Goal: Task Accomplishment & Management: Manage account settings

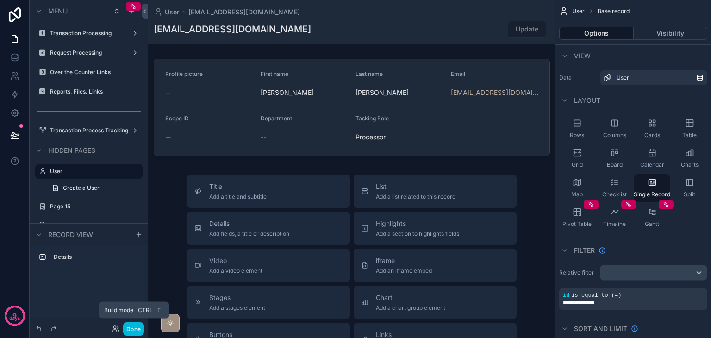
click at [138, 328] on button "Done" at bounding box center [133, 328] width 21 height 13
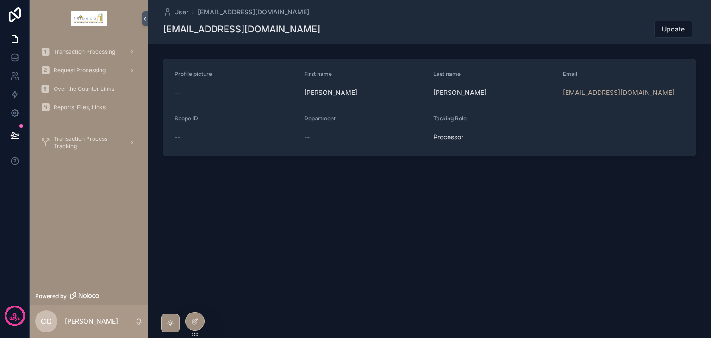
click at [68, 55] on span "Transaction Processing" at bounding box center [85, 51] width 62 height 7
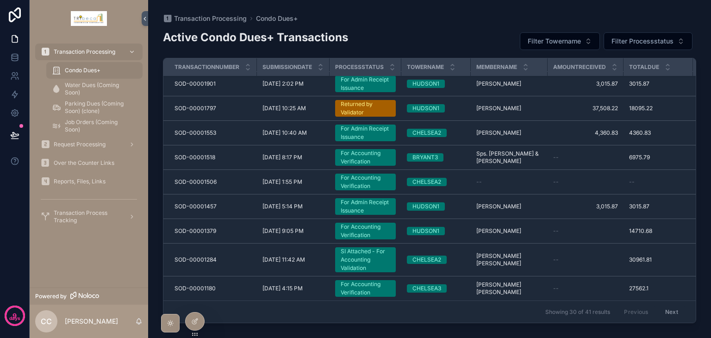
scroll to position [572, 0]
click at [14, 64] on link at bounding box center [14, 57] width 29 height 19
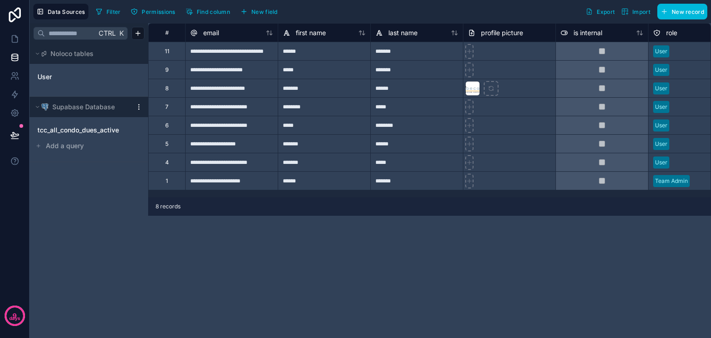
click at [105, 133] on span "tcc_all_condo_dues_active" at bounding box center [77, 129] width 81 height 9
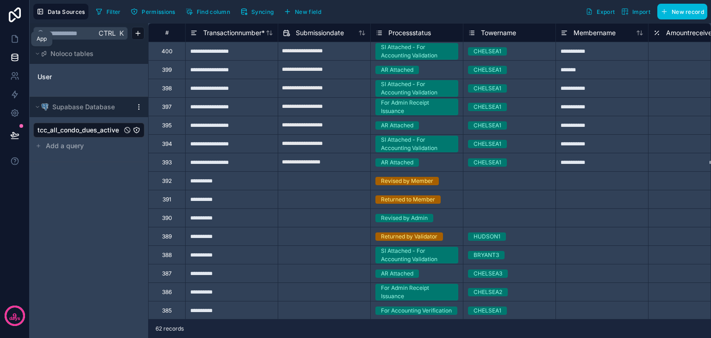
click at [11, 41] on icon at bounding box center [14, 38] width 9 height 9
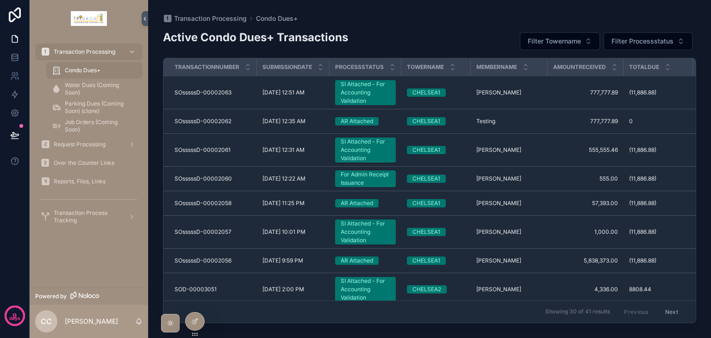
click at [75, 141] on span "Request Processing" at bounding box center [80, 144] width 52 height 7
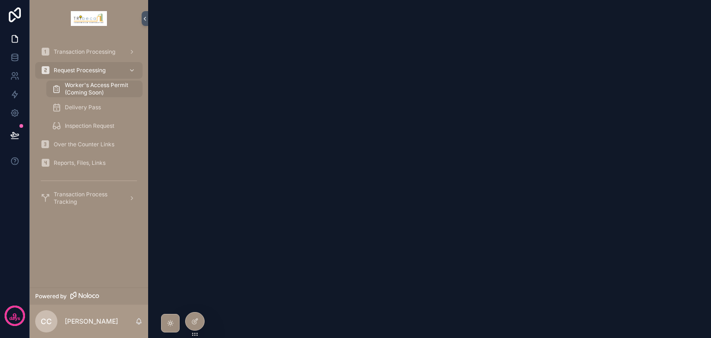
click at [100, 54] on span "Transaction Processing" at bounding box center [85, 51] width 62 height 7
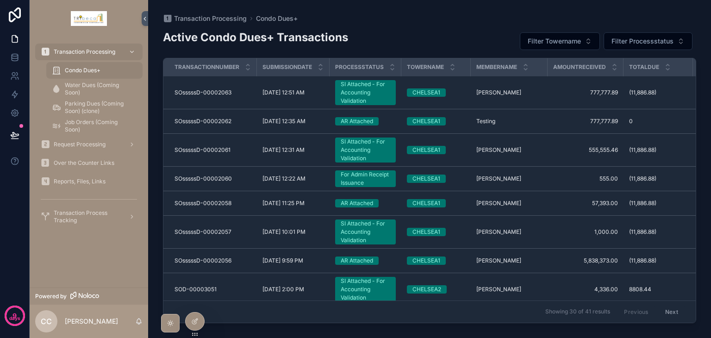
click at [100, 72] on span "Condo Dues+" at bounding box center [83, 70] width 36 height 7
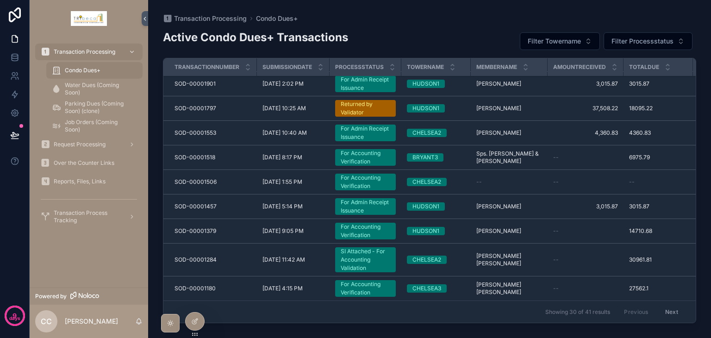
scroll to position [572, 0]
click at [97, 213] on span "Transaction Process Tracking" at bounding box center [88, 216] width 68 height 15
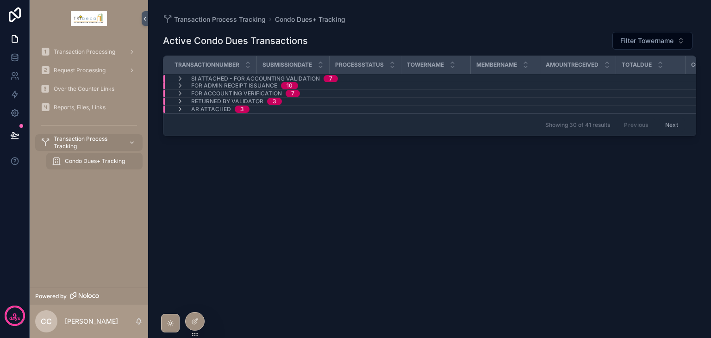
click at [0, 0] on icon at bounding box center [0, 0] width 0 height 0
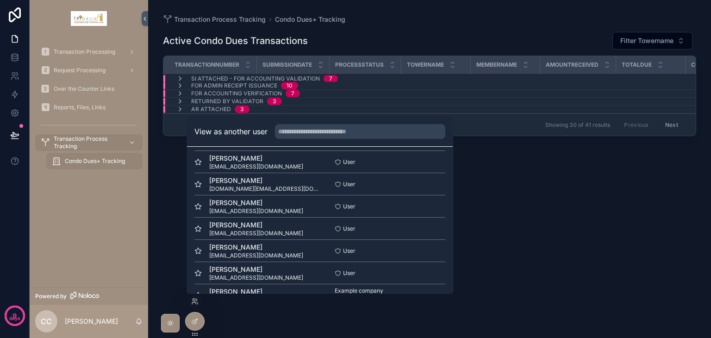
scroll to position [45, 0]
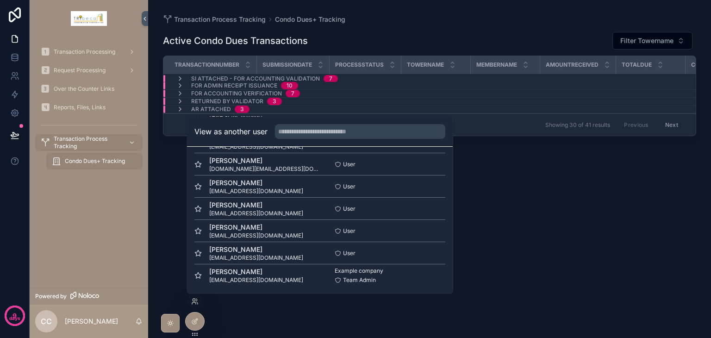
click at [0, 0] on button "Select" at bounding box center [0, 0] width 0 height 0
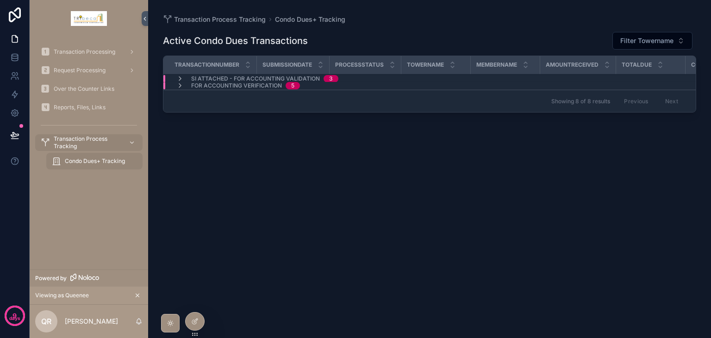
click at [77, 50] on span "Transaction Processing" at bounding box center [85, 51] width 62 height 7
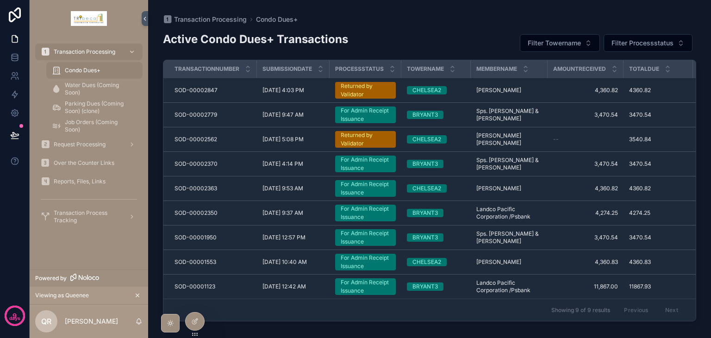
click at [96, 218] on span "Transaction Process Tracking" at bounding box center [88, 216] width 68 height 15
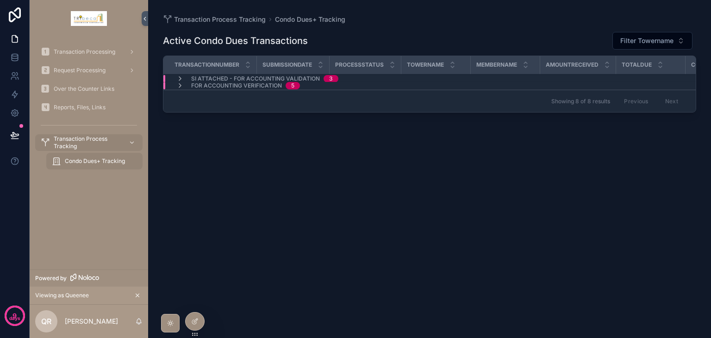
click at [182, 76] on icon "scrollable content" at bounding box center [179, 78] width 7 height 7
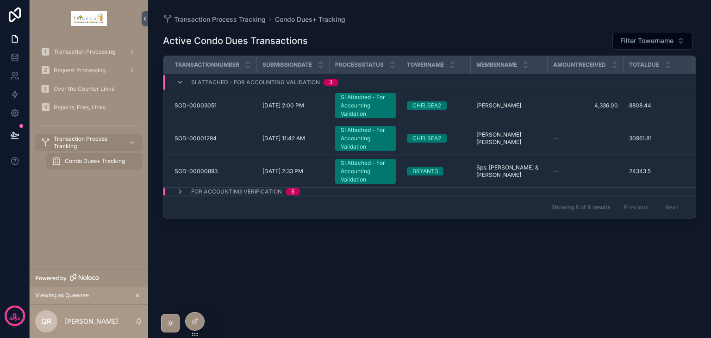
click at [177, 192] on icon "scrollable content" at bounding box center [179, 191] width 7 height 7
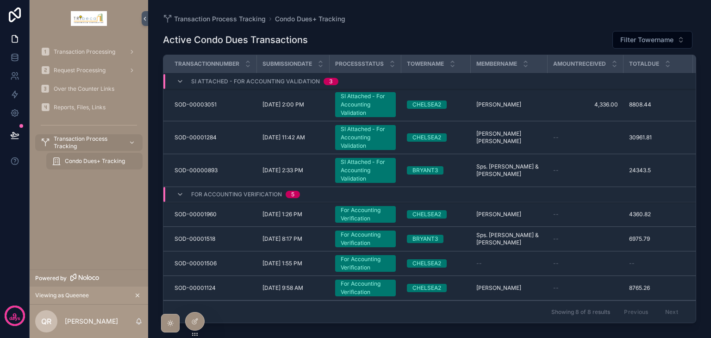
click at [180, 194] on icon "scrollable content" at bounding box center [179, 194] width 7 height 7
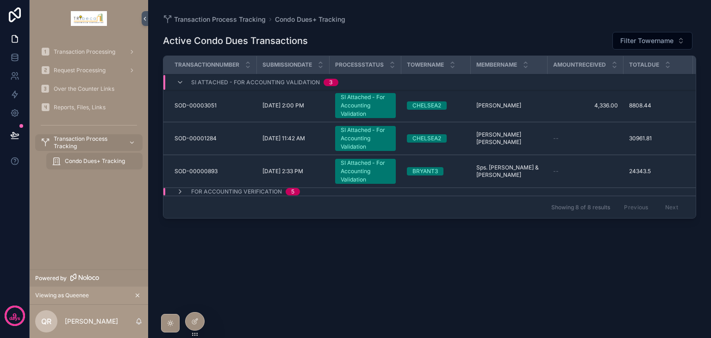
click at [178, 84] on icon "scrollable content" at bounding box center [179, 82] width 7 height 7
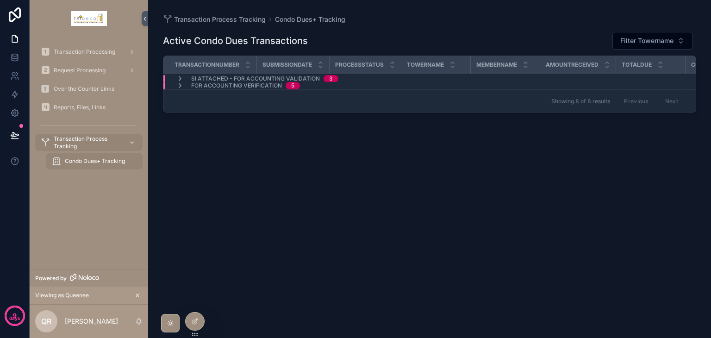
click at [83, 108] on span "Reports, Files, Links" at bounding box center [80, 107] width 52 height 7
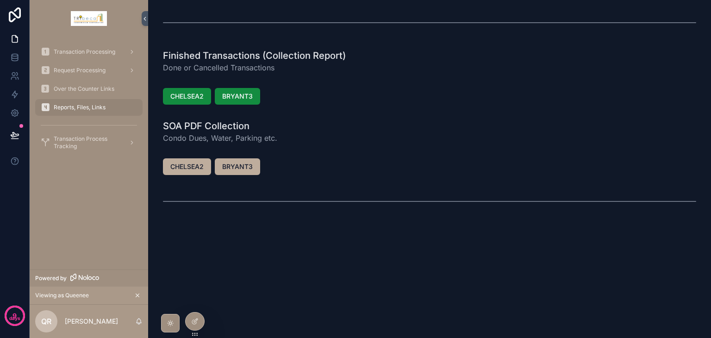
click at [192, 95] on span "CHELSEA2" at bounding box center [186, 96] width 33 height 9
click at [0, 0] on icon at bounding box center [0, 0] width 0 height 0
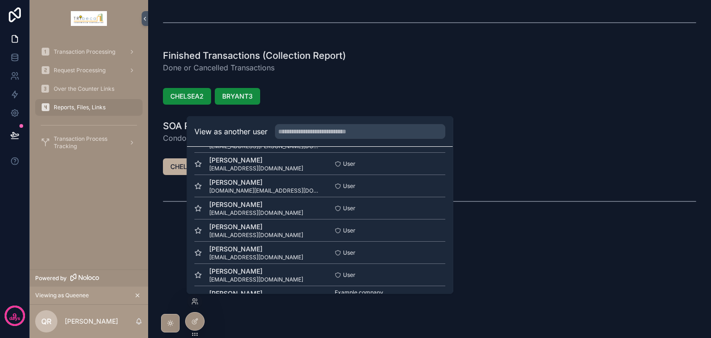
scroll to position [45, 0]
click at [0, 0] on button "Select" at bounding box center [0, 0] width 0 height 0
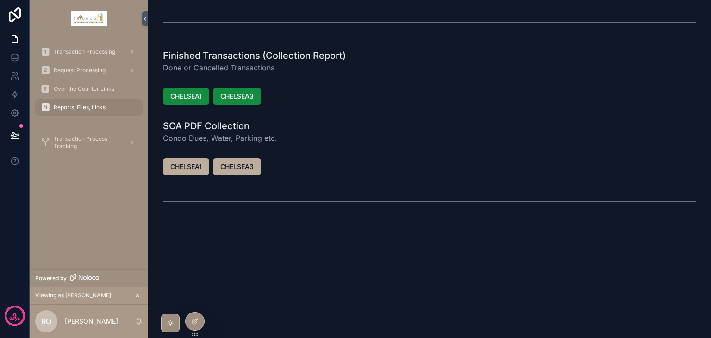
click at [186, 95] on span "CHELSEA1" at bounding box center [185, 96] width 31 height 9
click at [189, 169] on span "CHELSEA1" at bounding box center [185, 166] width 31 height 9
click at [193, 167] on span "CHELSEA1" at bounding box center [185, 166] width 31 height 9
click at [0, 0] on icon at bounding box center [0, 0] width 0 height 0
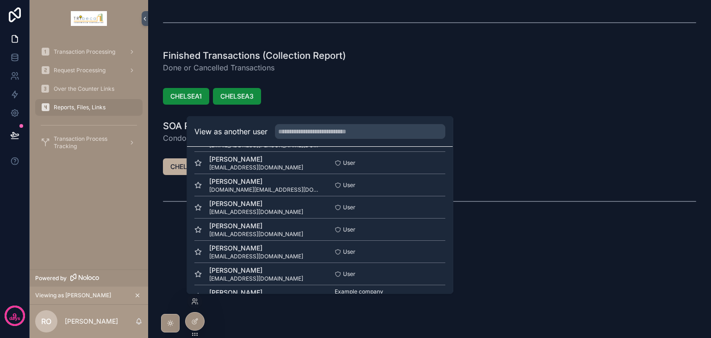
scroll to position [45, 0]
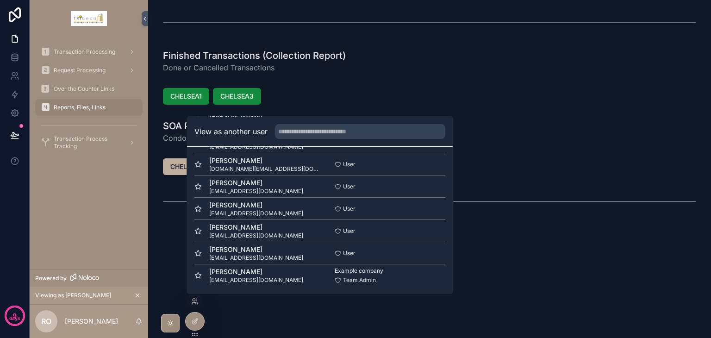
click at [0, 0] on button "Select" at bounding box center [0, 0] width 0 height 0
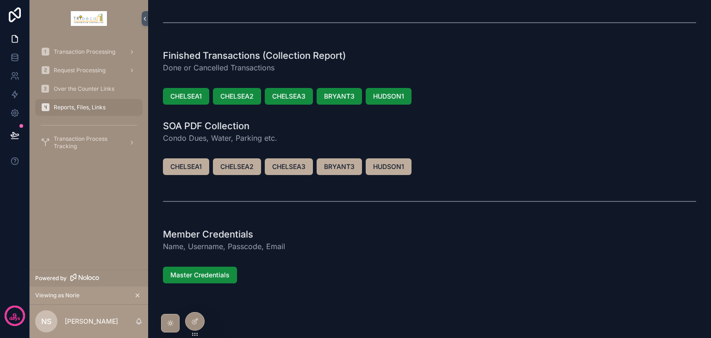
click at [0, 0] on icon at bounding box center [0, 0] width 0 height 0
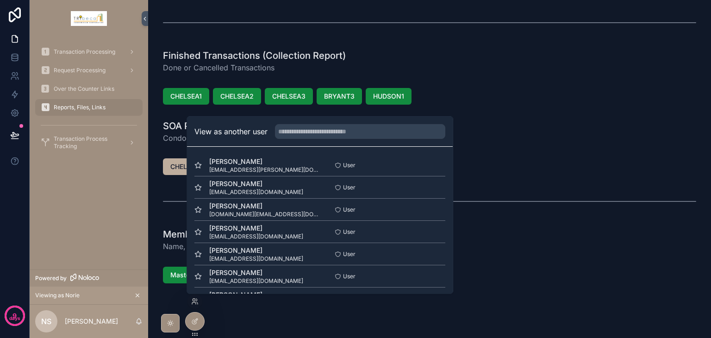
click at [0, 0] on button "Select" at bounding box center [0, 0] width 0 height 0
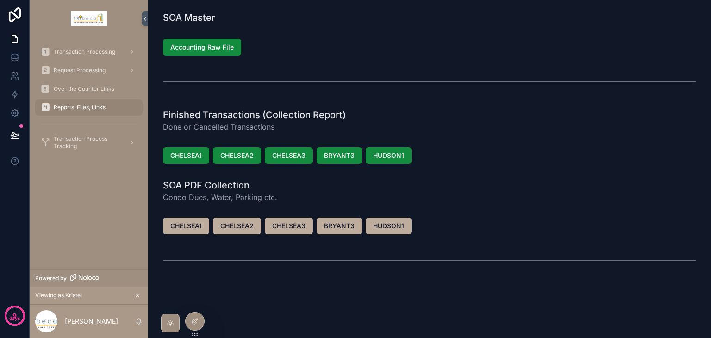
click at [175, 53] on button "Accounting Raw File" at bounding box center [202, 47] width 78 height 17
click at [0, 0] on icon at bounding box center [0, 0] width 0 height 0
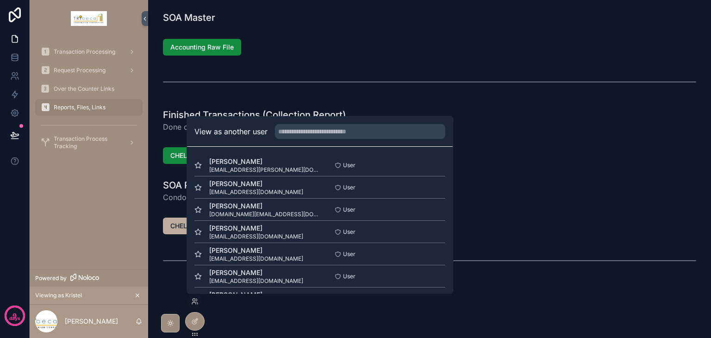
click at [0, 0] on button "Select" at bounding box center [0, 0] width 0 height 0
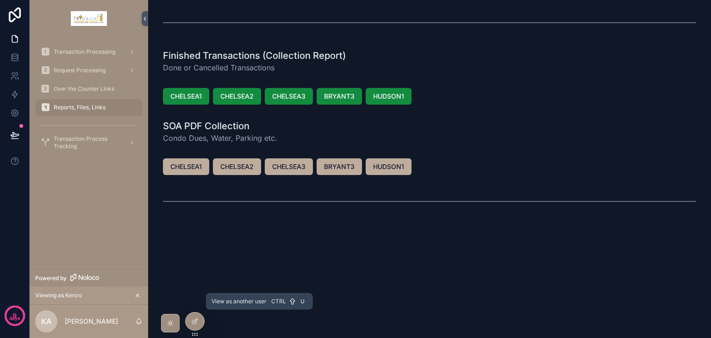
click at [0, 0] on icon at bounding box center [0, 0] width 0 height 0
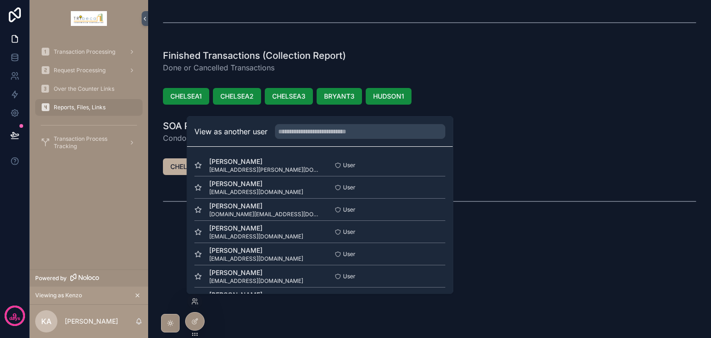
click at [488, 235] on div "Finished Transactions (Collection Report) Done or Cancelled Transactions CHELSE…" at bounding box center [429, 138] width 563 height 276
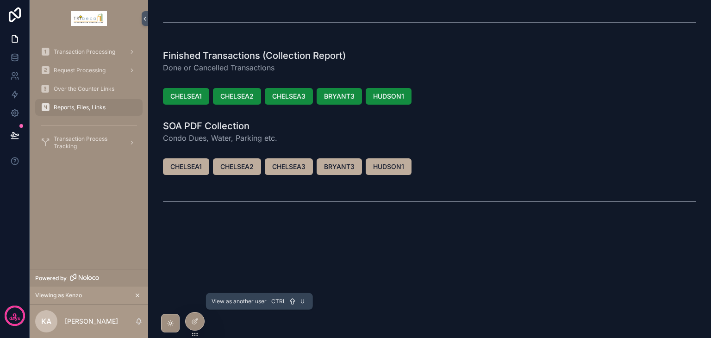
click at [0, 0] on icon at bounding box center [0, 0] width 0 height 0
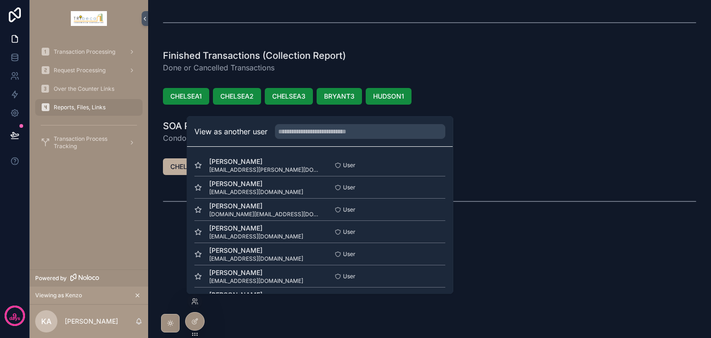
click at [0, 0] on button "Select" at bounding box center [0, 0] width 0 height 0
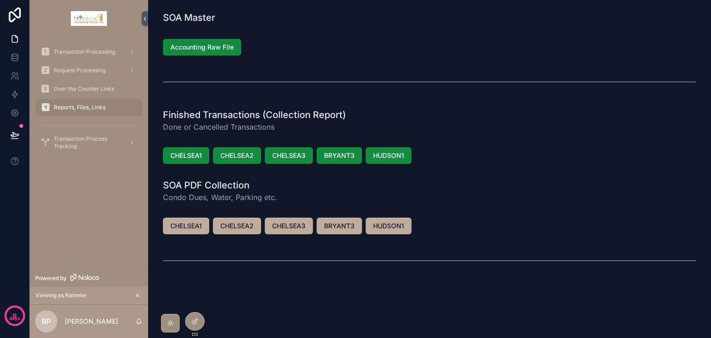
click at [102, 91] on span "Over the Counter Links" at bounding box center [84, 88] width 61 height 7
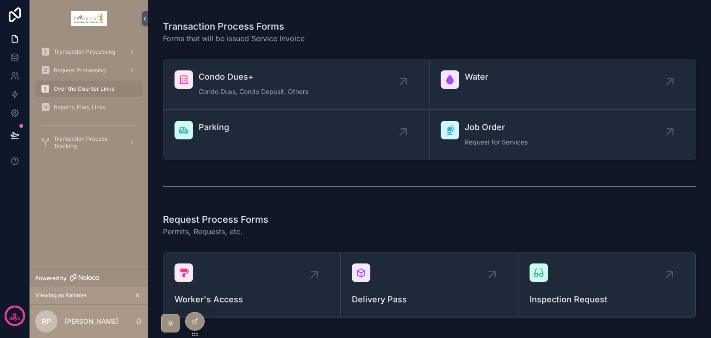
scroll to position [46, 0]
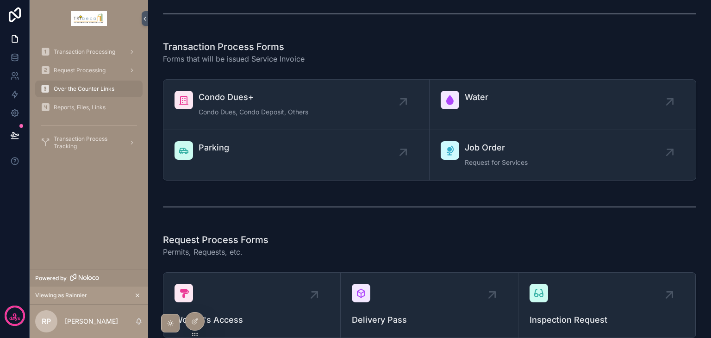
drag, startPoint x: 484, startPoint y: 56, endPoint x: 486, endPoint y: 90, distance: 33.9
click at [488, 76] on div "Over the Counter Forms Transaction Process Forms Forms that will be issued Serv…" at bounding box center [429, 177] width 563 height 447
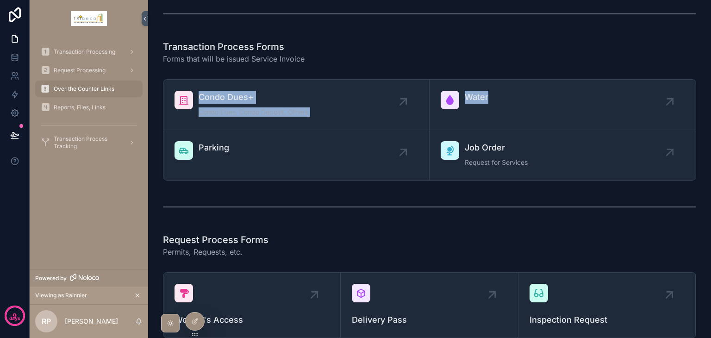
click at [484, 99] on span "Water" at bounding box center [477, 97] width 24 height 13
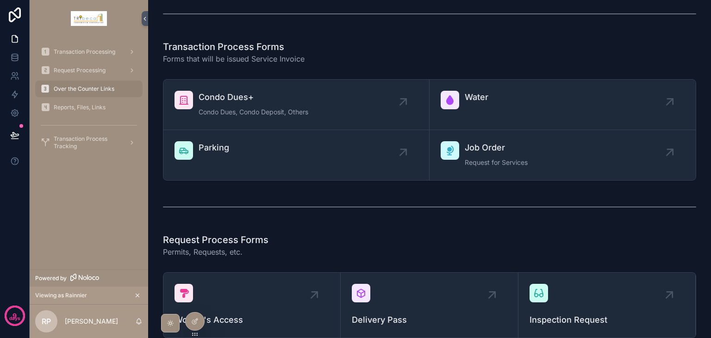
click at [304, 199] on div "scrollable content" at bounding box center [429, 206] width 533 height 23
click at [232, 104] on div "Condo Dues+ Condo Dues, Condo Deposit, Others" at bounding box center [254, 105] width 110 height 28
click at [289, 103] on div "Condo Dues+ Condo Dues, Condo Deposit, Others" at bounding box center [254, 105] width 110 height 28
click at [283, 106] on div "Condo Dues+ Condo Dues, Condo Deposit, Others" at bounding box center [254, 105] width 110 height 28
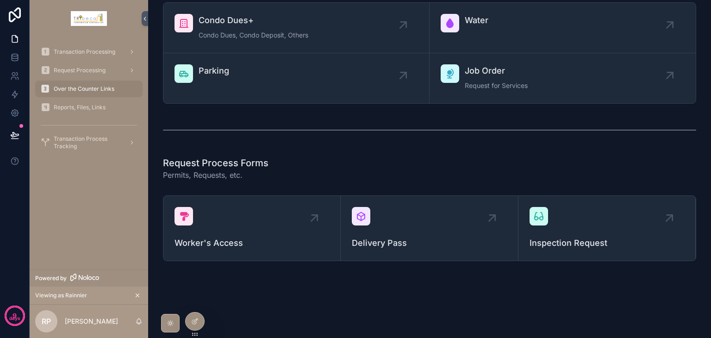
scroll to position [0, 0]
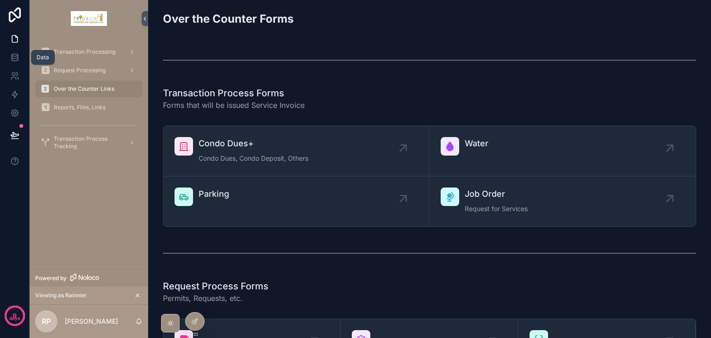
click at [15, 62] on link at bounding box center [14, 57] width 29 height 19
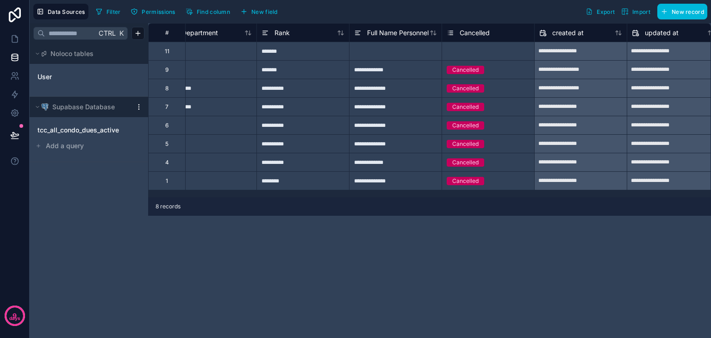
scroll to position [0, 1135]
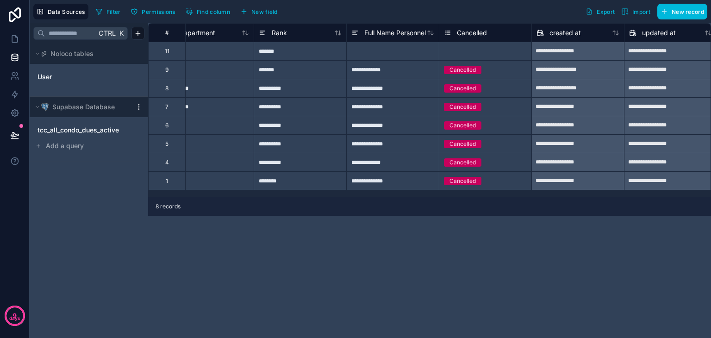
click at [451, 33] on div "Cancelled" at bounding box center [465, 32] width 43 height 11
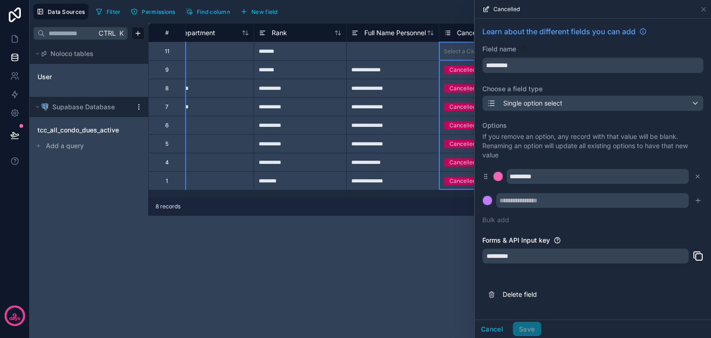
click at [526, 299] on button "Delete field" at bounding box center [592, 294] width 221 height 20
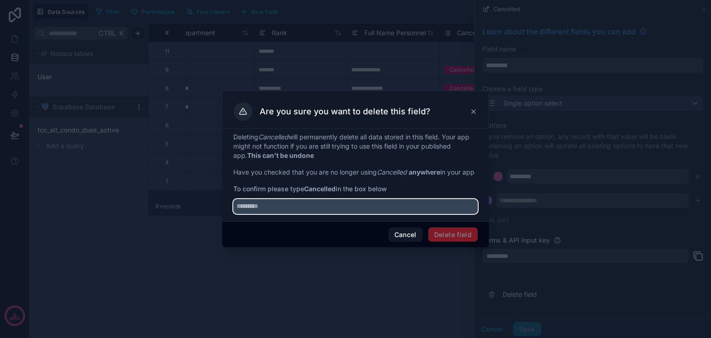
click at [334, 212] on input "text" at bounding box center [355, 206] width 244 height 15
type input "*********"
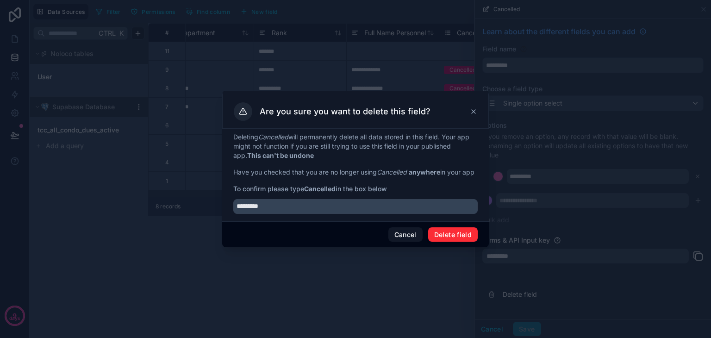
click at [453, 239] on button "Delete field" at bounding box center [453, 234] width 50 height 15
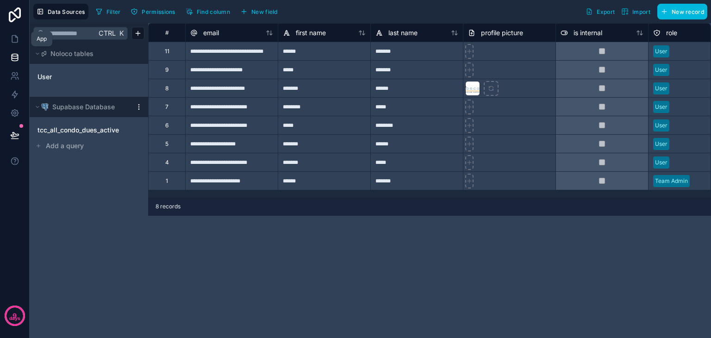
click at [14, 43] on icon at bounding box center [14, 38] width 9 height 9
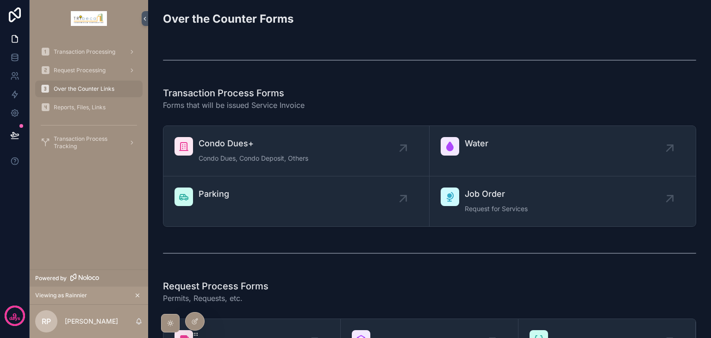
click at [81, 103] on div "Reports, Files, Links" at bounding box center [89, 107] width 96 height 15
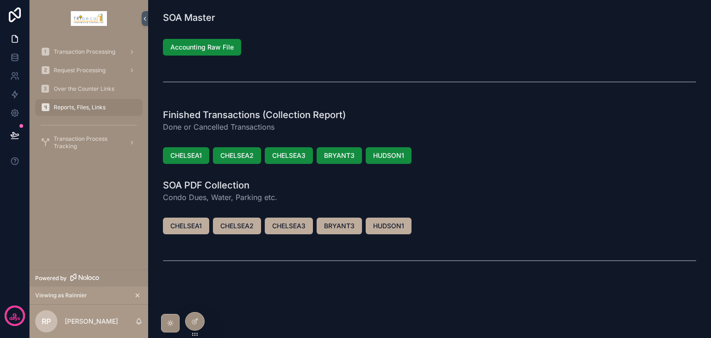
click at [81, 81] on div "Over the Counter Links" at bounding box center [89, 88] width 96 height 15
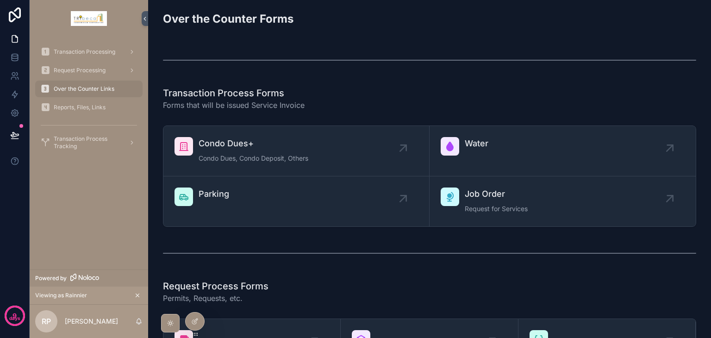
click at [81, 65] on div "Request Processing" at bounding box center [89, 70] width 96 height 15
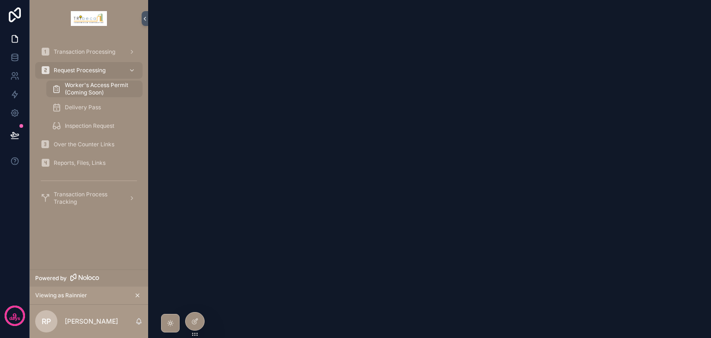
click at [93, 159] on span "Reports, Files, Links" at bounding box center [80, 162] width 52 height 7
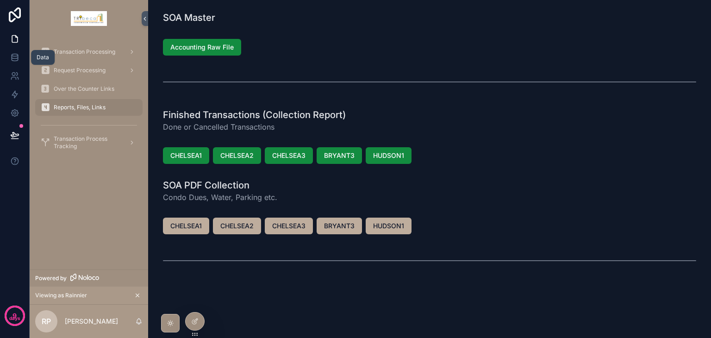
click at [17, 64] on link at bounding box center [14, 57] width 29 height 19
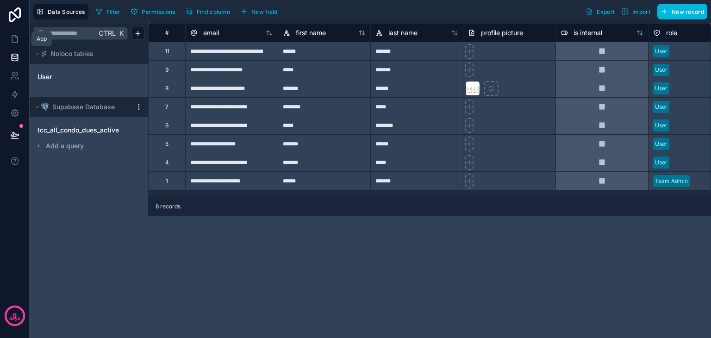
click at [12, 42] on icon at bounding box center [14, 38] width 9 height 9
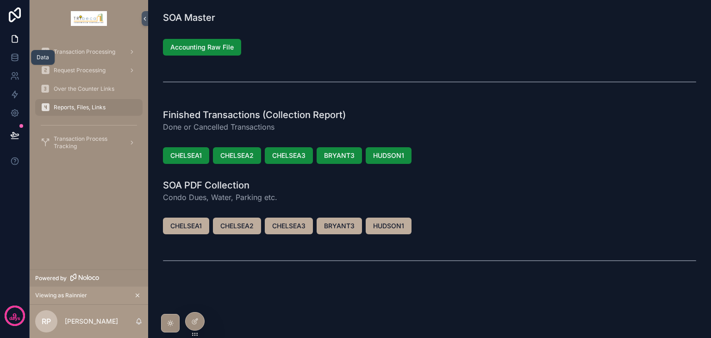
click at [15, 64] on link at bounding box center [14, 57] width 29 height 19
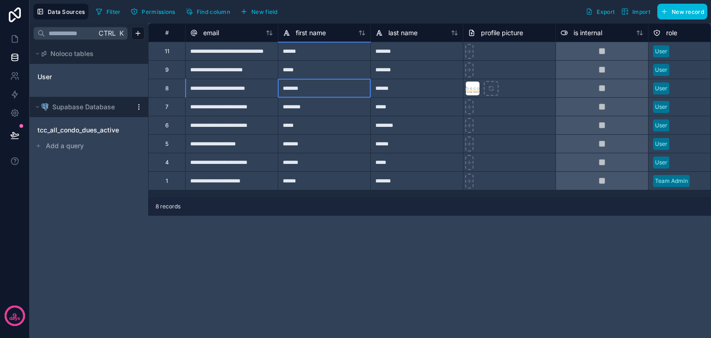
click at [355, 93] on div "*******" at bounding box center [324, 88] width 93 height 19
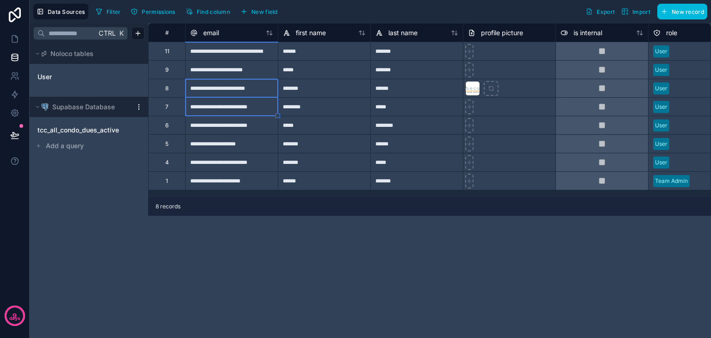
click at [264, 112] on div "**********" at bounding box center [231, 106] width 93 height 19
type input "**********"
click at [13, 77] on icon at bounding box center [13, 78] width 5 height 2
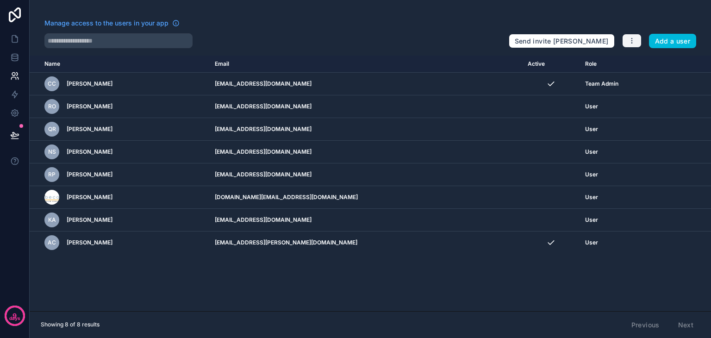
click at [630, 45] on button "button" at bounding box center [631, 41] width 19 height 14
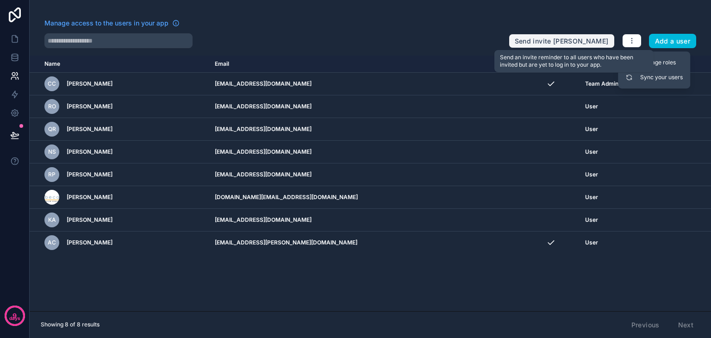
click at [600, 43] on button "Send invite reminders" at bounding box center [562, 41] width 106 height 15
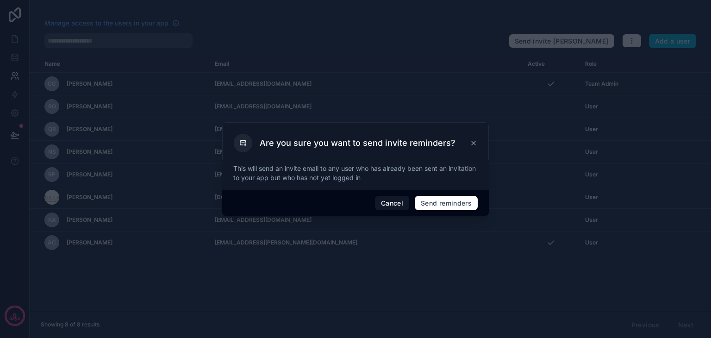
click at [400, 202] on button "Cancel" at bounding box center [392, 203] width 34 height 15
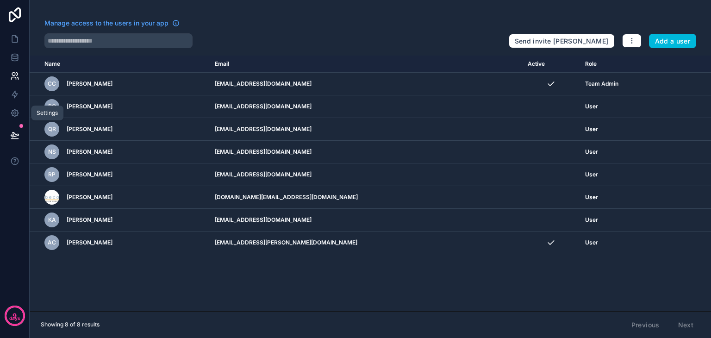
click at [5, 112] on link at bounding box center [14, 113] width 29 height 19
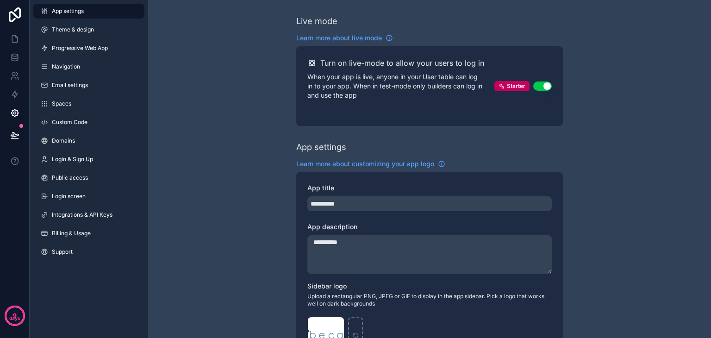
click at [92, 38] on div "App settings Theme & design Progressive Web App Navigation Email settings Space…" at bounding box center [89, 133] width 118 height 267
click at [92, 43] on link "Progressive Web App" at bounding box center [88, 48] width 111 height 15
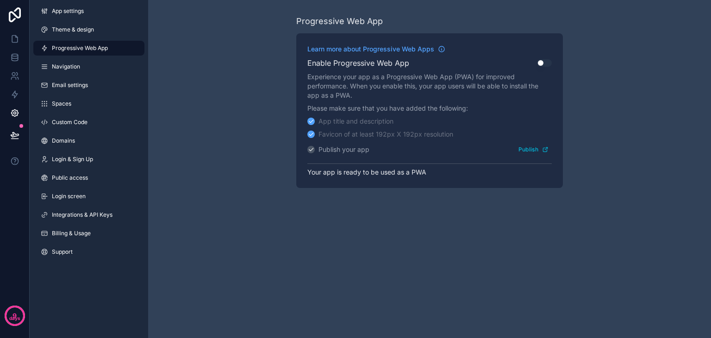
click at [99, 71] on link "Navigation" at bounding box center [88, 66] width 111 height 15
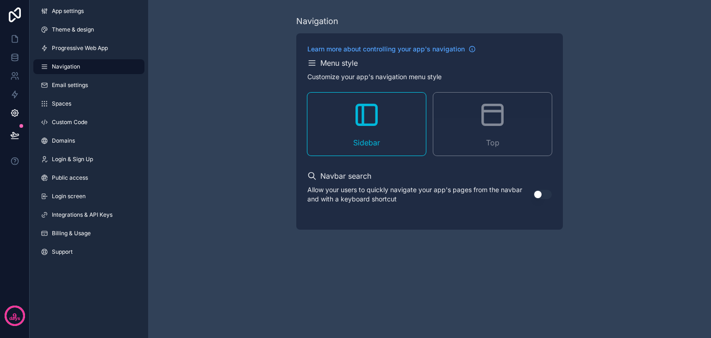
click at [100, 89] on link "Email settings" at bounding box center [88, 85] width 111 height 15
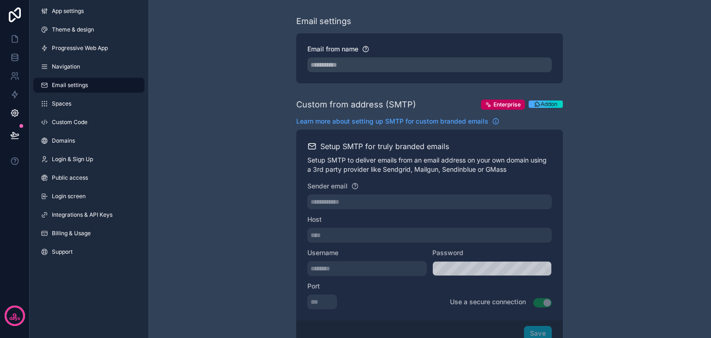
click at [96, 120] on link "Custom Code" at bounding box center [88, 122] width 111 height 15
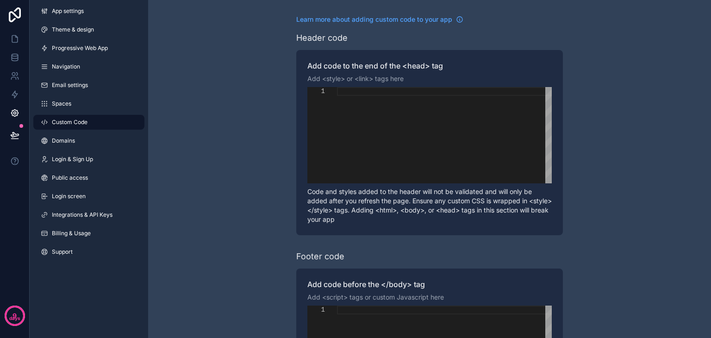
click at [91, 159] on span "Login & Sign Up" at bounding box center [72, 158] width 41 height 7
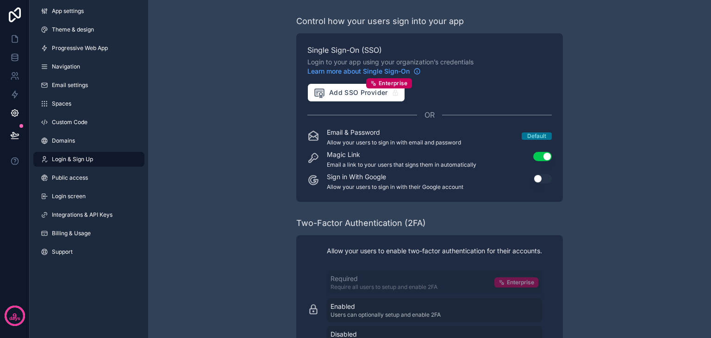
click at [539, 155] on button "Use setting" at bounding box center [542, 156] width 19 height 9
click at [15, 59] on icon at bounding box center [14, 57] width 9 height 9
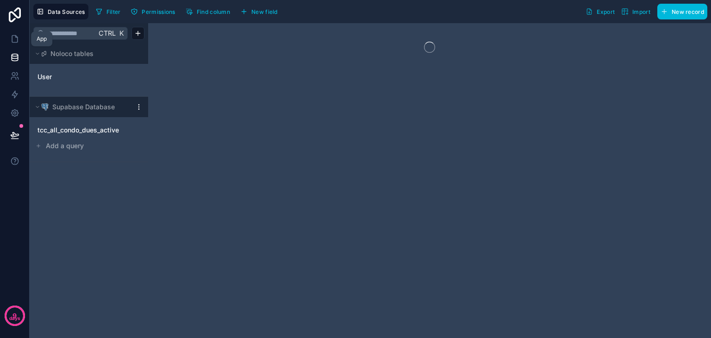
click at [12, 40] on icon at bounding box center [14, 38] width 9 height 9
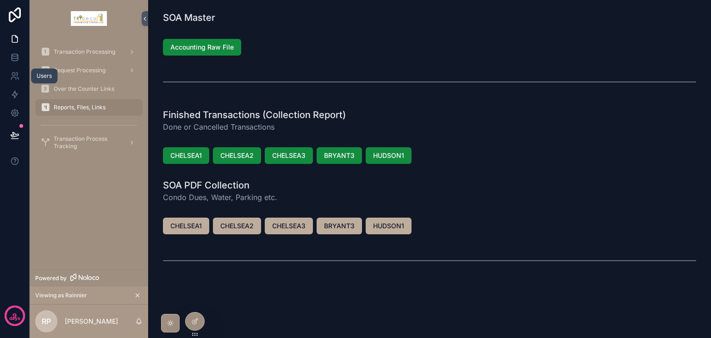
click at [17, 81] on link at bounding box center [14, 76] width 29 height 19
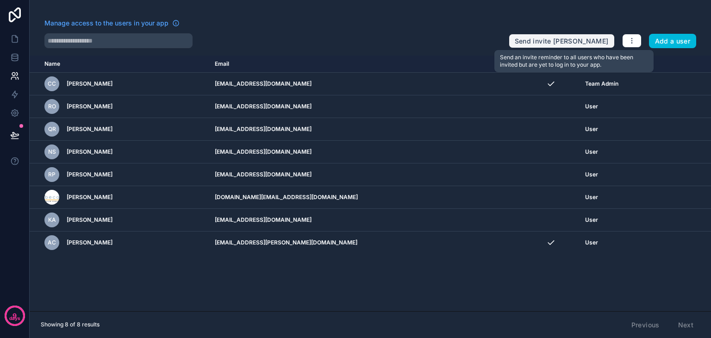
click at [584, 46] on button "Send invite reminders" at bounding box center [562, 41] width 106 height 15
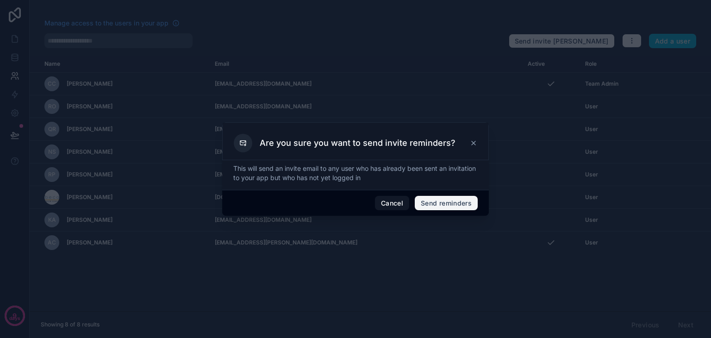
click at [428, 200] on button "Send reminders" at bounding box center [446, 203] width 63 height 15
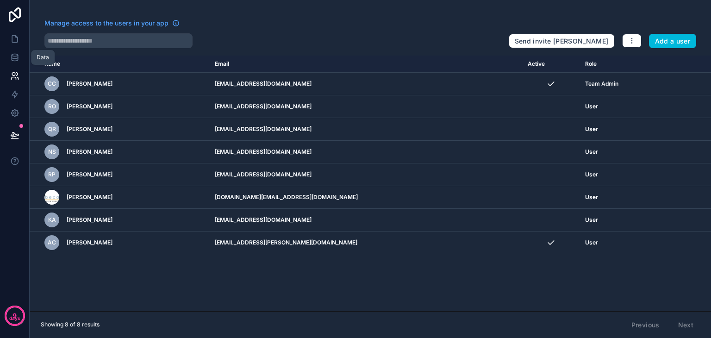
click at [12, 59] on icon at bounding box center [15, 59] width 6 height 4
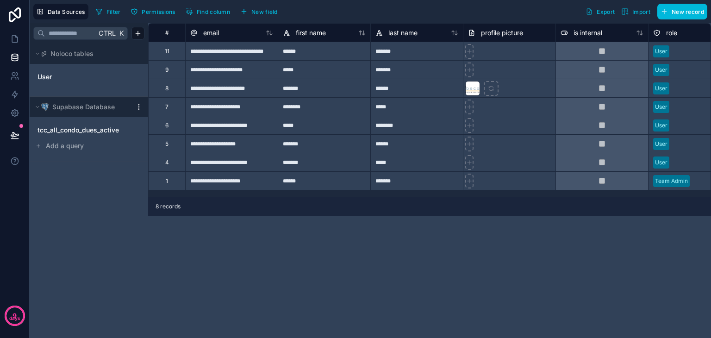
click at [91, 133] on span "tcc_all_condo_dues_active" at bounding box center [77, 129] width 81 height 9
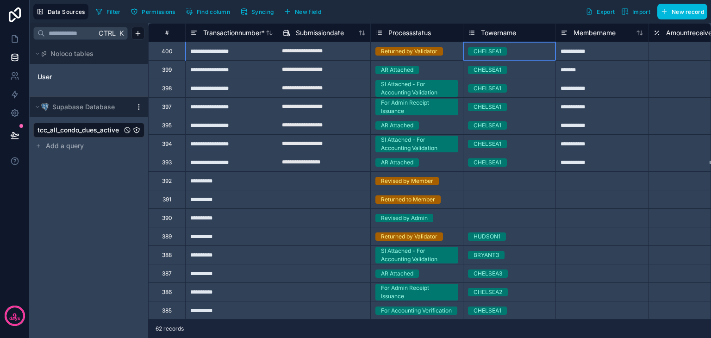
click at [516, 47] on div "CHELSEA1" at bounding box center [509, 51] width 92 height 10
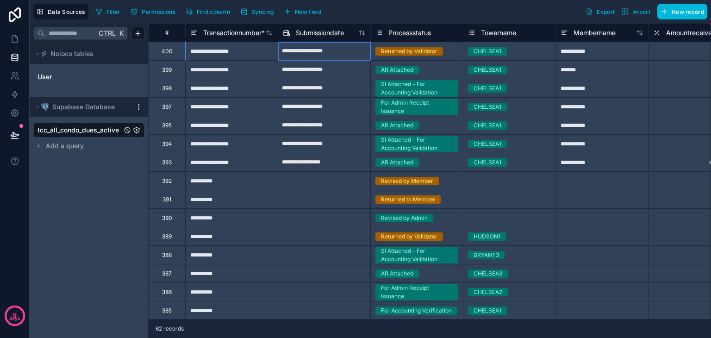
click at [331, 53] on input "**********" at bounding box center [324, 51] width 92 height 15
select select "****"
select select "*"
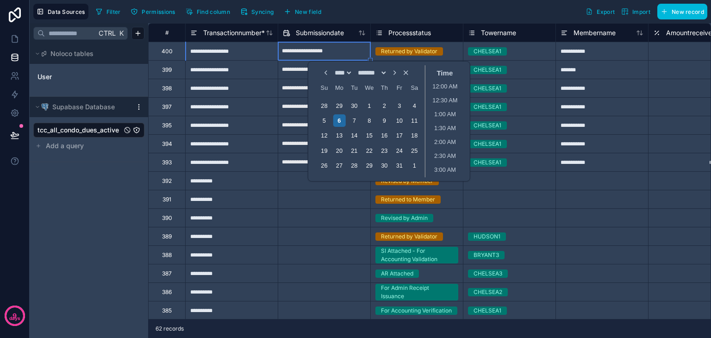
click at [216, 57] on div "**********" at bounding box center [231, 51] width 93 height 19
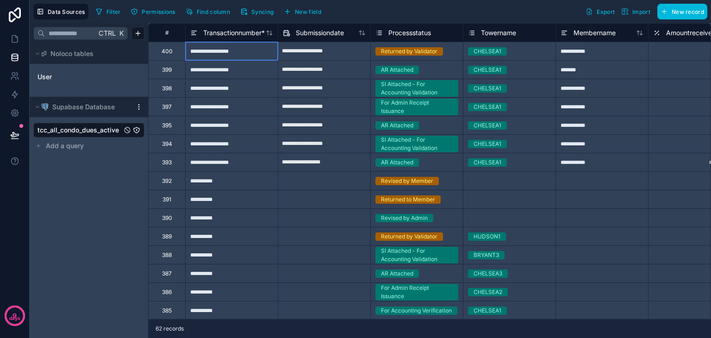
click at [205, 47] on div "**********" at bounding box center [231, 51] width 93 height 19
click at [15, 42] on icon at bounding box center [14, 38] width 9 height 9
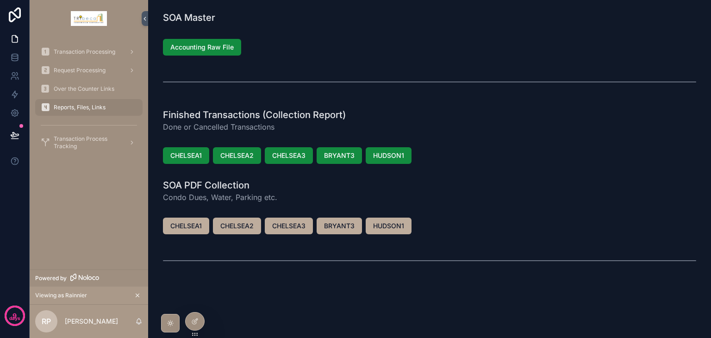
click at [73, 110] on span "Reports, Files, Links" at bounding box center [80, 107] width 52 height 7
click at [86, 106] on span "Reports, Files, Links" at bounding box center [80, 107] width 52 height 7
click at [87, 140] on span "Transaction Process Tracking" at bounding box center [88, 142] width 68 height 15
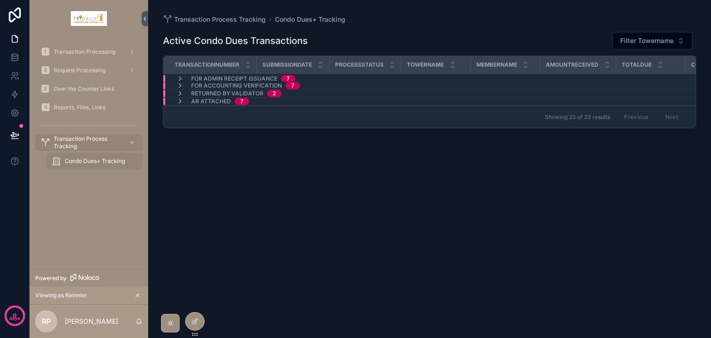
click at [178, 93] on icon "scrollable content" at bounding box center [179, 93] width 7 height 7
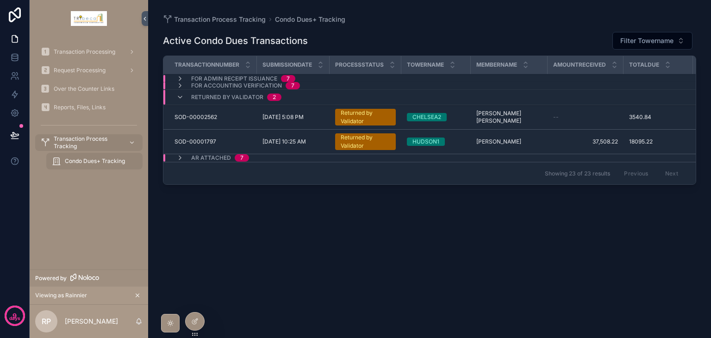
click at [181, 95] on icon "scrollable content" at bounding box center [179, 96] width 7 height 7
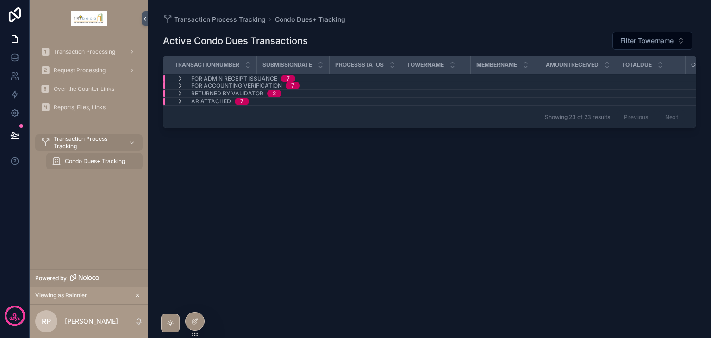
click at [180, 99] on icon "scrollable content" at bounding box center [179, 101] width 7 height 7
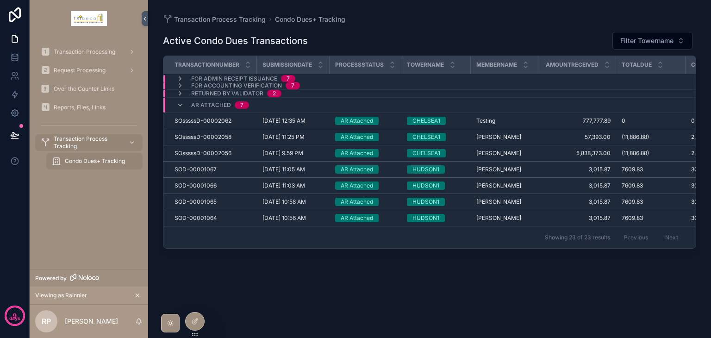
click at [180, 101] on icon "scrollable content" at bounding box center [179, 104] width 7 height 7
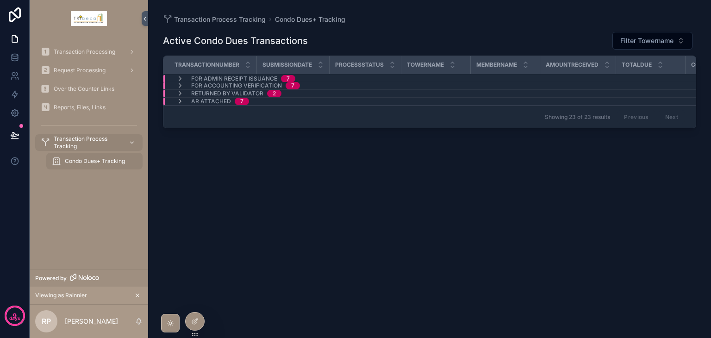
click at [177, 86] on icon "scrollable content" at bounding box center [179, 85] width 7 height 7
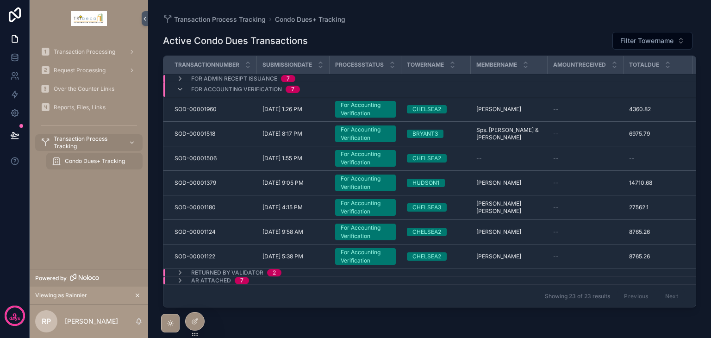
click at [177, 86] on icon "scrollable content" at bounding box center [179, 89] width 7 height 7
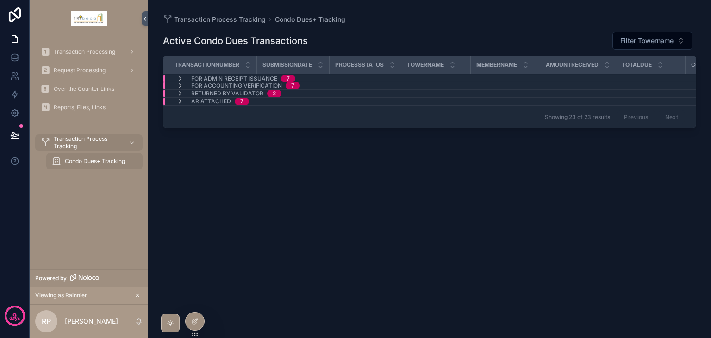
click at [0, 0] on div at bounding box center [0, 0] width 0 height 0
click at [0, 0] on icon at bounding box center [0, 0] width 0 height 0
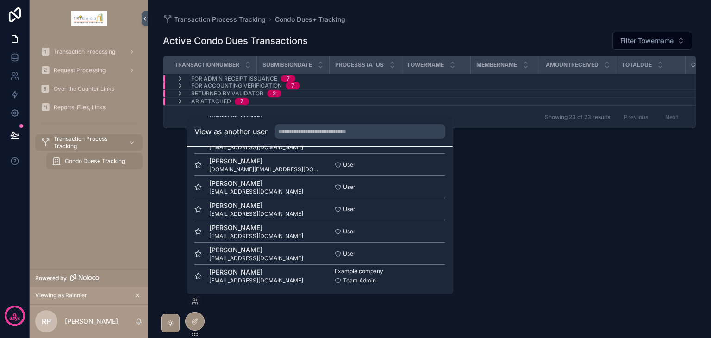
scroll to position [45, 0]
click at [0, 0] on button "Select" at bounding box center [0, 0] width 0 height 0
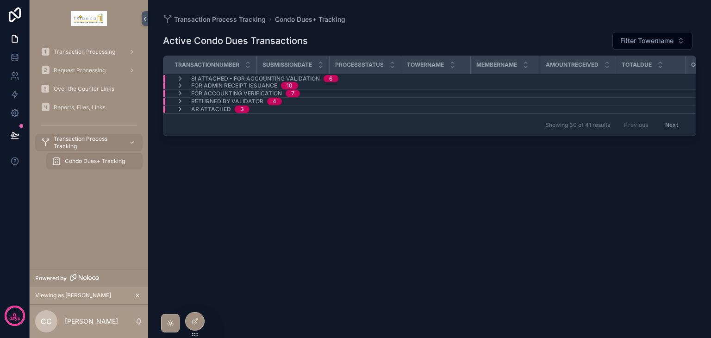
click at [181, 100] on icon "scrollable content" at bounding box center [179, 101] width 7 height 7
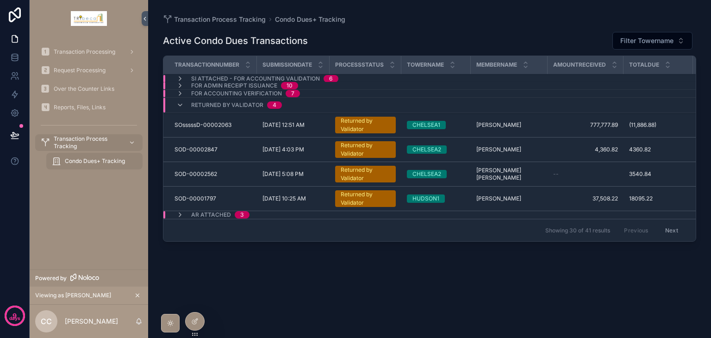
click at [181, 106] on icon "scrollable content" at bounding box center [179, 104] width 7 height 7
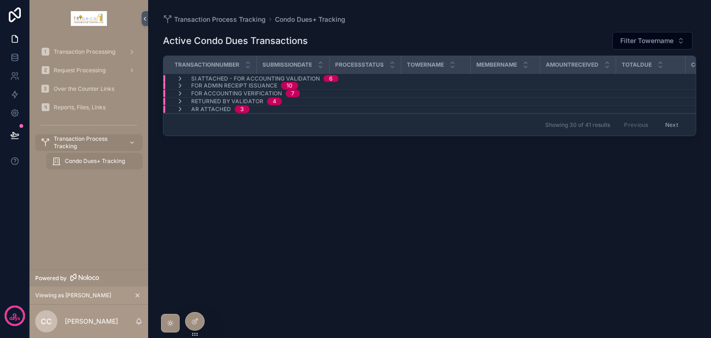
click at [0, 0] on icon at bounding box center [0, 0] width 0 height 0
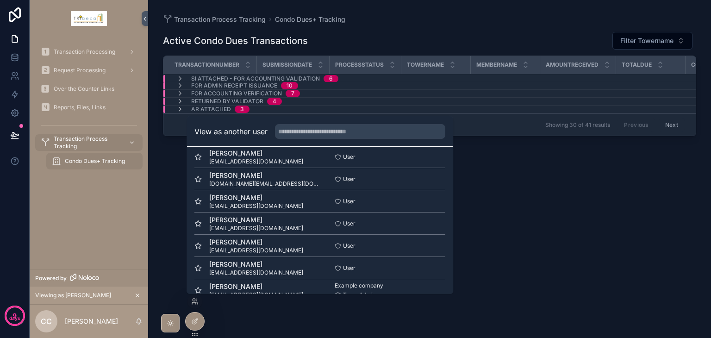
scroll to position [45, 0]
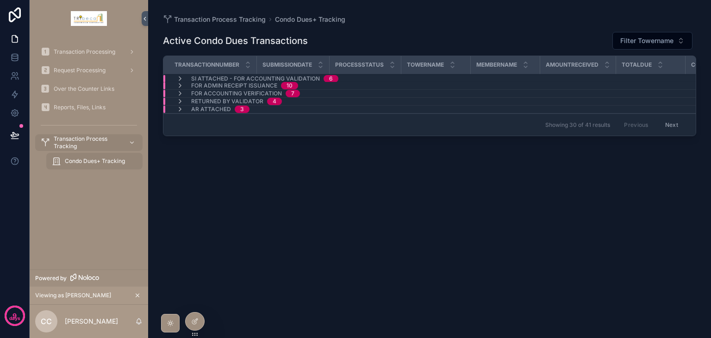
click at [539, 259] on div "Active Condo Dues Transactions Filter Towername Transactionnumber Submissiondat…" at bounding box center [429, 175] width 533 height 303
click at [19, 113] on link at bounding box center [14, 113] width 29 height 19
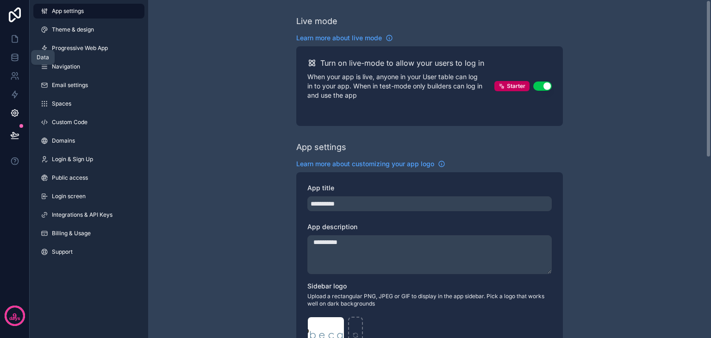
click at [19, 53] on icon at bounding box center [14, 57] width 9 height 9
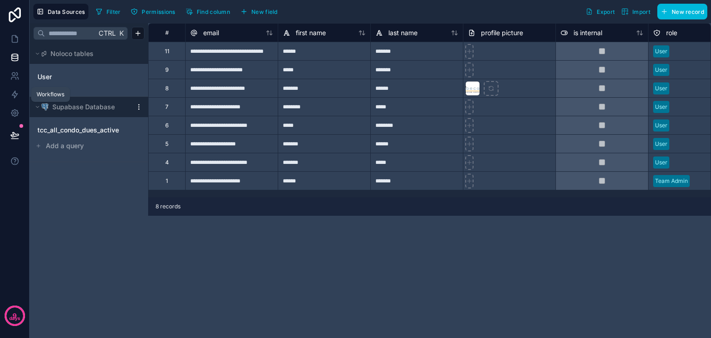
click at [16, 99] on icon at bounding box center [14, 94] width 9 height 9
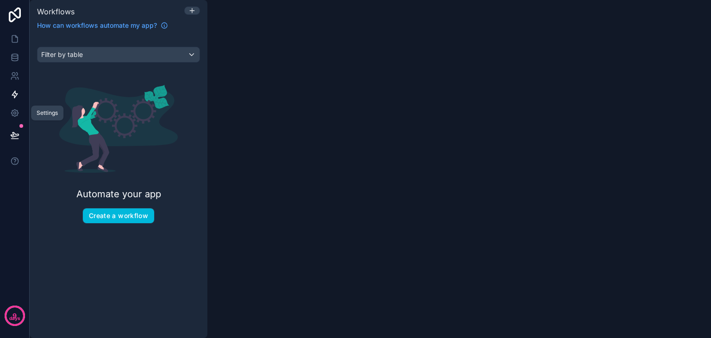
click at [13, 117] on icon at bounding box center [14, 112] width 9 height 9
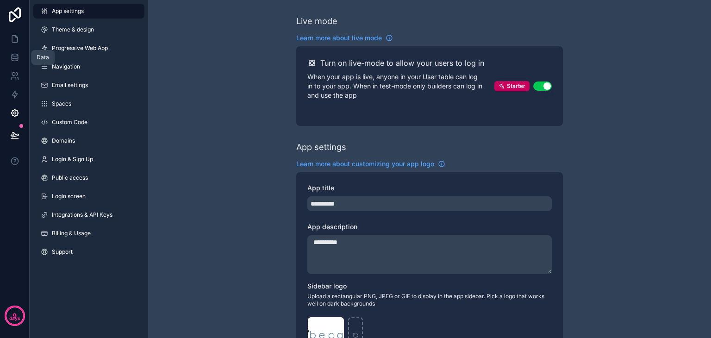
click at [13, 64] on link at bounding box center [14, 57] width 29 height 19
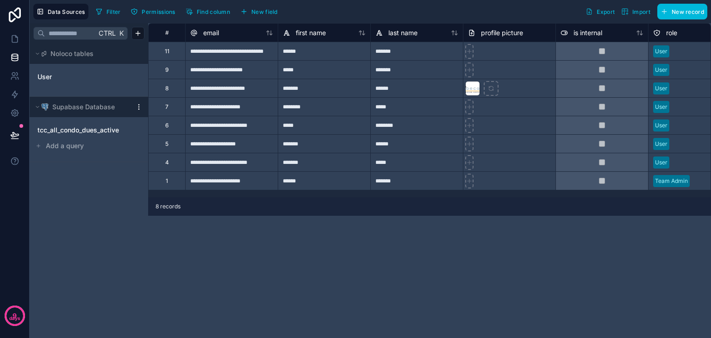
click at [83, 128] on span "tcc_all_condo_dues_active" at bounding box center [77, 129] width 81 height 9
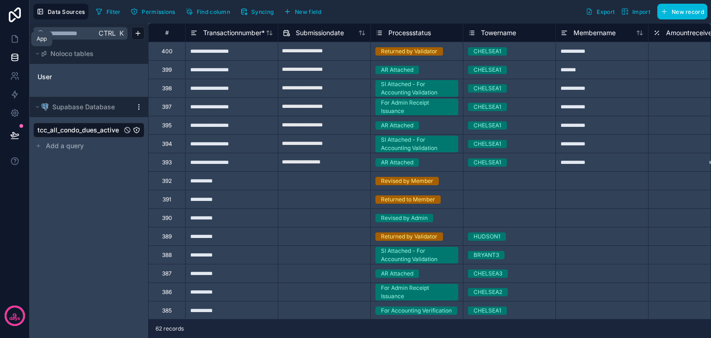
click at [4, 36] on link at bounding box center [14, 39] width 29 height 19
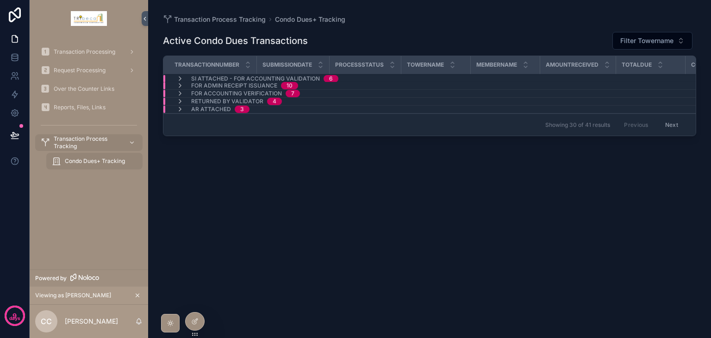
click at [191, 321] on div at bounding box center [195, 321] width 19 height 18
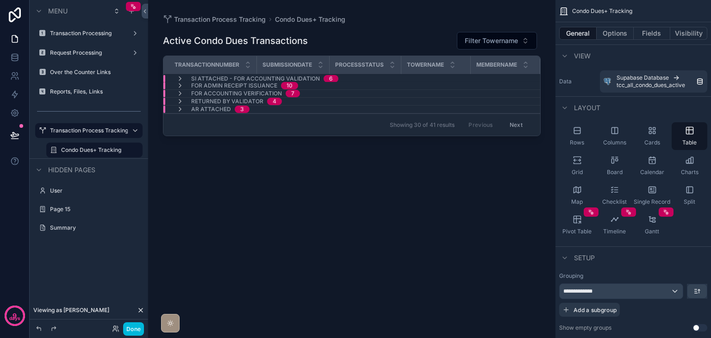
click at [276, 121] on div "Showing 30 of 41 results Previous Next" at bounding box center [351, 124] width 377 height 22
click at [602, 36] on button "Options" at bounding box center [614, 33] width 37 height 13
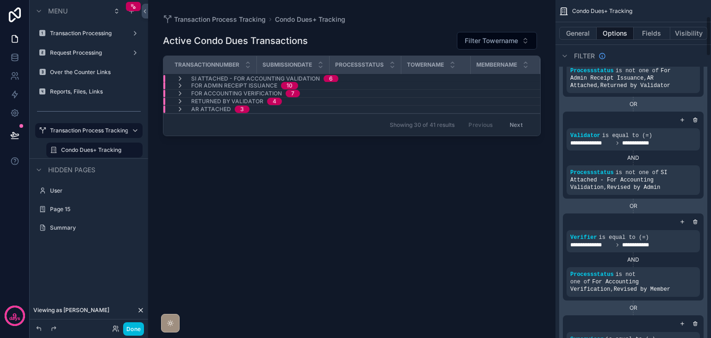
scroll to position [139, 0]
click at [0, 0] on icon "scrollable content" at bounding box center [0, 0] width 0 height 0
click at [516, 213] on div "Active Condo Dues Transactions Filter Towername Transactionnumber Submissiondat…" at bounding box center [352, 175] width 378 height 303
click at [0, 0] on icon "scrollable content" at bounding box center [0, 0] width 0 height 0
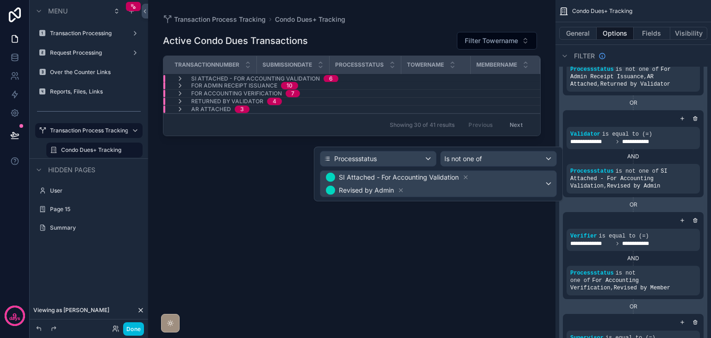
click at [374, 213] on div "Active Condo Dues Transactions Filter Towername Transactionnumber Submissiondat…" at bounding box center [352, 175] width 378 height 303
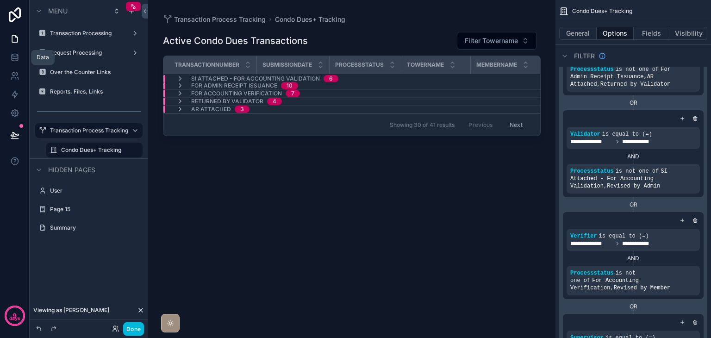
click at [19, 54] on icon at bounding box center [14, 57] width 9 height 9
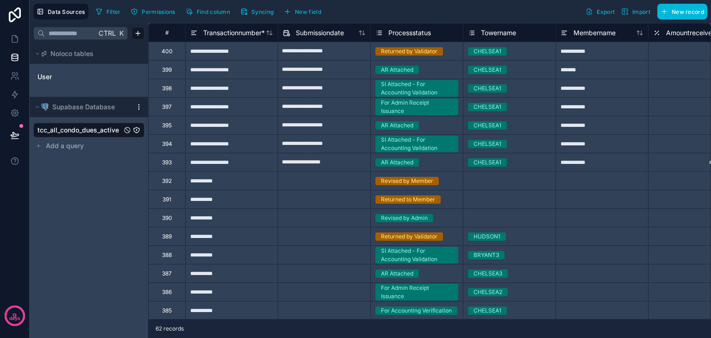
click at [91, 73] on link "User" at bounding box center [74, 76] width 75 height 9
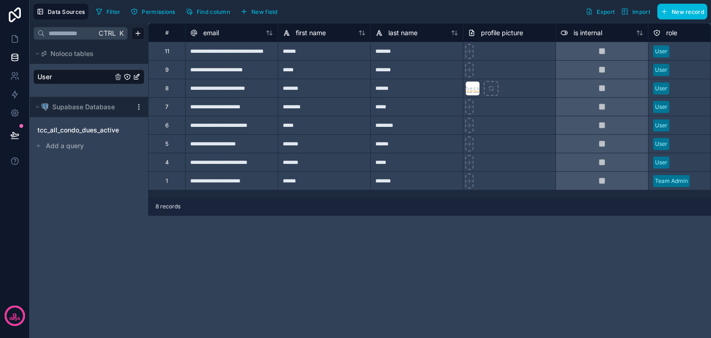
click at [292, 53] on div "******" at bounding box center [324, 51] width 93 height 19
click at [12, 41] on icon at bounding box center [14, 38] width 9 height 9
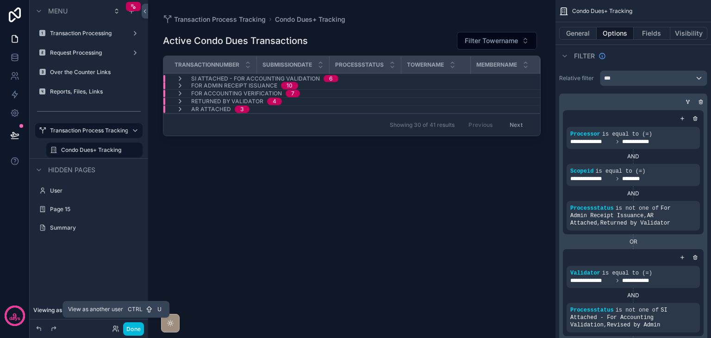
click at [117, 326] on icon at bounding box center [115, 328] width 7 height 7
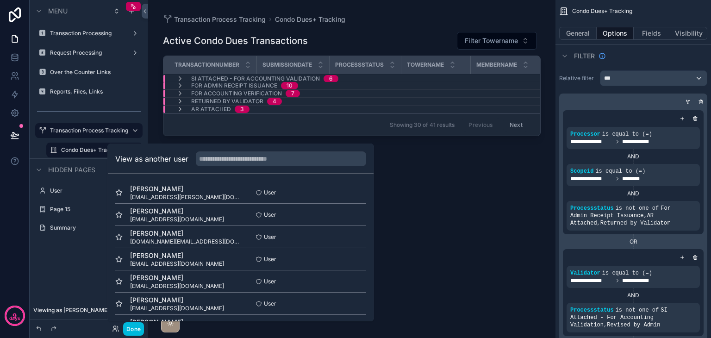
click at [0, 0] on button "Select" at bounding box center [0, 0] width 0 height 0
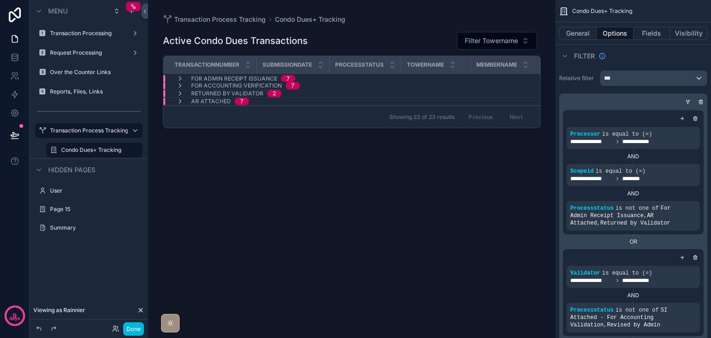
click at [180, 91] on icon "scrollable content" at bounding box center [179, 93] width 7 height 7
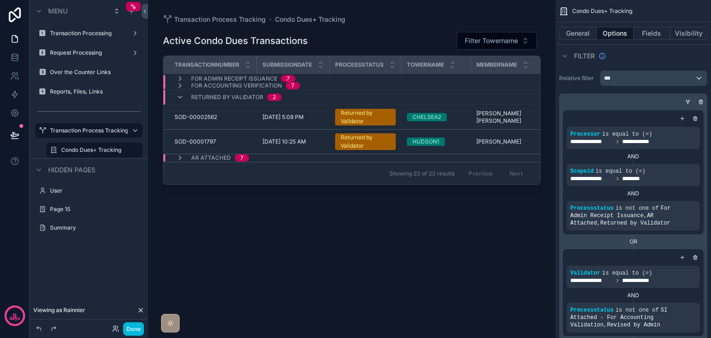
click at [180, 91] on div "Returned by Validator 2" at bounding box center [228, 97] width 105 height 15
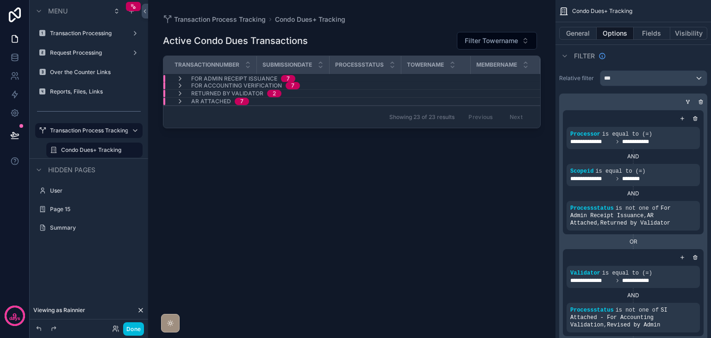
click at [180, 85] on icon "scrollable content" at bounding box center [179, 85] width 7 height 7
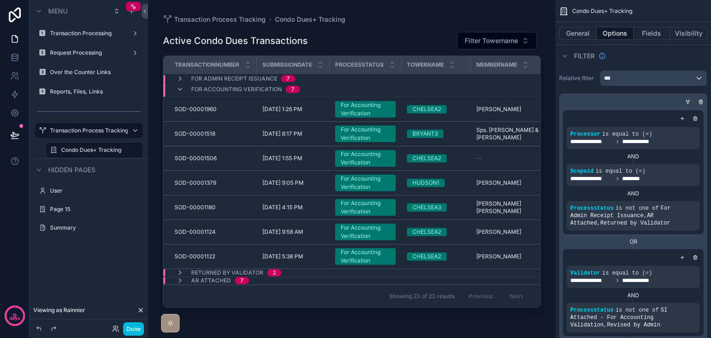
click at [180, 86] on icon "scrollable content" at bounding box center [179, 89] width 7 height 7
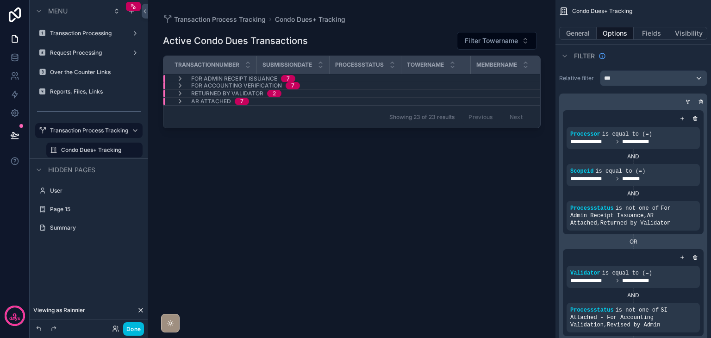
click at [180, 77] on icon "scrollable content" at bounding box center [179, 78] width 7 height 7
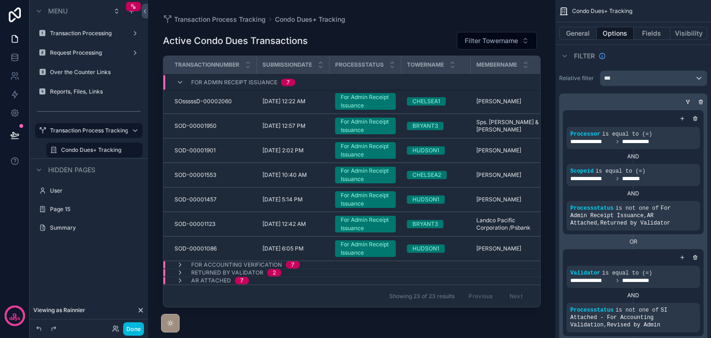
click at [180, 77] on div "For Admin Receipt Issuance 7" at bounding box center [235, 82] width 119 height 15
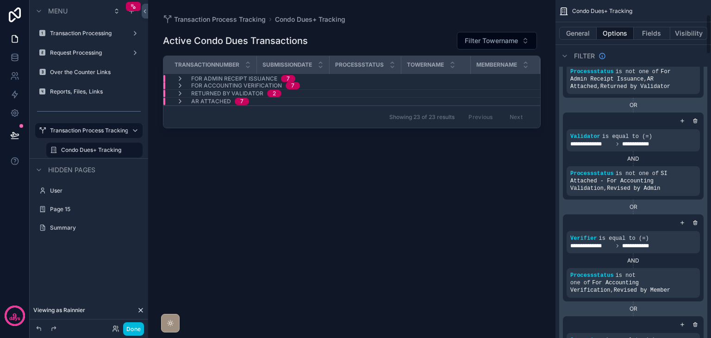
scroll to position [139, 0]
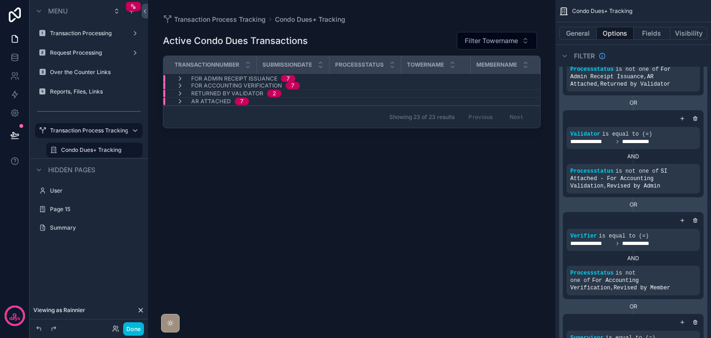
click at [0, 0] on div "scrollable content" at bounding box center [0, 0] width 0 height 0
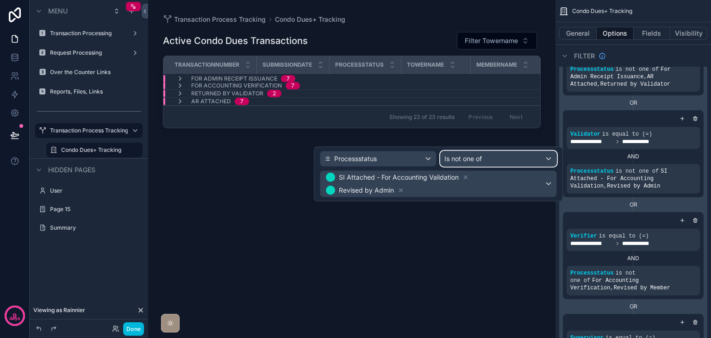
click at [481, 161] on span "Is not one of" at bounding box center [462, 158] width 37 height 9
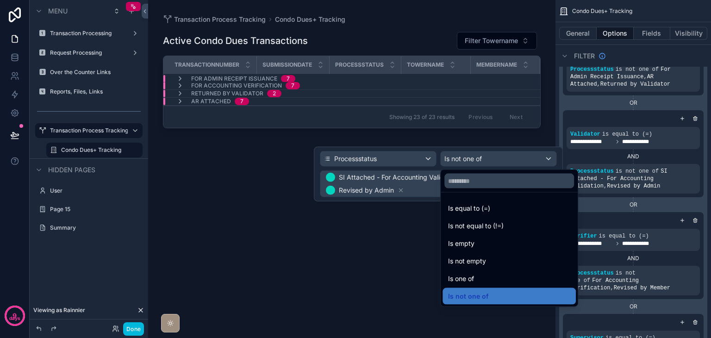
click at [481, 161] on div at bounding box center [438, 174] width 249 height 55
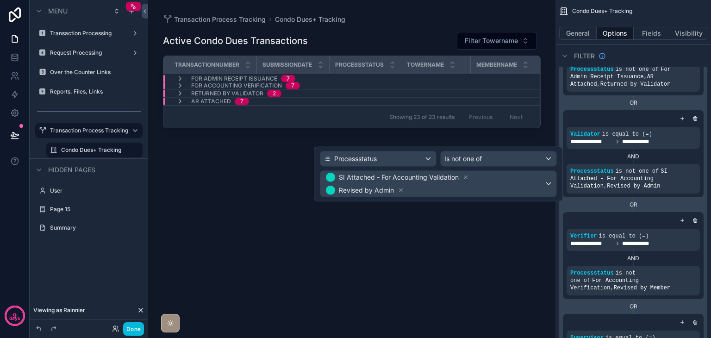
click at [520, 224] on div "Active Condo Dues Transactions Filter Towername Transactionnumber Submissiondat…" at bounding box center [352, 175] width 378 height 303
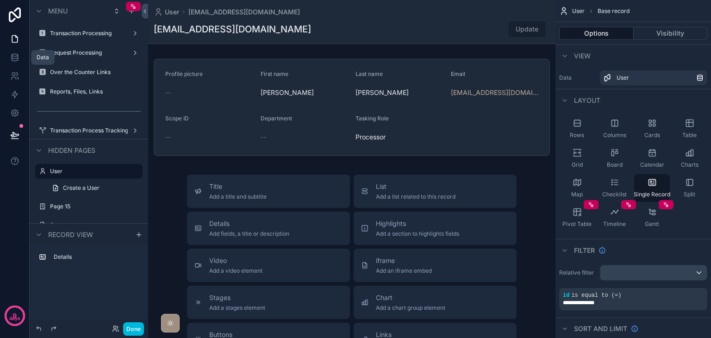
click at [16, 62] on link at bounding box center [14, 57] width 29 height 19
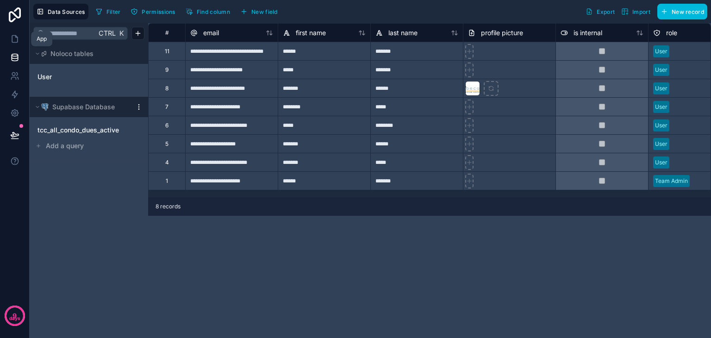
click at [15, 39] on icon at bounding box center [14, 38] width 9 height 9
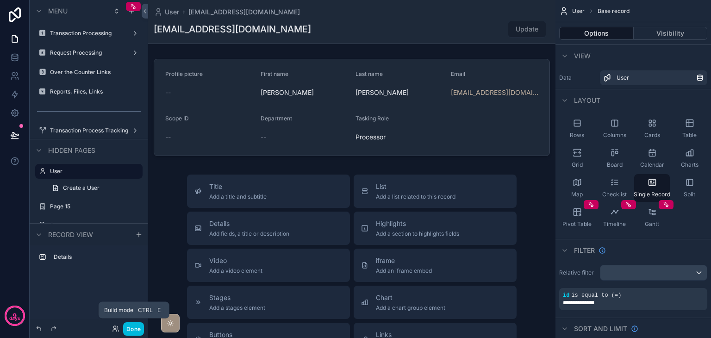
click at [130, 326] on button "Done" at bounding box center [133, 328] width 21 height 13
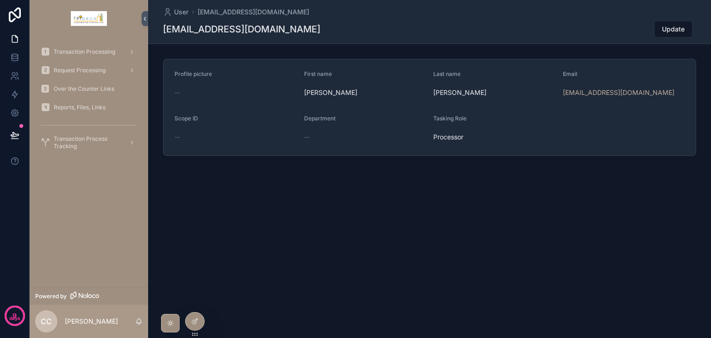
click at [0, 0] on icon at bounding box center [0, 0] width 0 height 0
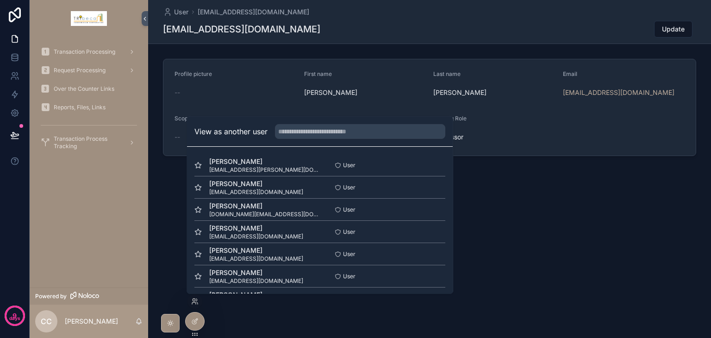
click at [0, 0] on button "Select" at bounding box center [0, 0] width 0 height 0
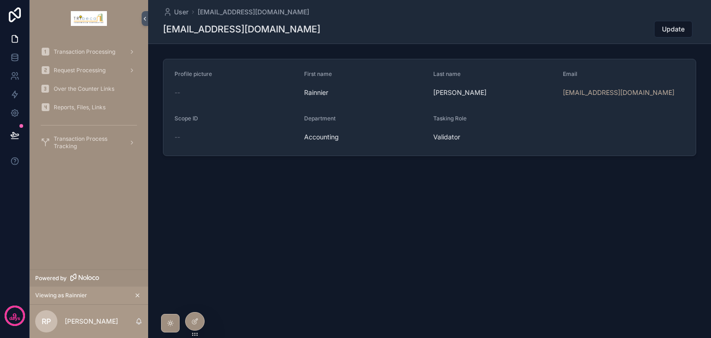
click at [78, 141] on span "Transaction Process Tracking" at bounding box center [88, 142] width 68 height 15
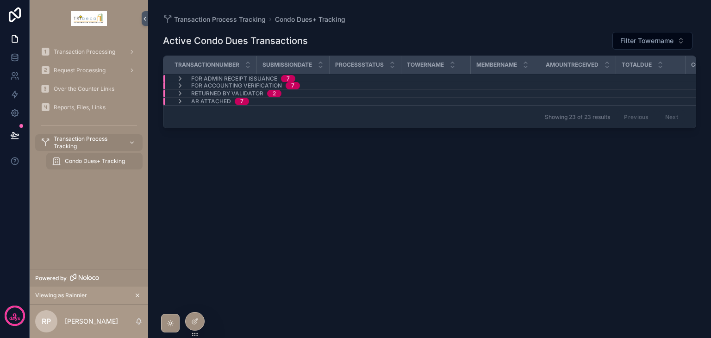
click at [181, 93] on icon "scrollable content" at bounding box center [179, 93] width 7 height 7
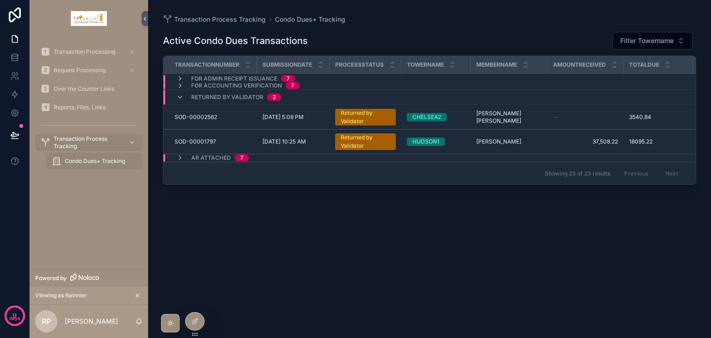
click at [196, 317] on div at bounding box center [195, 321] width 19 height 18
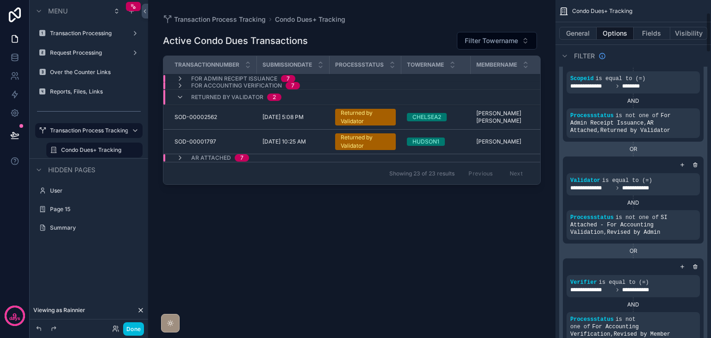
scroll to position [139, 0]
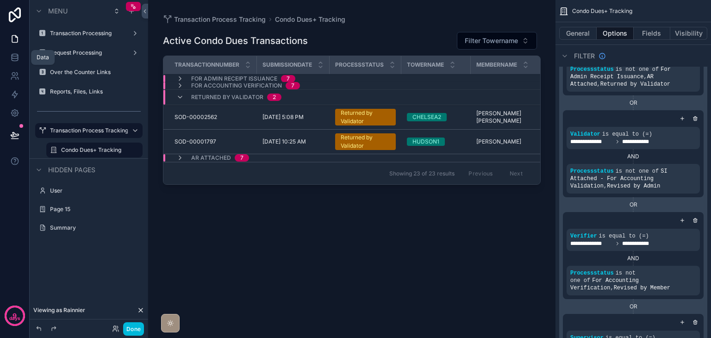
click at [12, 59] on icon at bounding box center [14, 57] width 9 height 9
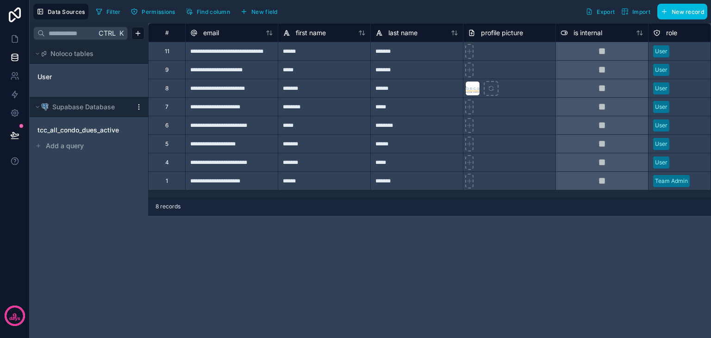
click at [67, 129] on span "tcc_all_condo_dues_active" at bounding box center [77, 129] width 81 height 9
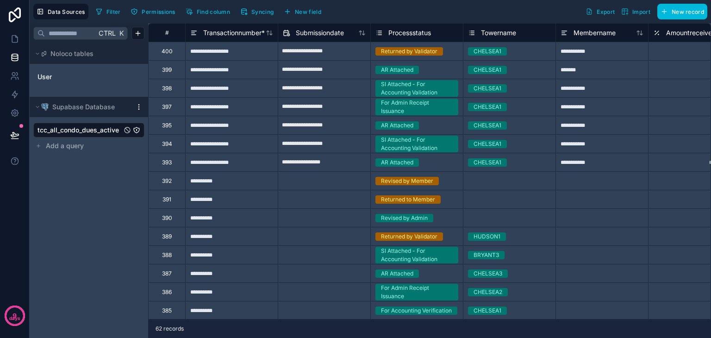
click at [333, 49] on input "**********" at bounding box center [324, 51] width 92 height 15
select select "****"
select select "*"
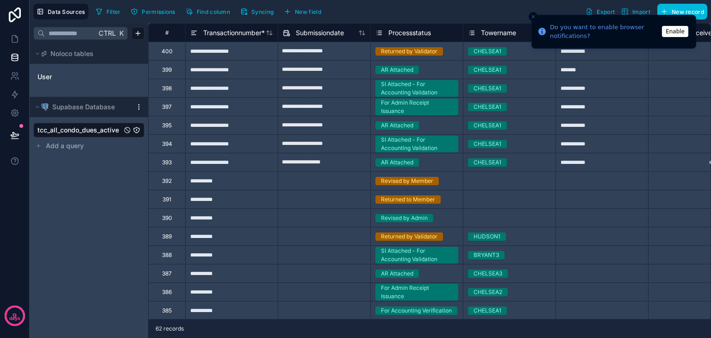
click at [535, 14] on icon "Close toast" at bounding box center [533, 17] width 6 height 6
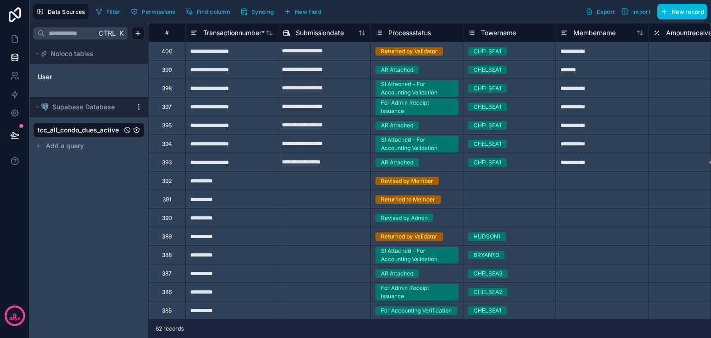
click at [516, 52] on div "CHELSEA1" at bounding box center [509, 51] width 92 height 10
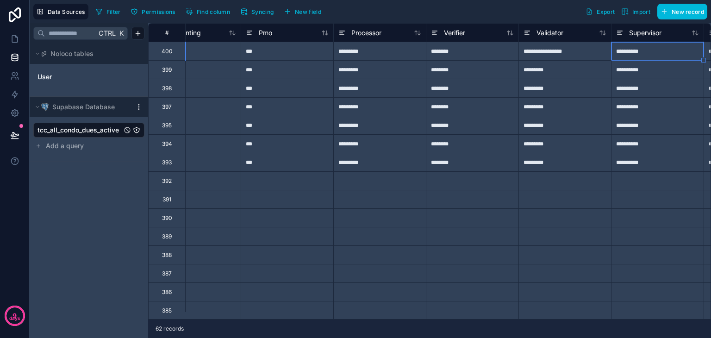
scroll to position [0, 4850]
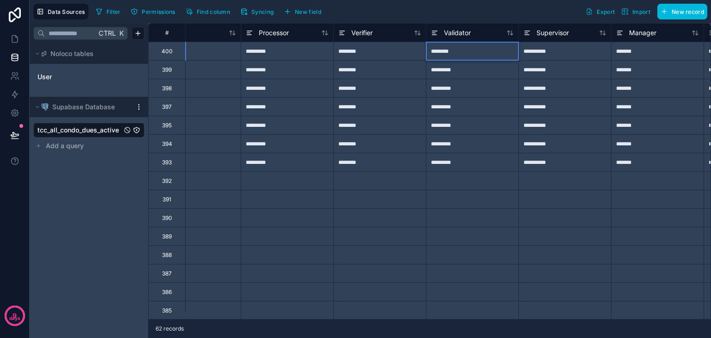
type input "*********"
click at [24, 40] on link at bounding box center [14, 39] width 29 height 19
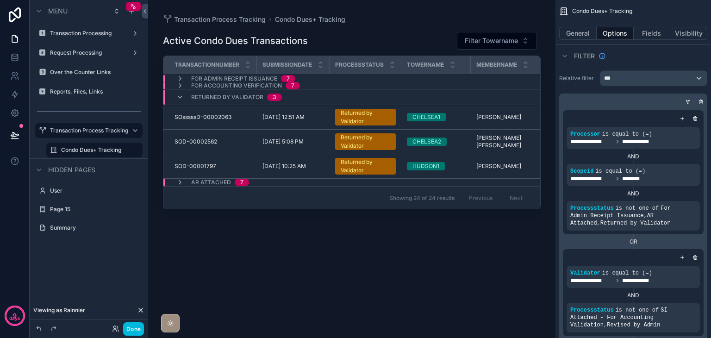
drag, startPoint x: 305, startPoint y: 209, endPoint x: 374, endPoint y: 210, distance: 68.5
click at [374, 210] on div "scrollable content" at bounding box center [351, 163] width 407 height 327
click at [180, 97] on icon "scrollable content" at bounding box center [179, 96] width 7 height 7
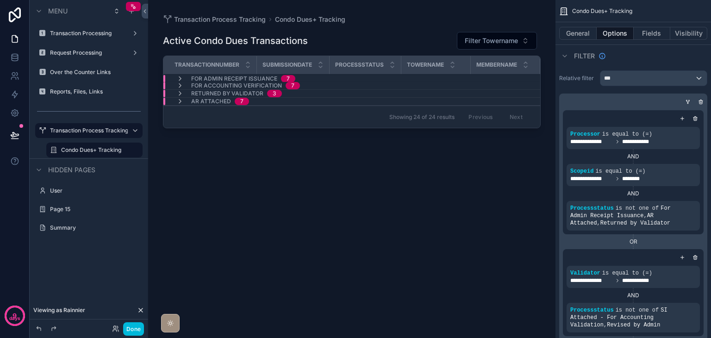
click at [179, 76] on icon "scrollable content" at bounding box center [179, 78] width 7 height 7
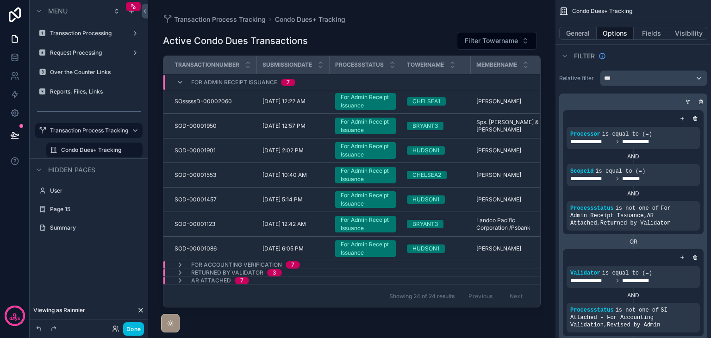
click at [179, 76] on div "For Admin Receipt Issuance 7" at bounding box center [235, 82] width 119 height 15
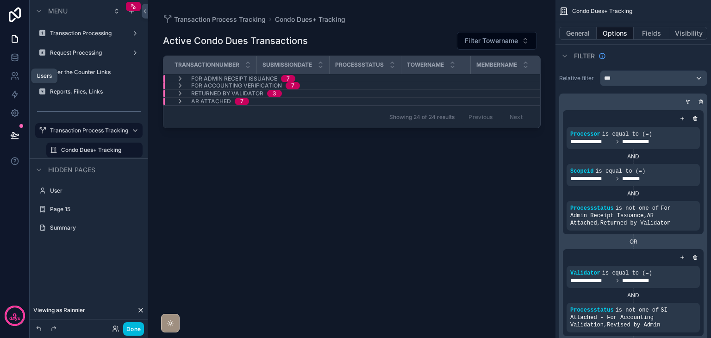
click at [14, 68] on link at bounding box center [14, 76] width 29 height 19
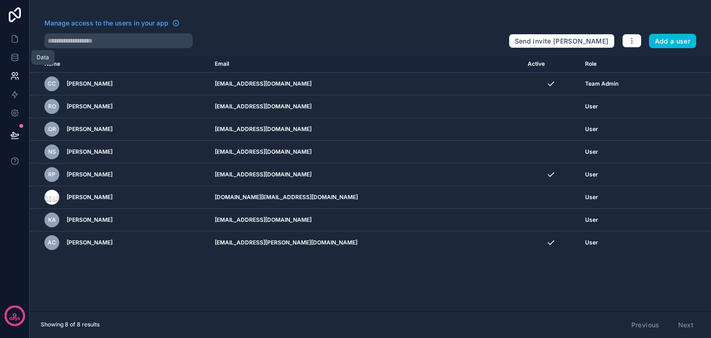
click at [15, 59] on icon at bounding box center [14, 57] width 9 height 9
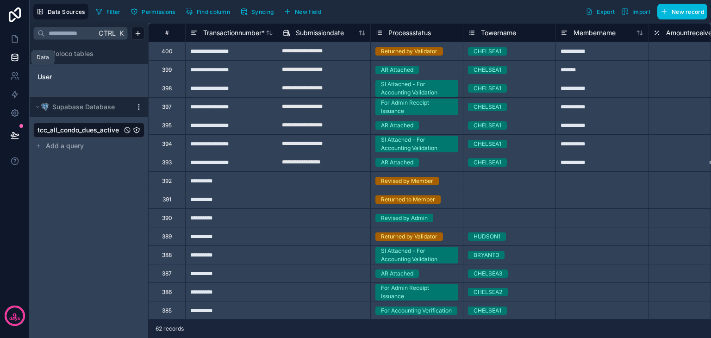
click at [13, 55] on icon at bounding box center [14, 57] width 9 height 9
click at [11, 44] on link at bounding box center [14, 39] width 29 height 19
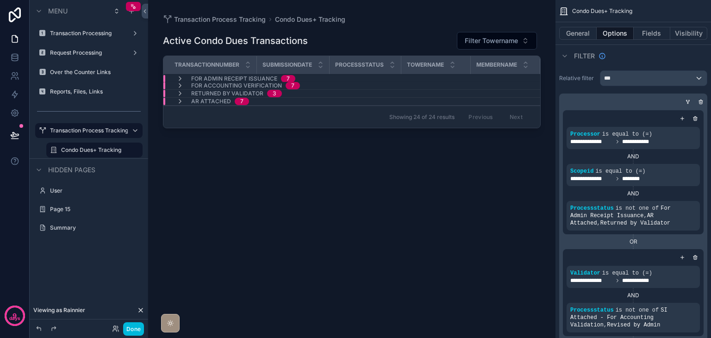
click at [139, 325] on button "Done" at bounding box center [133, 328] width 21 height 13
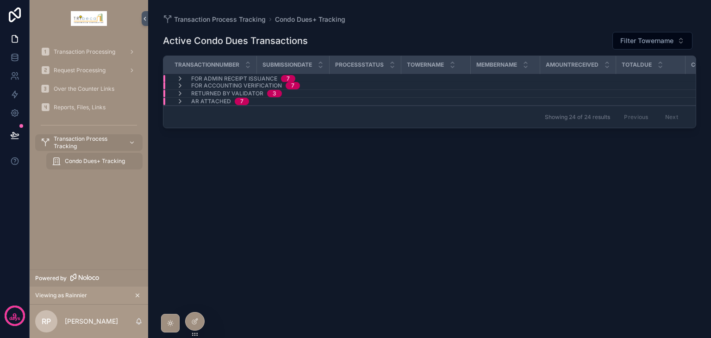
click at [86, 54] on span "Transaction Processing" at bounding box center [85, 51] width 62 height 7
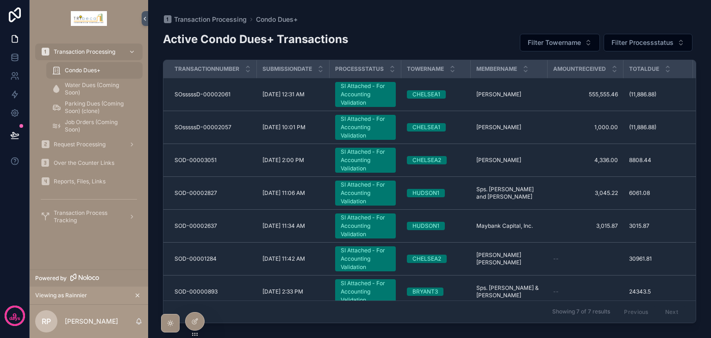
click at [351, 101] on div "SI Attached - For Accounting Validation" at bounding box center [366, 94] width 50 height 25
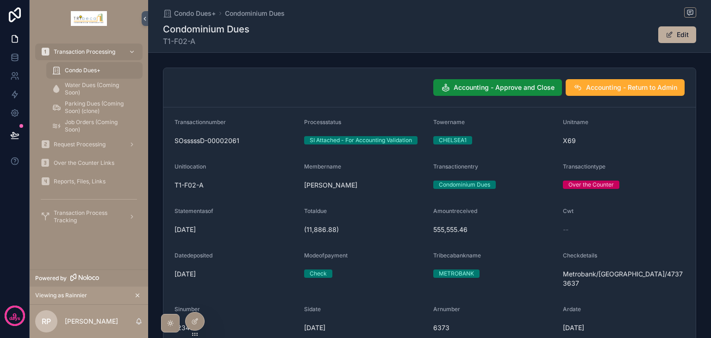
click at [502, 93] on button "Accounting - Approve and Close" at bounding box center [497, 87] width 129 height 17
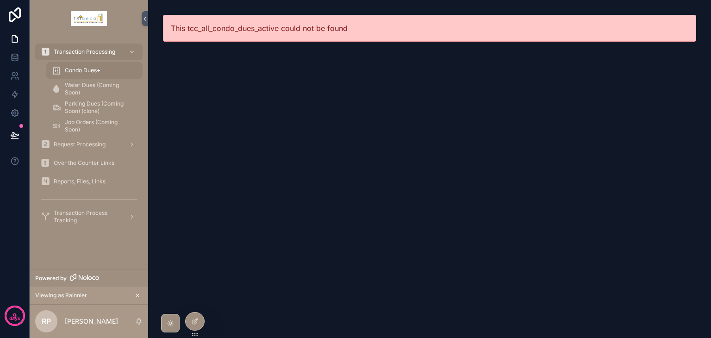
click at [107, 70] on div "Condo Dues+" at bounding box center [94, 70] width 85 height 15
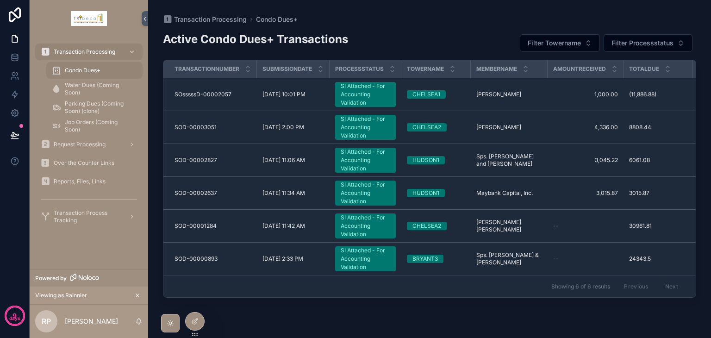
click at [117, 87] on span "Water Dues (Coming Soon)" at bounding box center [99, 88] width 68 height 15
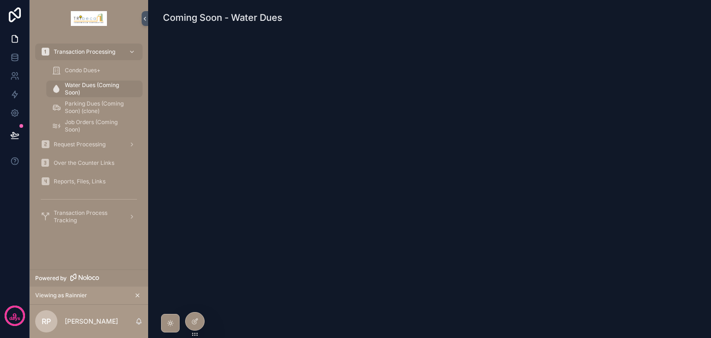
click at [94, 67] on span "Condo Dues+" at bounding box center [83, 70] width 36 height 7
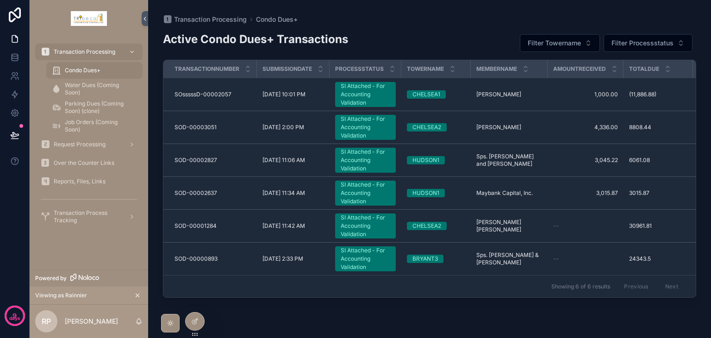
click at [198, 315] on div at bounding box center [195, 321] width 19 height 18
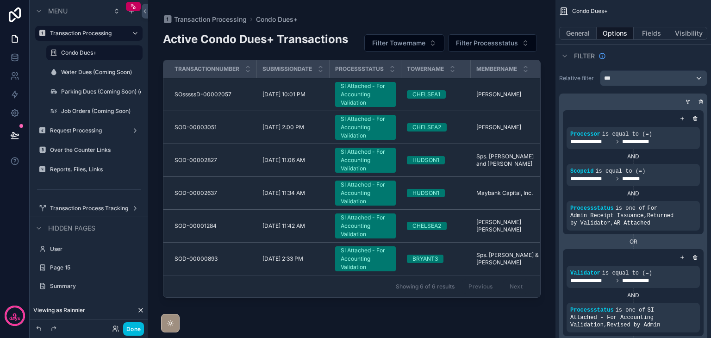
click at [96, 149] on label "Over the Counter Links" at bounding box center [93, 149] width 87 height 7
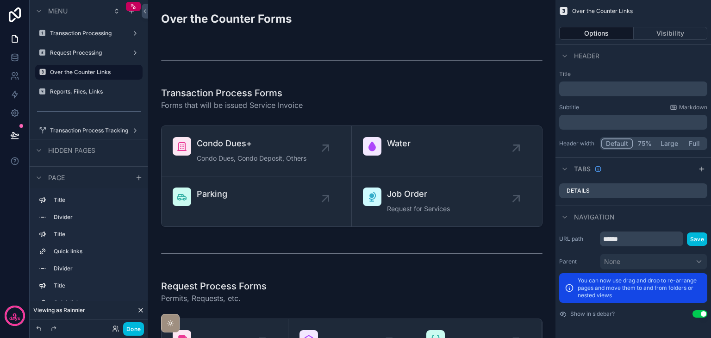
click at [422, 151] on div "scrollable content" at bounding box center [351, 176] width 392 height 109
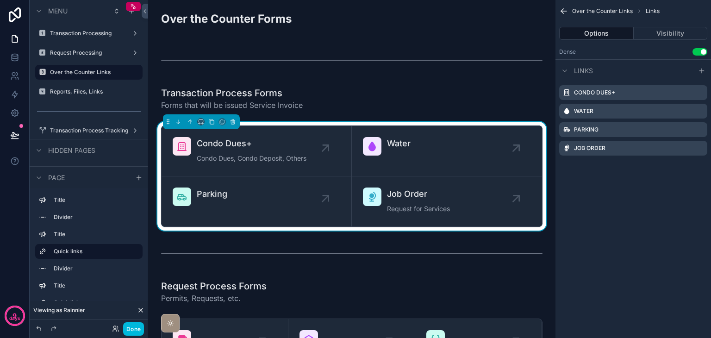
click at [0, 0] on icon "scrollable content" at bounding box center [0, 0] width 0 height 0
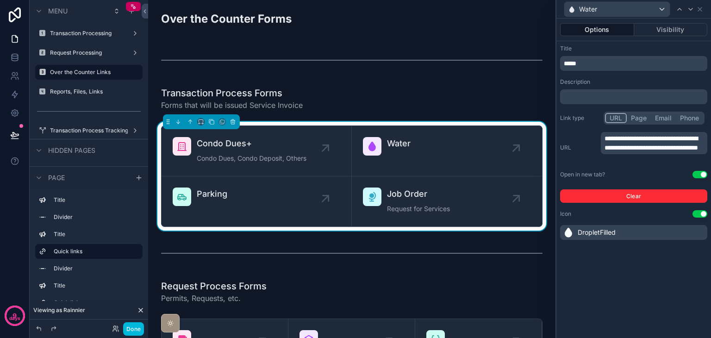
click at [650, 151] on span "**********" at bounding box center [650, 143] width 93 height 16
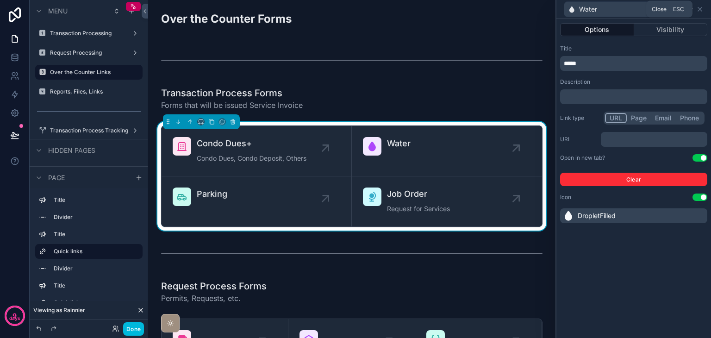
click at [702, 12] on icon at bounding box center [699, 9] width 7 height 7
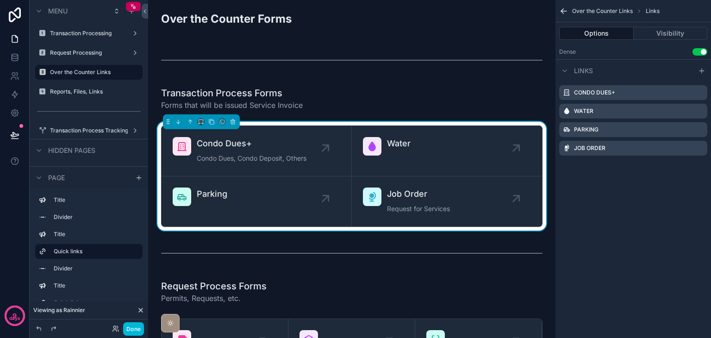
click at [0, 0] on icon "scrollable content" at bounding box center [0, 0] width 0 height 0
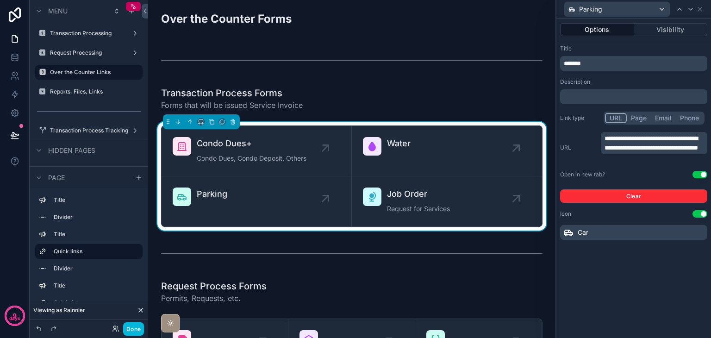
click at [669, 149] on span "**********" at bounding box center [650, 143] width 93 height 16
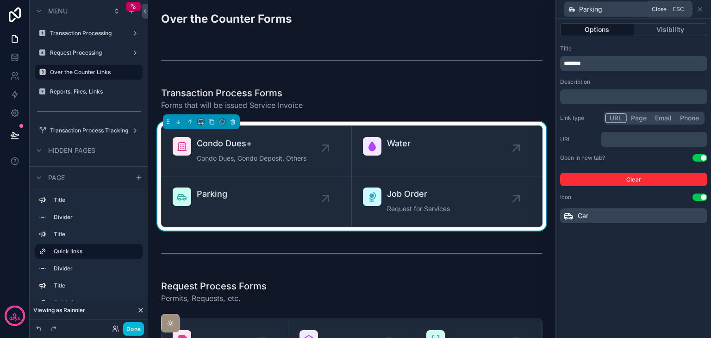
click at [700, 12] on icon at bounding box center [699, 9] width 7 height 7
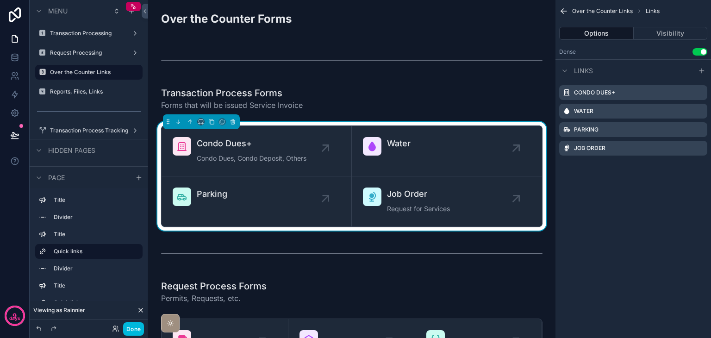
click at [0, 0] on icon "scrollable content" at bounding box center [0, 0] width 0 height 0
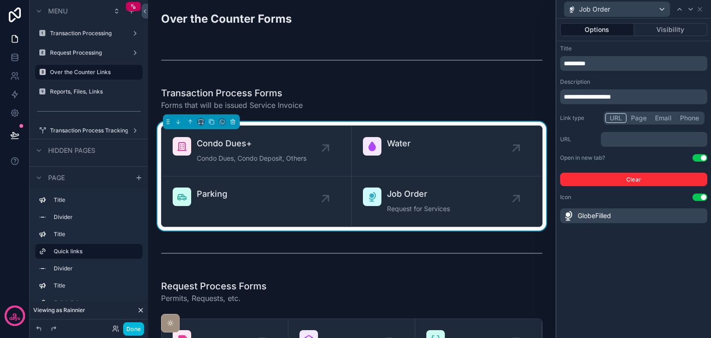
click at [699, 13] on div "Job Order" at bounding box center [633, 9] width 147 height 18
click at [700, 11] on icon at bounding box center [699, 9] width 7 height 7
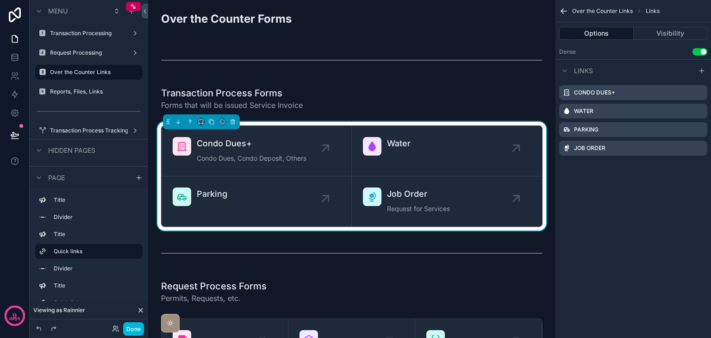
click at [0, 0] on icon "scrollable content" at bounding box center [0, 0] width 0 height 0
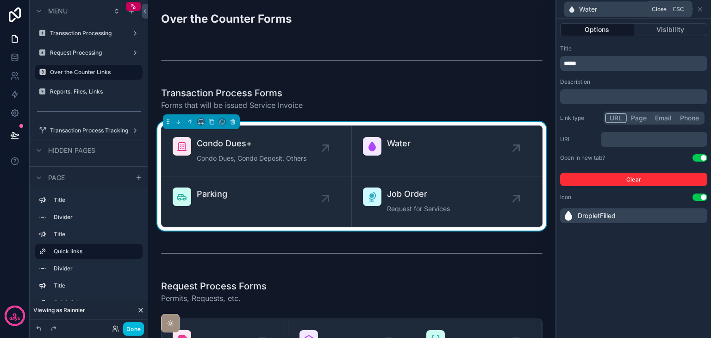
click at [701, 10] on icon at bounding box center [699, 9] width 7 height 7
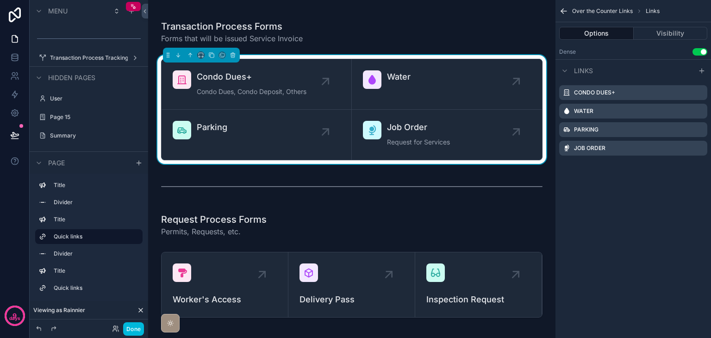
scroll to position [46, 0]
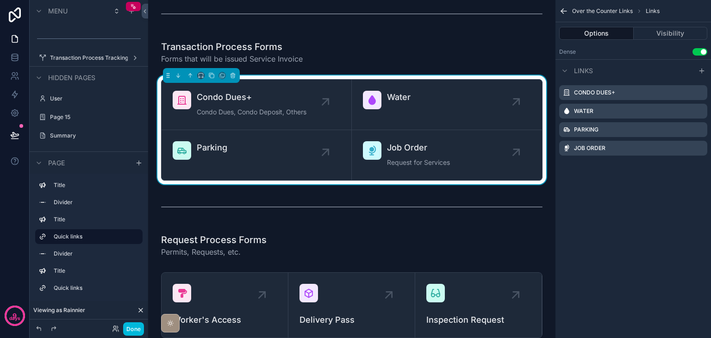
click at [0, 0] on icon "scrollable content" at bounding box center [0, 0] width 0 height 0
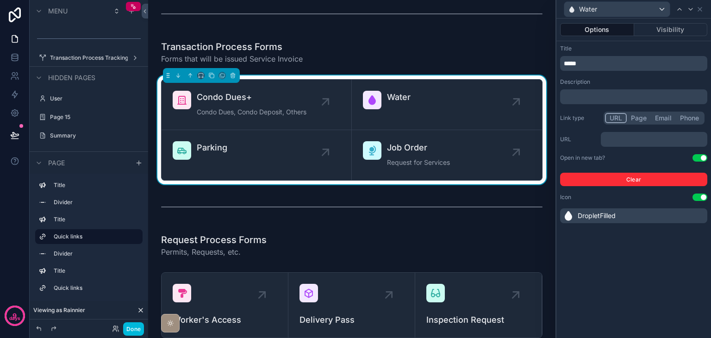
click at [646, 137] on p "﻿" at bounding box center [654, 139] width 101 height 9
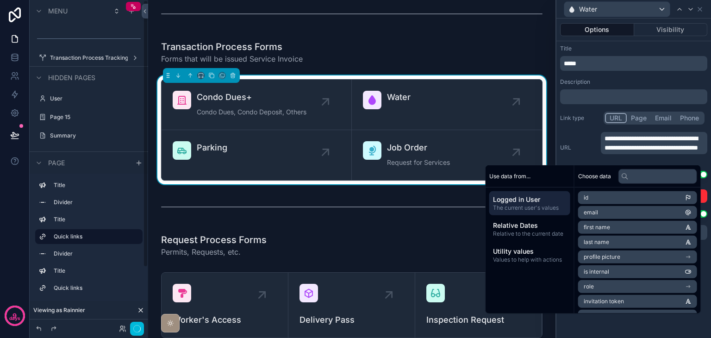
scroll to position [0, 0]
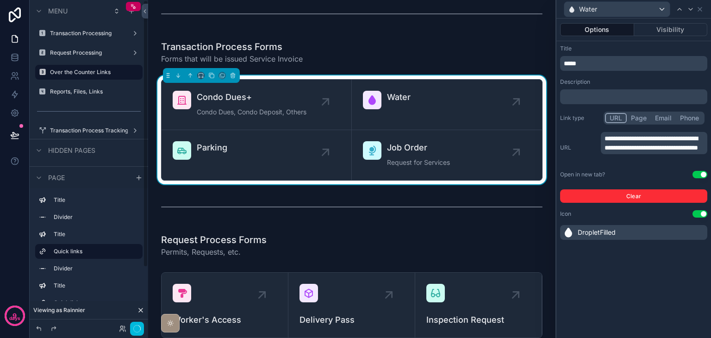
click at [578, 138] on div "**********" at bounding box center [633, 147] width 147 height 31
click at [700, 11] on icon at bounding box center [699, 9] width 7 height 7
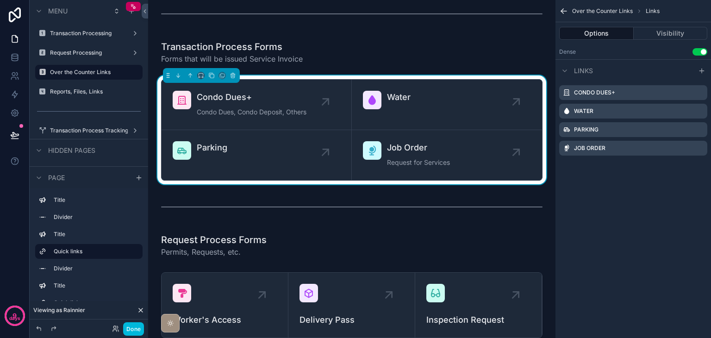
click at [0, 0] on icon "scrollable content" at bounding box center [0, 0] width 0 height 0
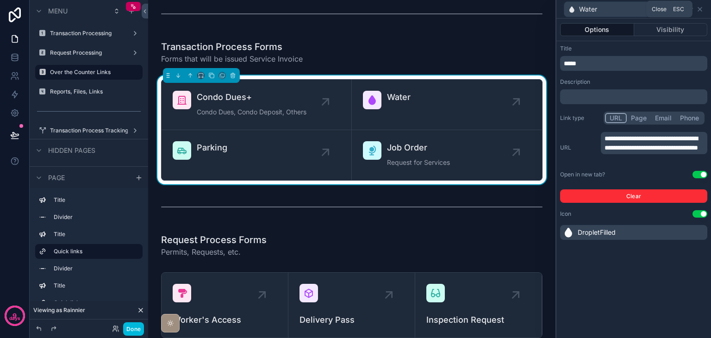
click at [699, 11] on icon at bounding box center [699, 9] width 7 height 7
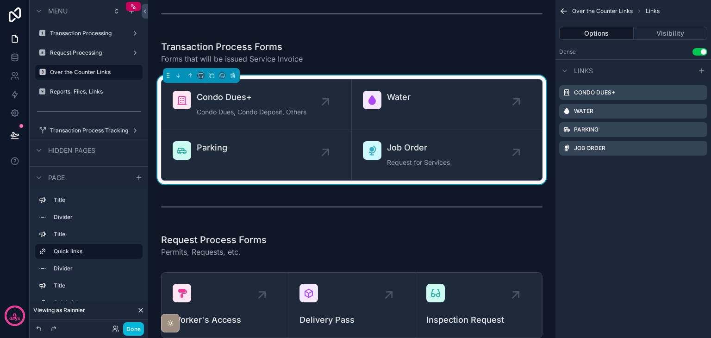
click at [0, 0] on icon "scrollable content" at bounding box center [0, 0] width 0 height 0
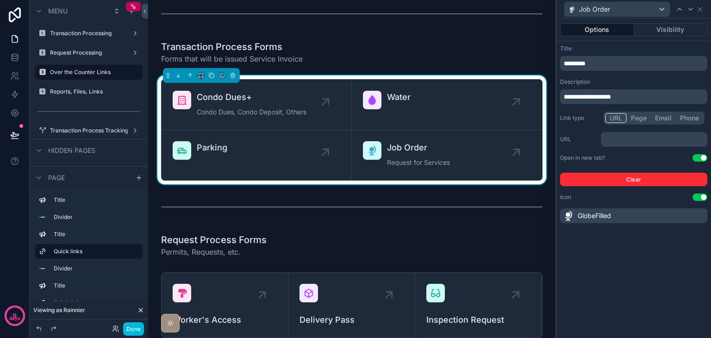
click at [663, 140] on p "﻿" at bounding box center [654, 139] width 101 height 9
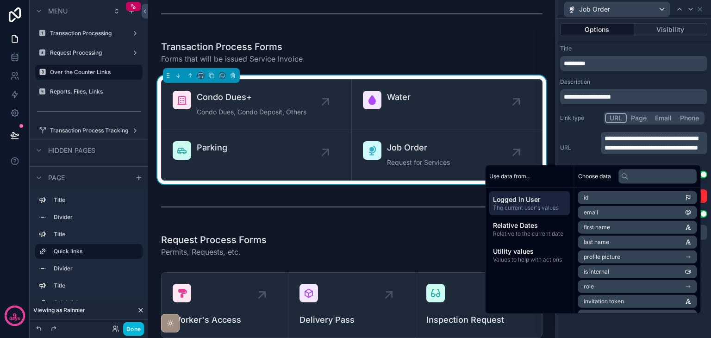
click at [581, 149] on label "URL" at bounding box center [578, 147] width 37 height 7
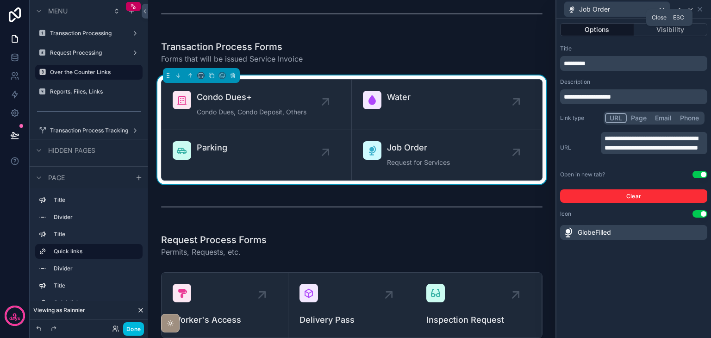
click at [701, 11] on icon at bounding box center [699, 9] width 7 height 7
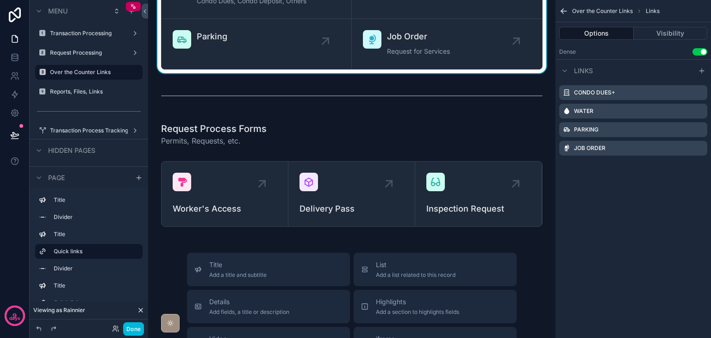
scroll to position [185, 0]
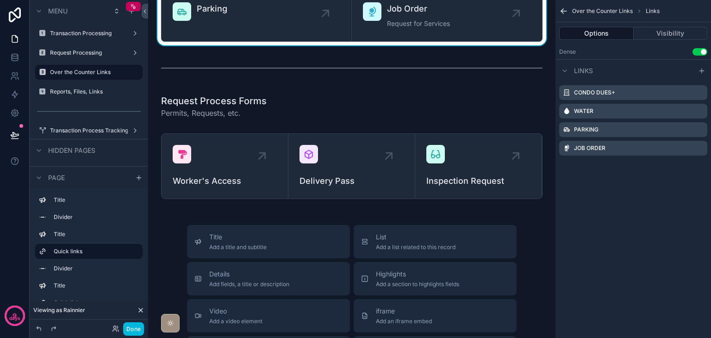
click at [291, 195] on div "scrollable content" at bounding box center [351, 166] width 392 height 73
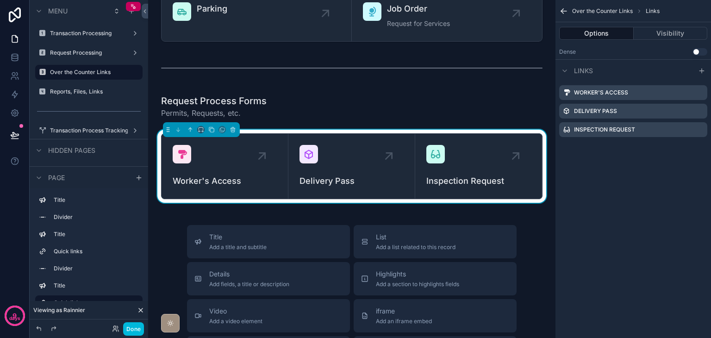
click at [0, 0] on icon "scrollable content" at bounding box center [0, 0] width 0 height 0
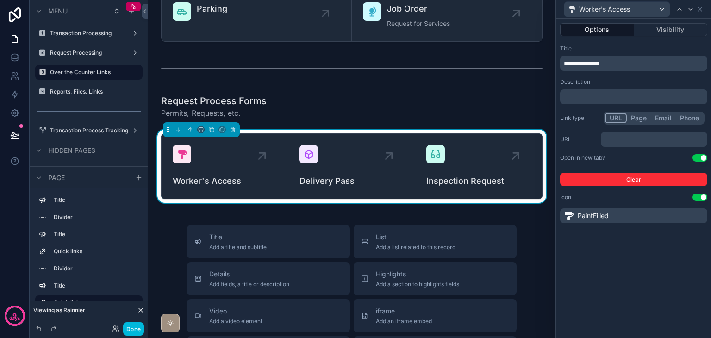
click at [633, 97] on p "﻿" at bounding box center [635, 96] width 142 height 9
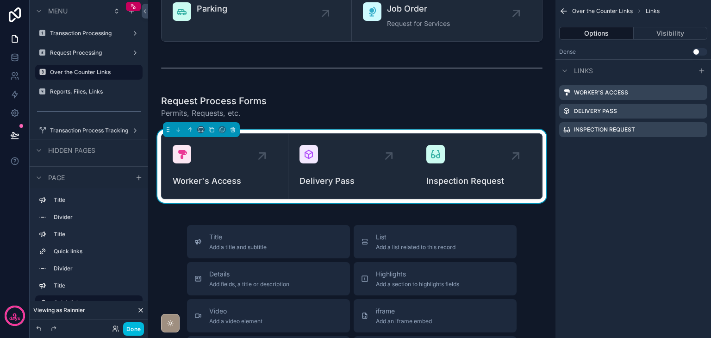
click at [600, 32] on button "Options" at bounding box center [596, 33] width 75 height 13
click at [231, 130] on icon "scrollable content" at bounding box center [233, 129] width 6 height 6
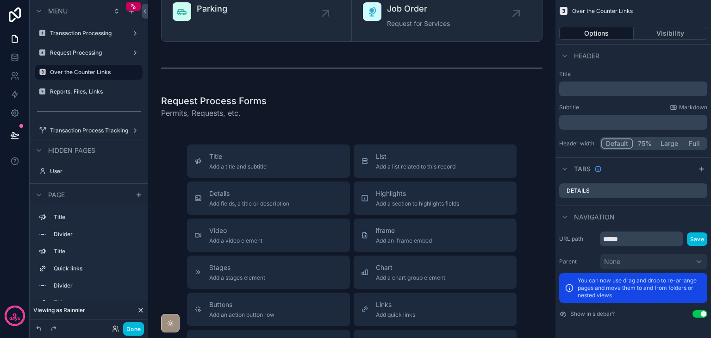
click at [240, 117] on div "scrollable content" at bounding box center [351, 106] width 392 height 31
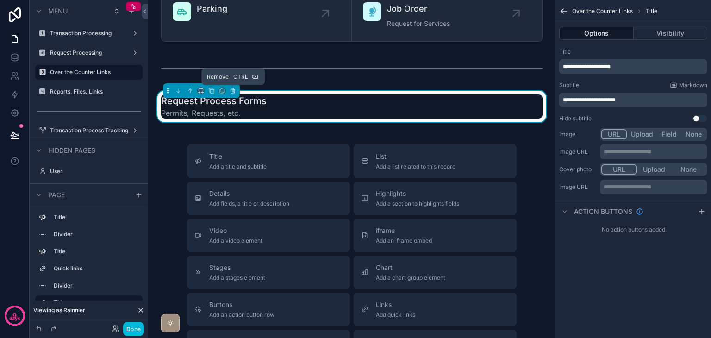
click at [235, 89] on icon "scrollable content" at bounding box center [233, 90] width 6 height 6
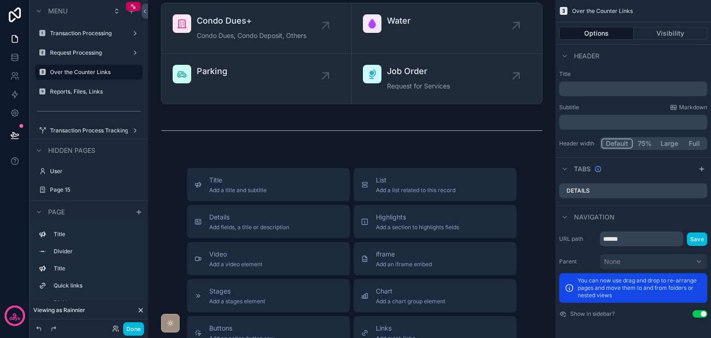
scroll to position [0, 0]
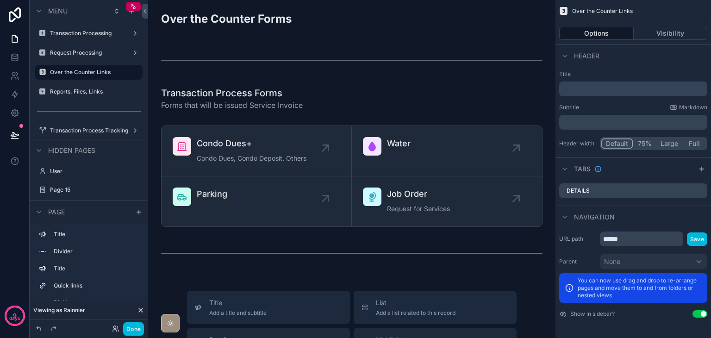
click at [250, 57] on div "scrollable content" at bounding box center [351, 60] width 392 height 31
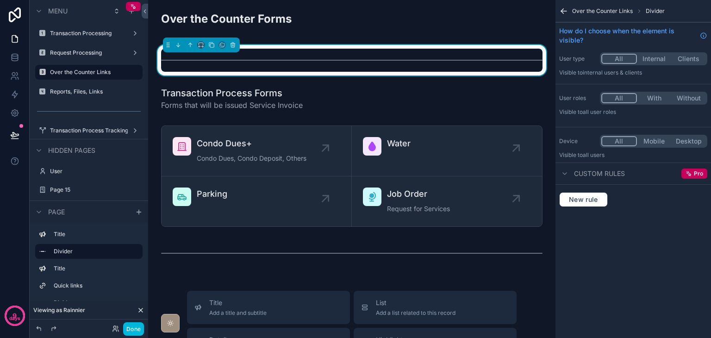
click at [235, 245] on div "scrollable content" at bounding box center [351, 253] width 392 height 31
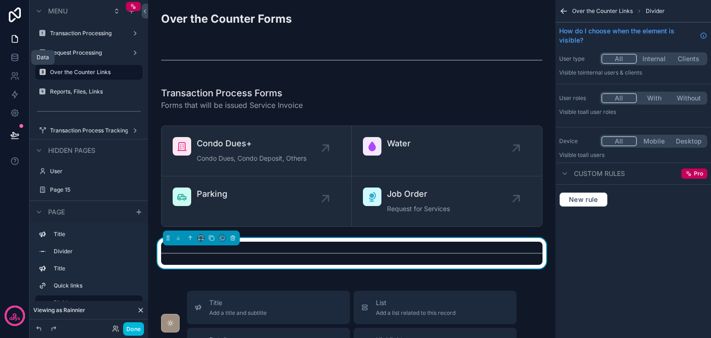
click at [16, 59] on icon at bounding box center [14, 57] width 9 height 9
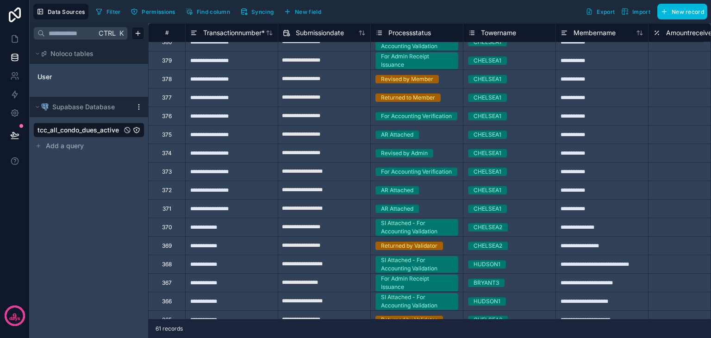
scroll to position [463, 0]
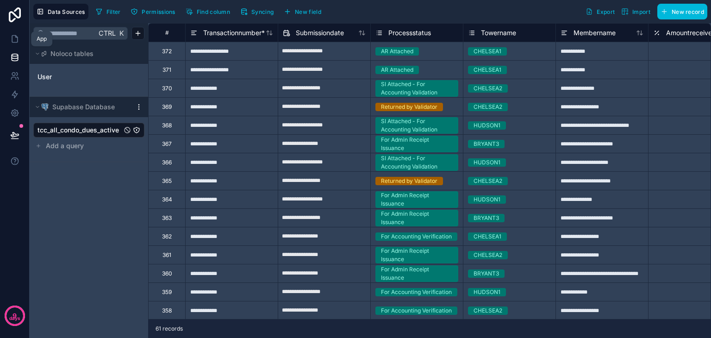
click at [19, 37] on icon at bounding box center [14, 38] width 9 height 9
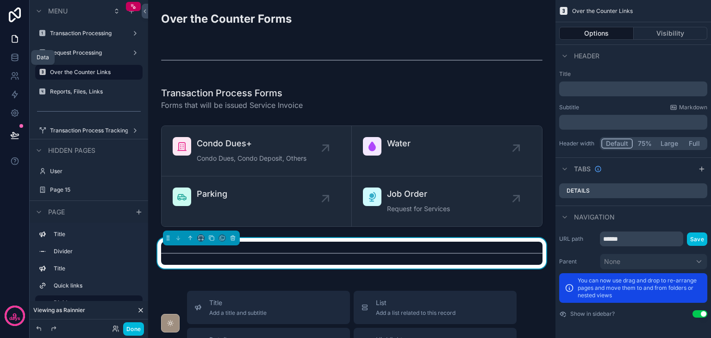
click at [12, 62] on link at bounding box center [14, 57] width 29 height 19
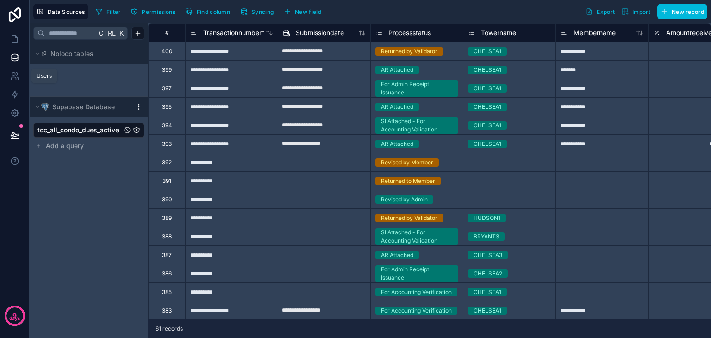
click at [16, 76] on icon at bounding box center [14, 75] width 9 height 9
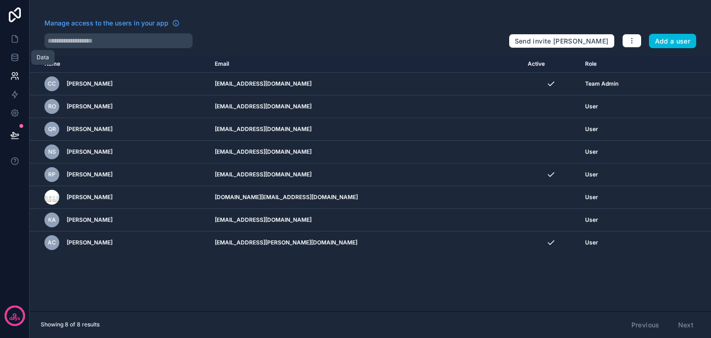
click at [19, 63] on link at bounding box center [14, 57] width 29 height 19
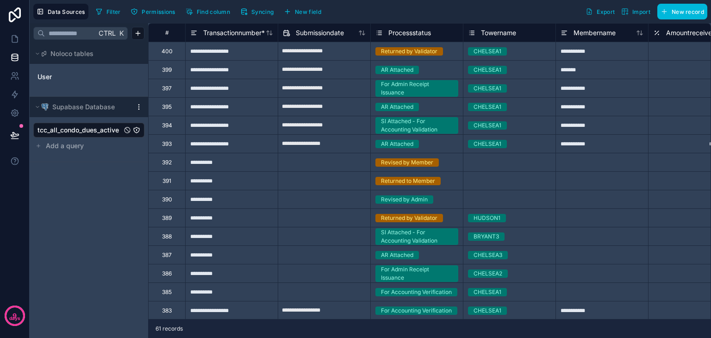
click at [75, 77] on link "User" at bounding box center [74, 76] width 75 height 9
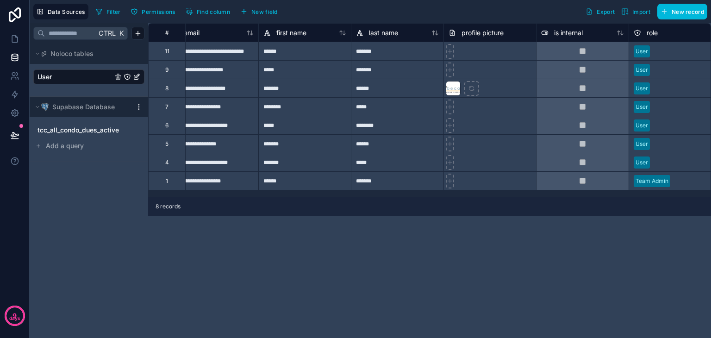
scroll to position [0, 15]
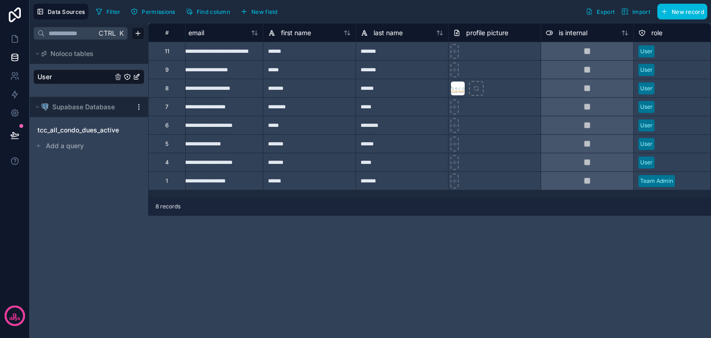
click at [668, 15] on button "New record" at bounding box center [682, 12] width 50 height 16
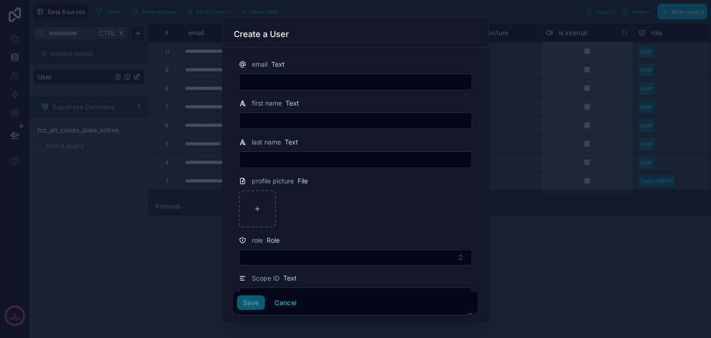
click at [424, 81] on input "text" at bounding box center [355, 81] width 232 height 13
type input "**********"
type input "**"
type input "********"
click at [287, 306] on button "Cancel" at bounding box center [285, 302] width 34 height 15
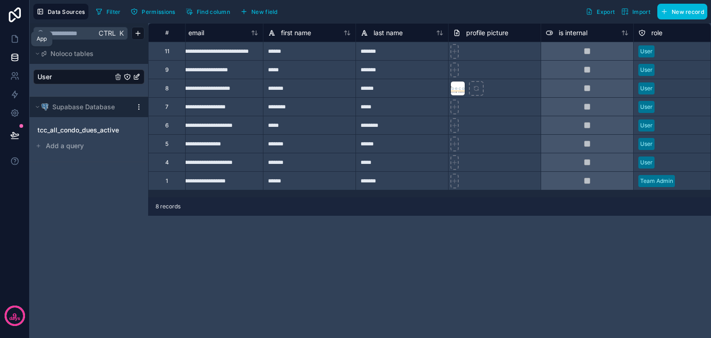
drag, startPoint x: 16, startPoint y: 39, endPoint x: 20, endPoint y: 42, distance: 4.8
click at [16, 39] on icon at bounding box center [14, 38] width 9 height 9
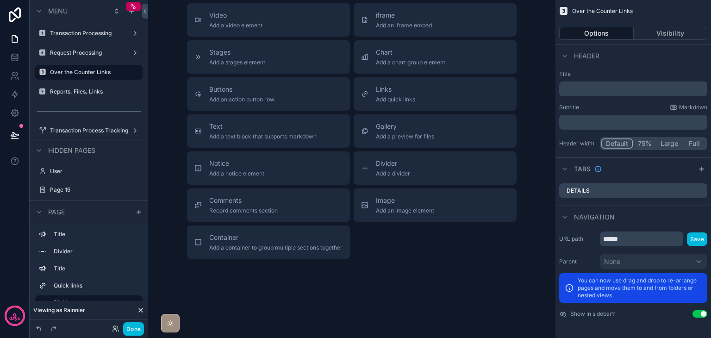
scroll to position [370, 0]
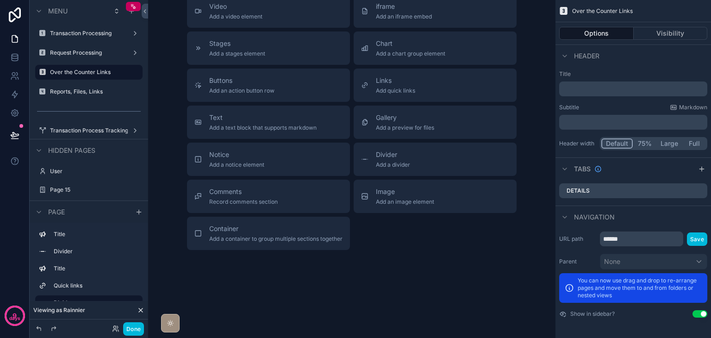
click at [159, 219] on div "Title Add a title and subtitle List Add a list related to this record Details A…" at bounding box center [351, 84] width 392 height 329
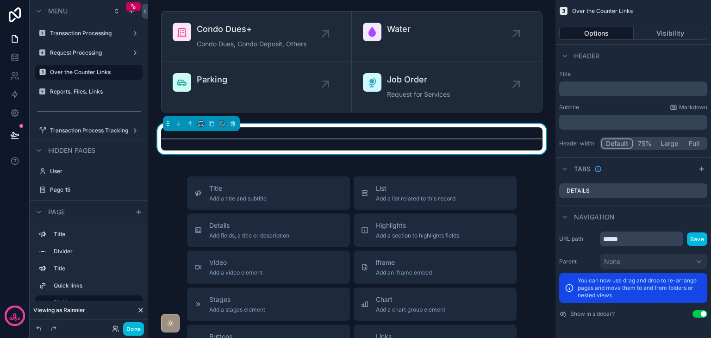
scroll to position [93, 0]
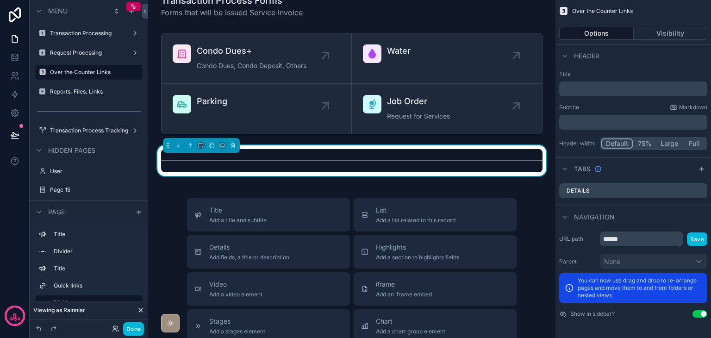
click at [68, 89] on label "Reports, Files, Links" at bounding box center [93, 91] width 87 height 7
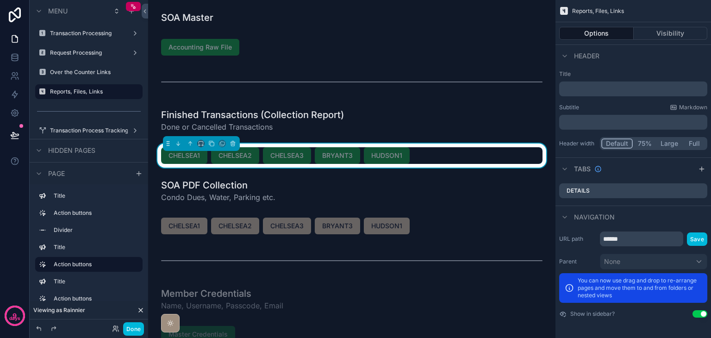
click at [88, 71] on label "Over the Counter Links" at bounding box center [93, 71] width 87 height 7
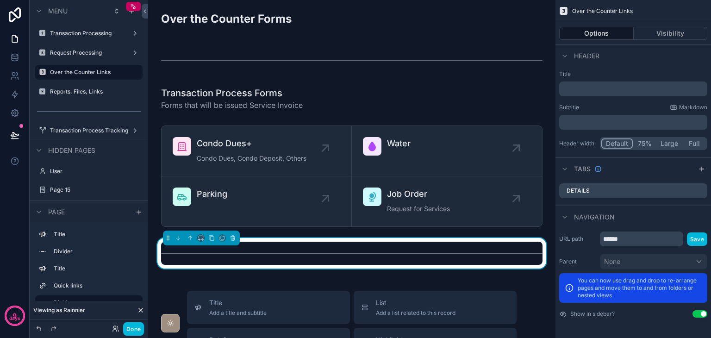
click at [89, 95] on label "Reports, Files, Links" at bounding box center [93, 91] width 87 height 7
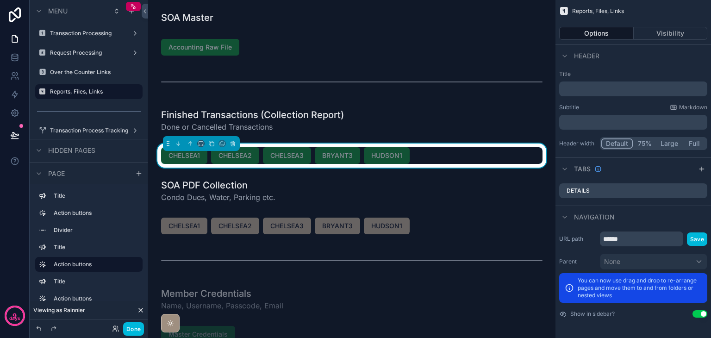
click at [93, 56] on div "Request Processing" at bounding box center [89, 52] width 78 height 7
click at [93, 54] on label "Request Processing" at bounding box center [87, 52] width 74 height 7
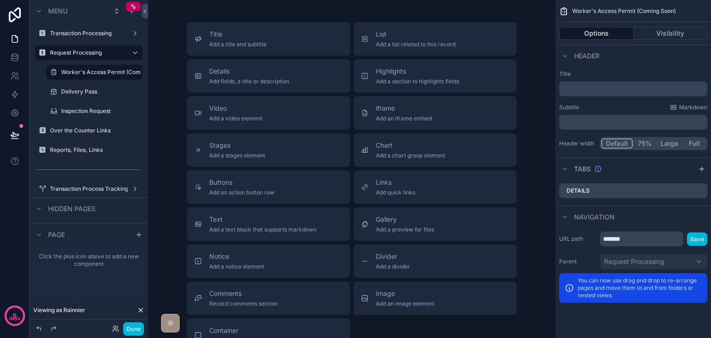
click at [0, 0] on icon "scrollable content" at bounding box center [0, 0] width 0 height 0
click at [103, 92] on input "**********" at bounding box center [87, 91] width 52 height 11
type input "**********"
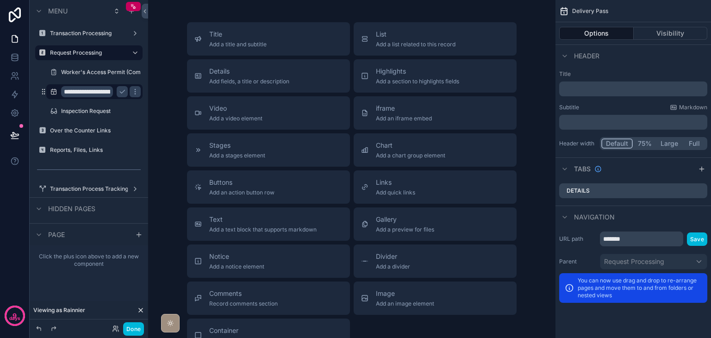
click at [121, 93] on icon "scrollable content" at bounding box center [121, 91] width 7 height 7
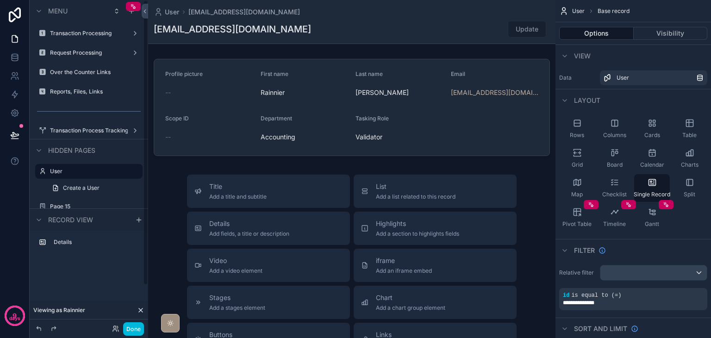
click at [121, 111] on hr "scrollable content" at bounding box center [89, 111] width 104 height 0
click at [106, 56] on label "Request Processing" at bounding box center [87, 52] width 74 height 7
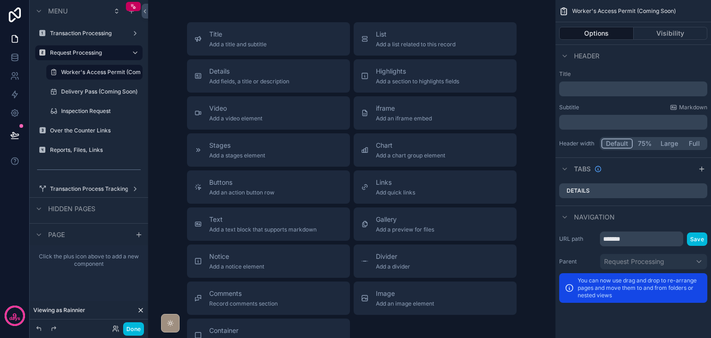
click at [0, 0] on icon "scrollable content" at bounding box center [0, 0] width 0 height 0
click at [110, 112] on input "**********" at bounding box center [87, 111] width 52 height 11
type input "**********"
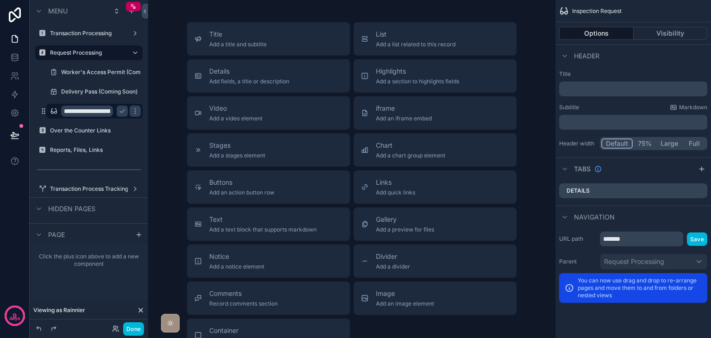
click at [124, 112] on icon "scrollable content" at bounding box center [121, 110] width 7 height 7
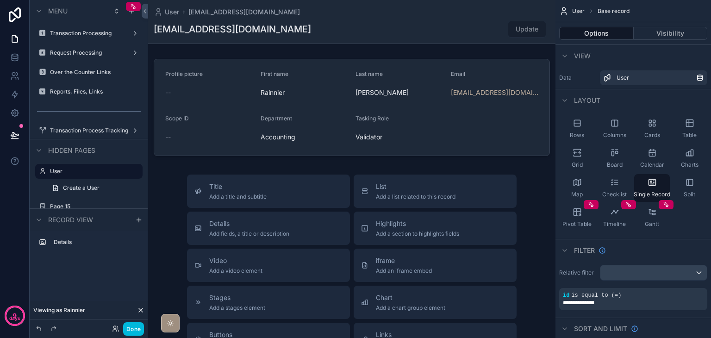
click at [82, 39] on div "Transaction Processing" at bounding box center [89, 33] width 104 height 15
click at [85, 35] on label "Transaction Processing" at bounding box center [87, 33] width 74 height 7
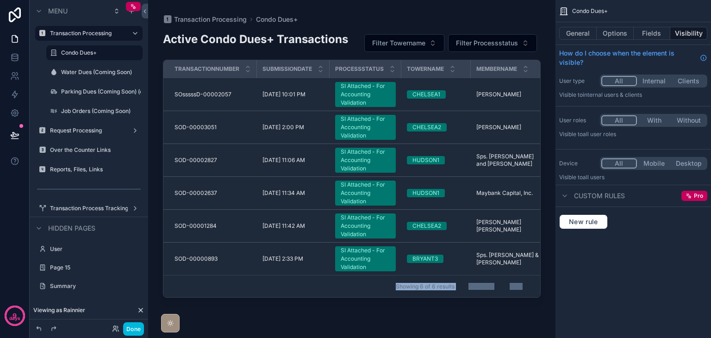
drag, startPoint x: 278, startPoint y: 297, endPoint x: 374, endPoint y: 292, distance: 96.8
click at [374, 292] on div "Transaction Processing Condo Dues+ Active Condo Dues+ Transactions Filter Tower…" at bounding box center [351, 163] width 407 height 327
click at [365, 301] on div "scrollable content" at bounding box center [351, 163] width 407 height 327
click at [134, 328] on button "Done" at bounding box center [133, 328] width 21 height 13
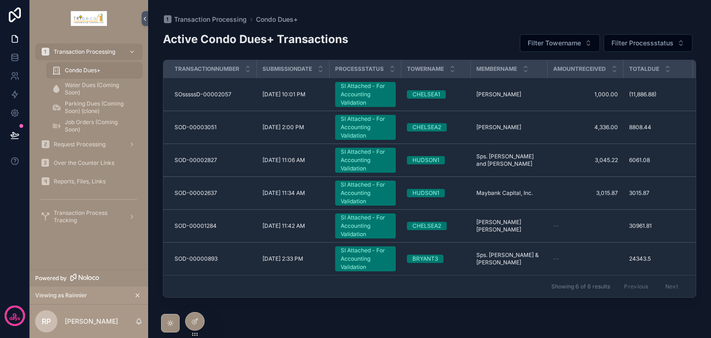
click at [95, 184] on span "Reports, Files, Links" at bounding box center [80, 181] width 52 height 7
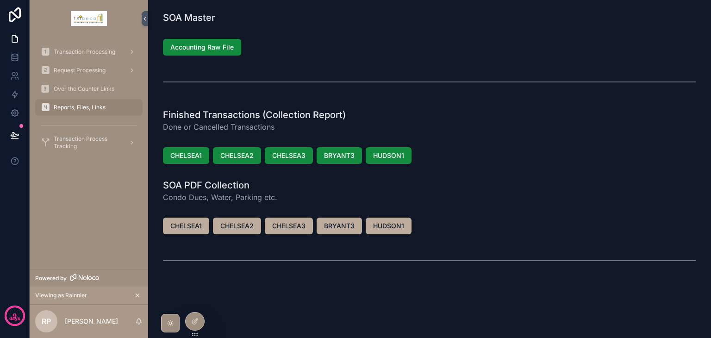
click at [202, 317] on div at bounding box center [195, 321] width 19 height 18
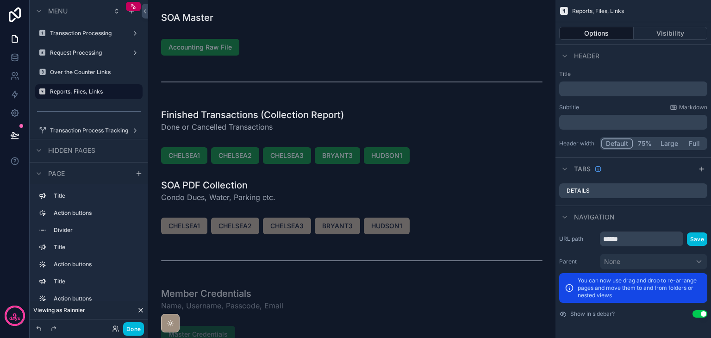
click at [323, 83] on div "scrollable content" at bounding box center [351, 82] width 392 height 31
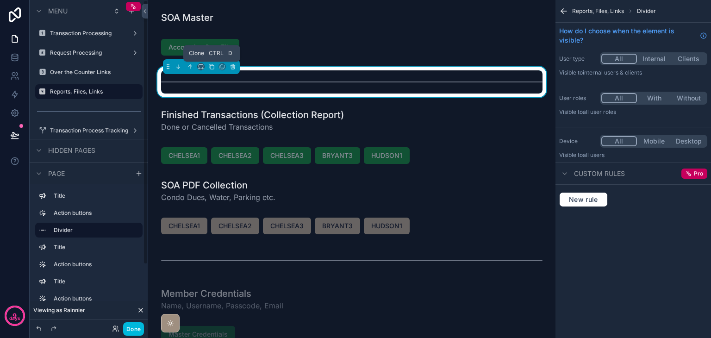
click at [208, 66] on icon "scrollable content" at bounding box center [211, 66] width 6 height 6
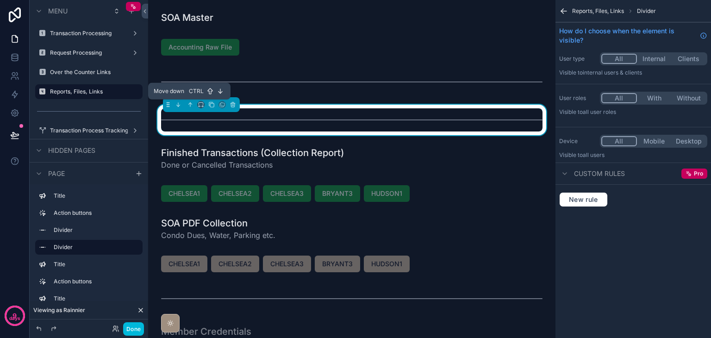
click at [178, 104] on icon "scrollable content" at bounding box center [178, 105] width 0 height 4
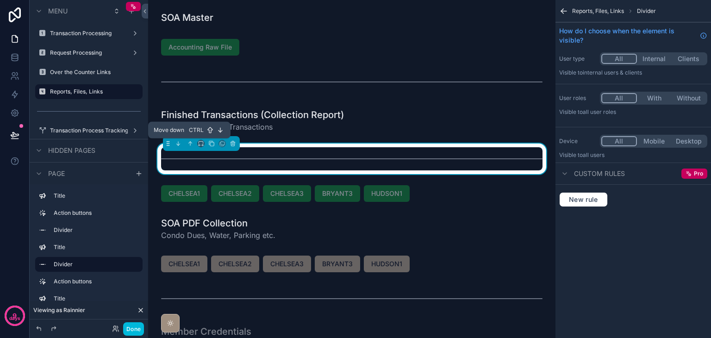
click at [179, 141] on icon "scrollable content" at bounding box center [178, 143] width 6 height 6
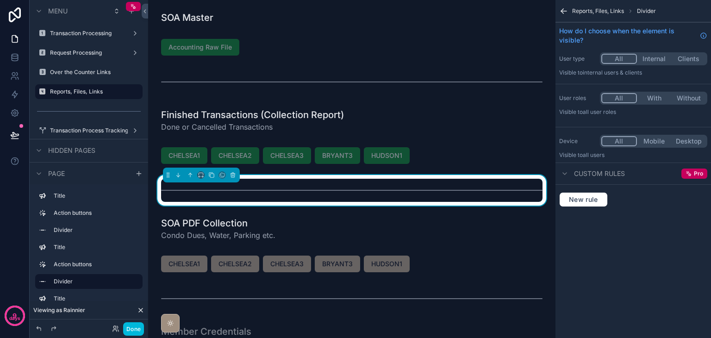
click at [276, 78] on div "scrollable content" at bounding box center [351, 82] width 392 height 31
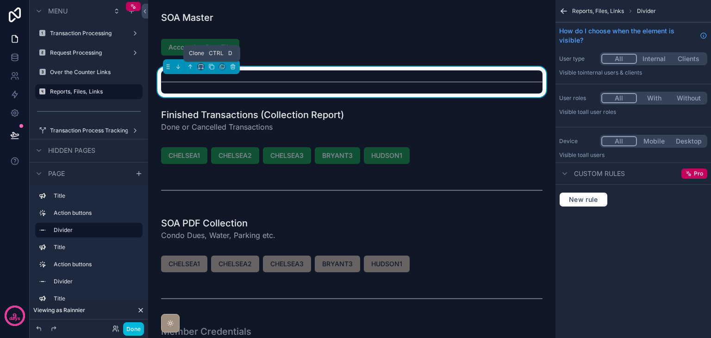
click at [209, 66] on icon "scrollable content" at bounding box center [211, 66] width 6 height 6
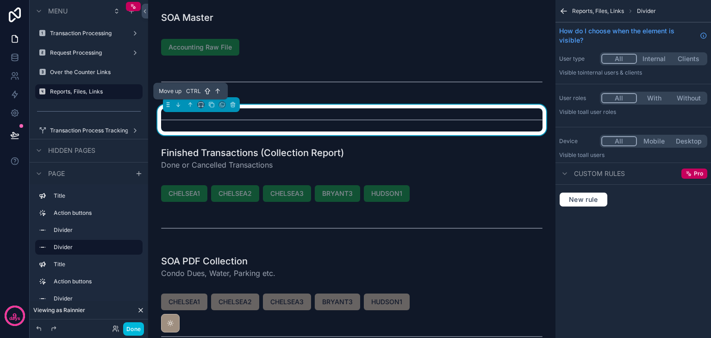
click at [188, 105] on icon "scrollable content" at bounding box center [190, 104] width 6 height 6
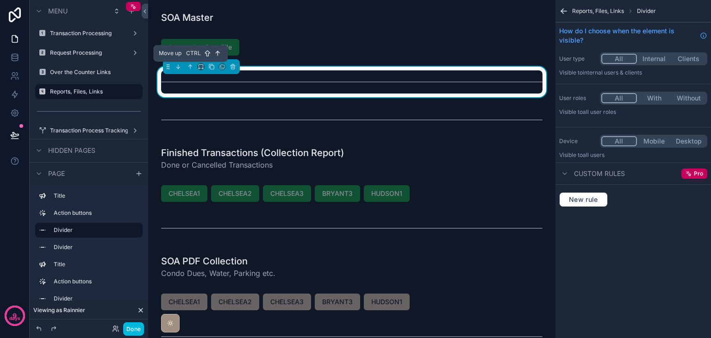
click at [188, 67] on icon "scrollable content" at bounding box center [190, 66] width 6 height 6
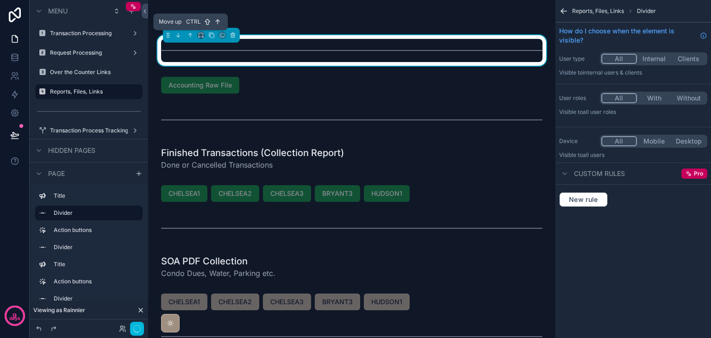
click at [191, 34] on icon "scrollable content" at bounding box center [191, 34] width 2 height 2
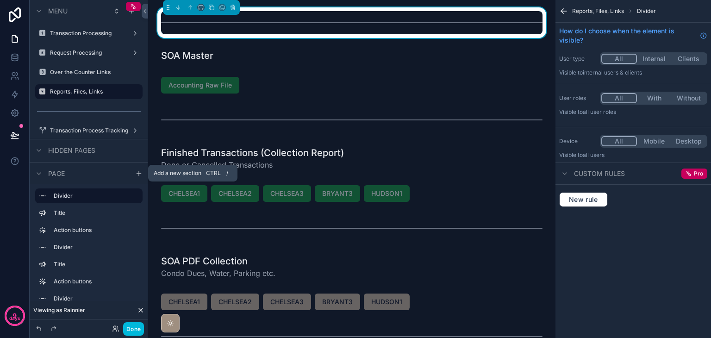
click at [138, 170] on icon "scrollable content" at bounding box center [138, 173] width 7 height 7
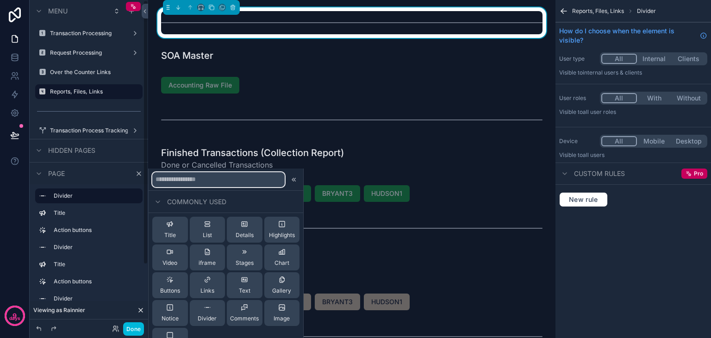
click at [163, 179] on input "text" at bounding box center [218, 179] width 132 height 15
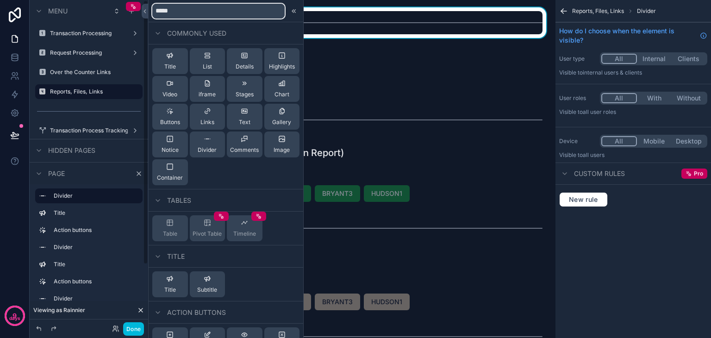
type input "*****"
click at [176, 62] on button "Title" at bounding box center [170, 61] width 36 height 26
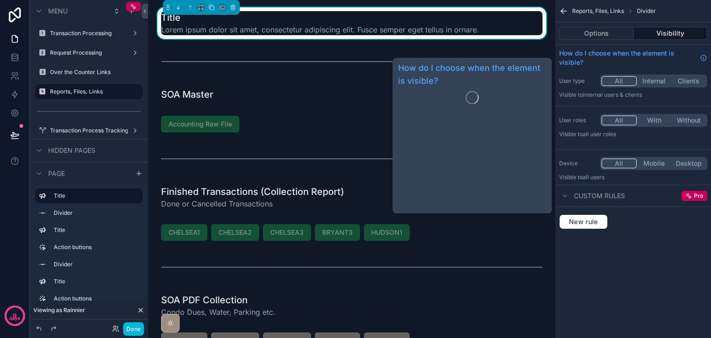
click at [599, 37] on button "Options" at bounding box center [596, 33] width 75 height 13
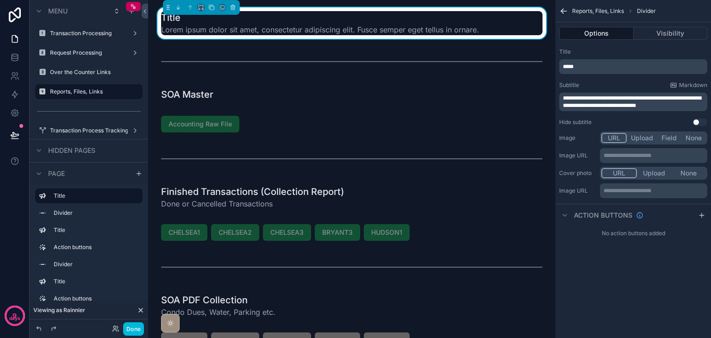
click at [633, 102] on span "**********" at bounding box center [632, 101] width 138 height 13
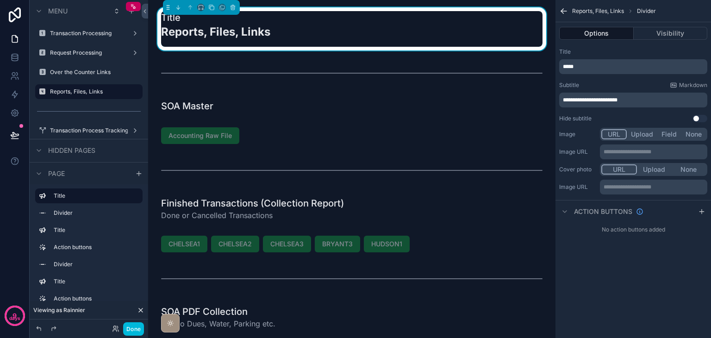
click at [643, 68] on p "*****" at bounding box center [634, 66] width 143 height 7
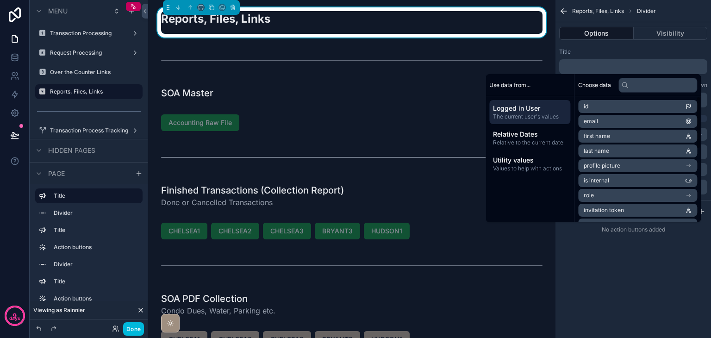
click at [602, 255] on div "**********" at bounding box center [632, 169] width 155 height 338
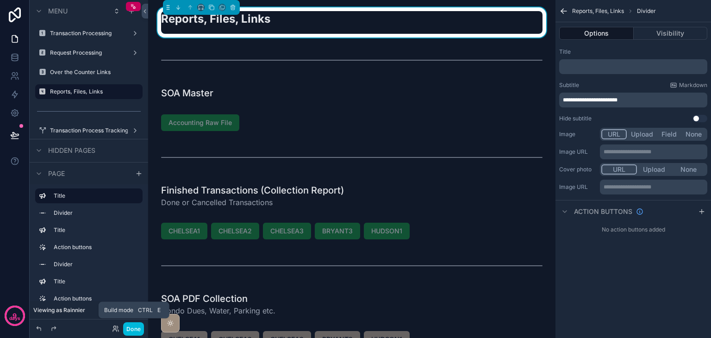
click at [129, 329] on button "Done" at bounding box center [133, 328] width 21 height 13
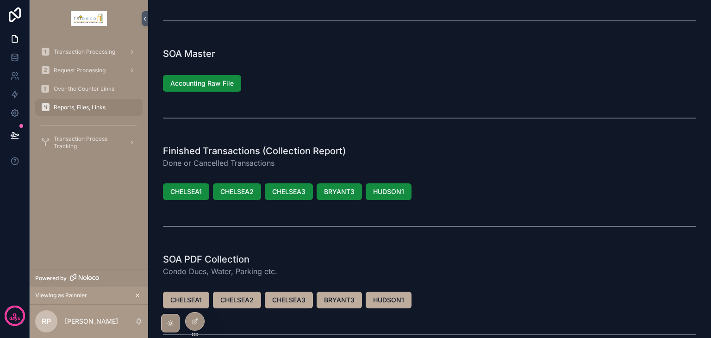
scroll to position [93, 0]
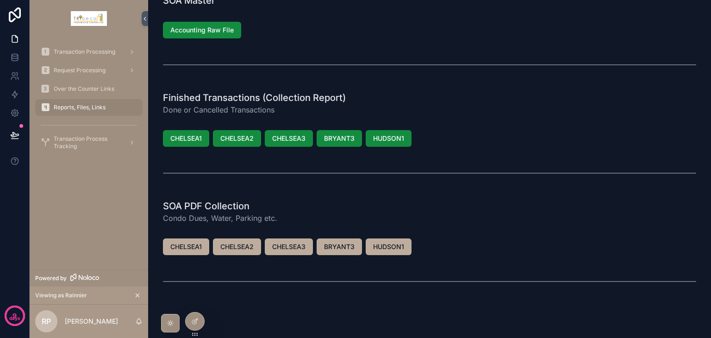
click at [194, 319] on icon at bounding box center [194, 320] width 7 height 7
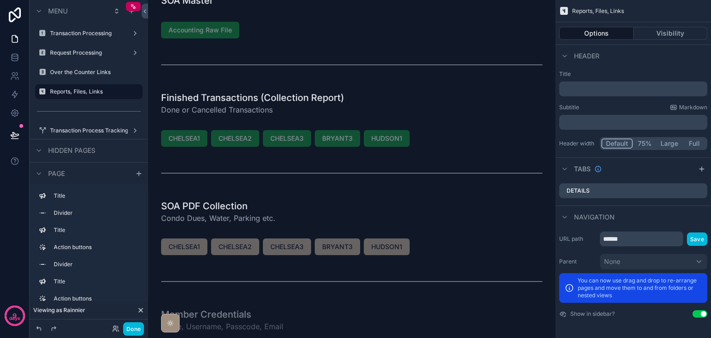
click at [283, 99] on div "scrollable content" at bounding box center [351, 102] width 392 height 31
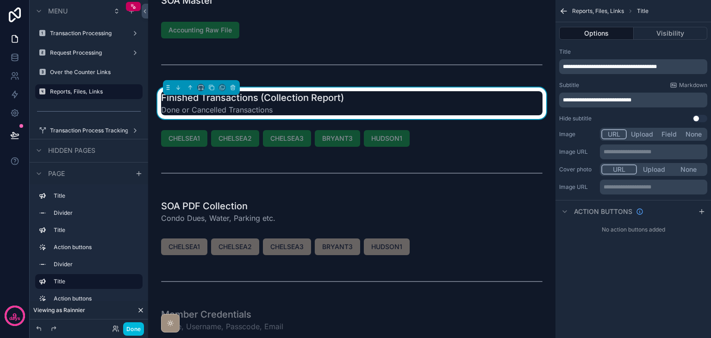
click at [622, 67] on span "**********" at bounding box center [610, 67] width 94 height 6
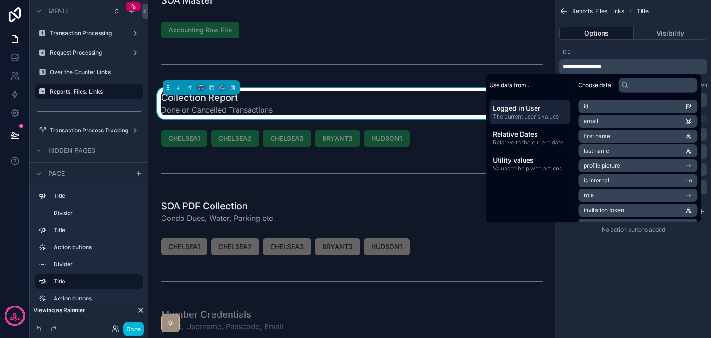
click at [624, 292] on div "**********" at bounding box center [632, 169] width 155 height 338
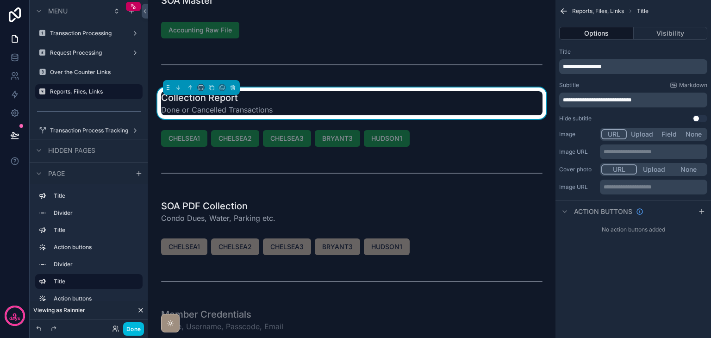
click at [131, 333] on button "Done" at bounding box center [133, 328] width 21 height 13
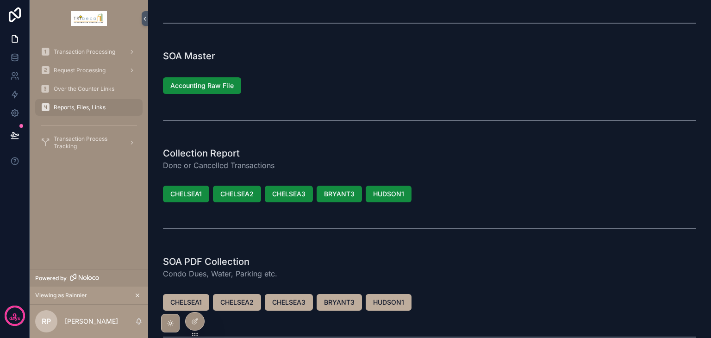
scroll to position [0, 0]
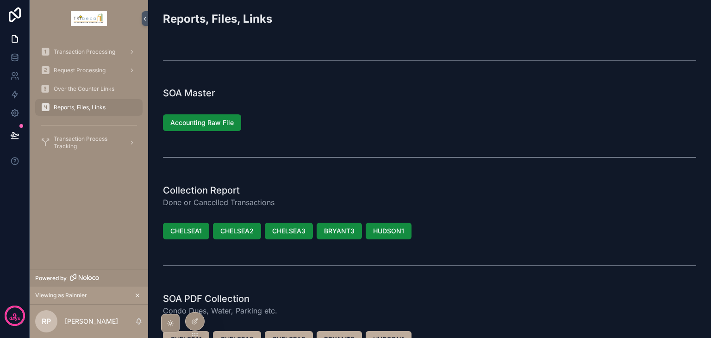
click at [198, 317] on div at bounding box center [195, 321] width 19 height 18
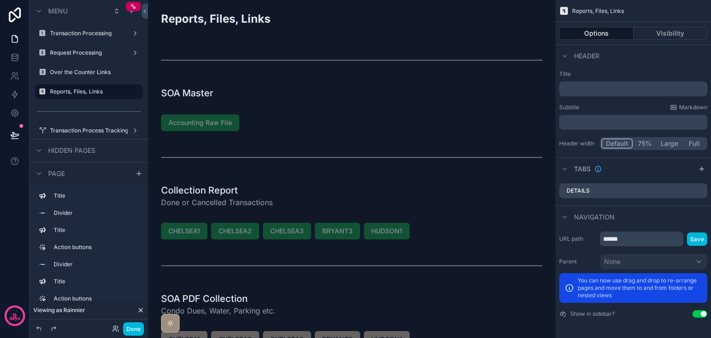
click at [322, 100] on div "scrollable content" at bounding box center [351, 93] width 392 height 20
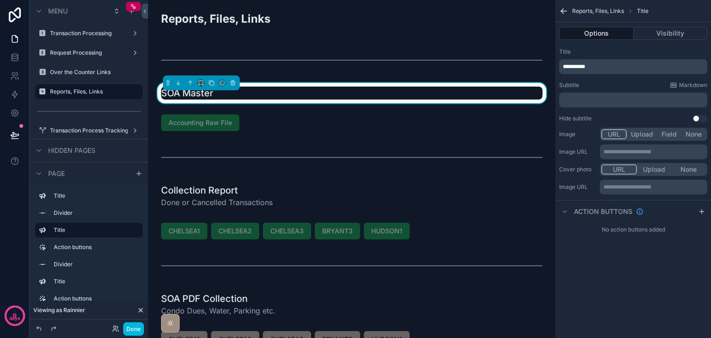
click at [594, 99] on p "﻿" at bounding box center [634, 99] width 143 height 7
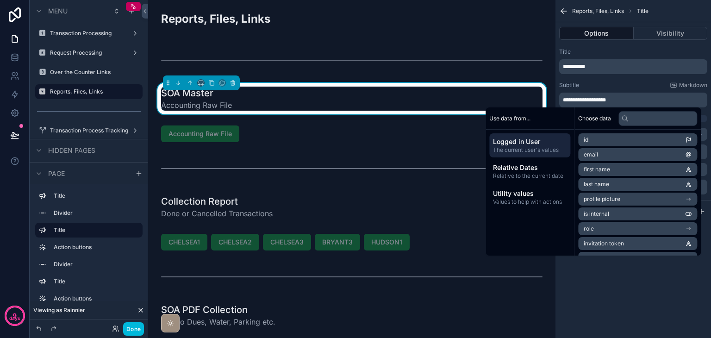
click at [137, 327] on button "Done" at bounding box center [133, 328] width 21 height 13
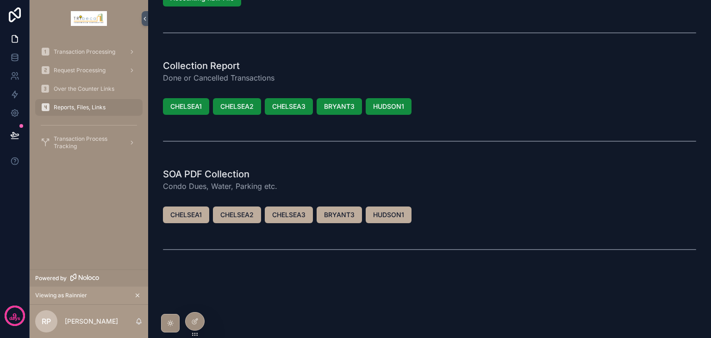
scroll to position [89, 0]
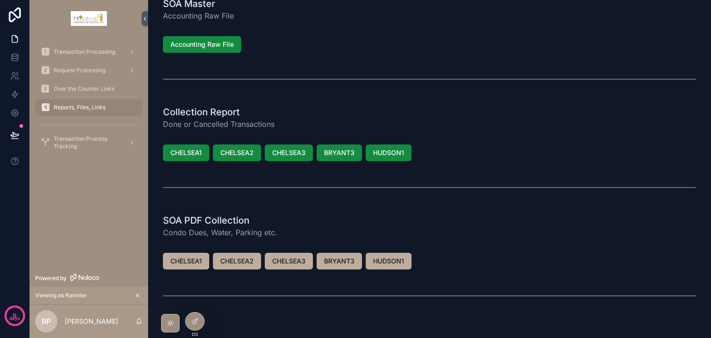
click at [93, 144] on span "Transaction Process Tracking" at bounding box center [88, 142] width 68 height 15
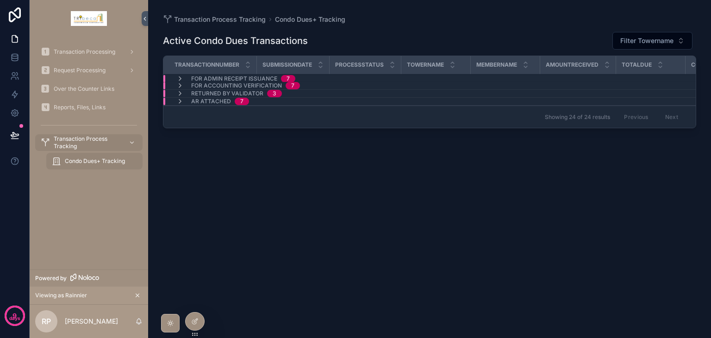
click at [85, 52] on span "Transaction Processing" at bounding box center [85, 51] width 62 height 7
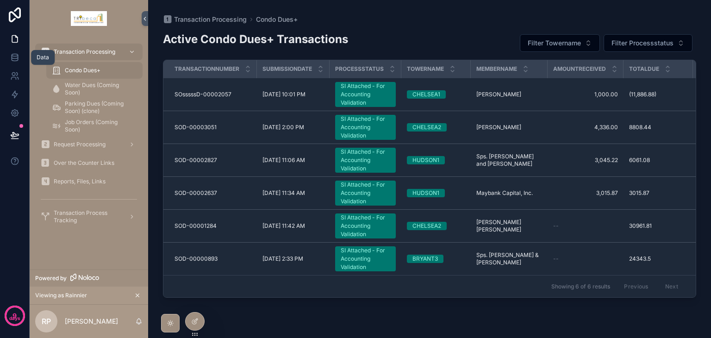
click at [18, 55] on icon at bounding box center [15, 57] width 6 height 4
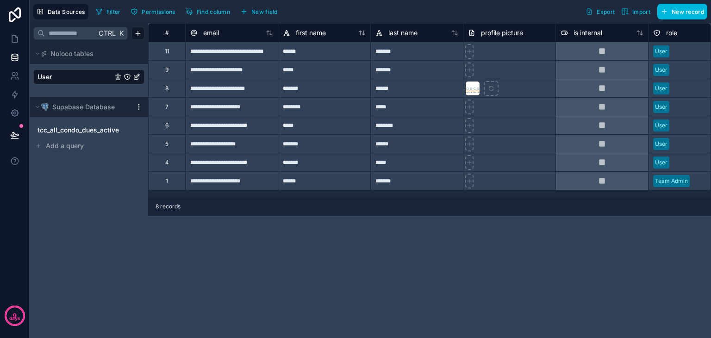
click at [89, 132] on span "tcc_all_condo_dues_active" at bounding box center [77, 129] width 81 height 9
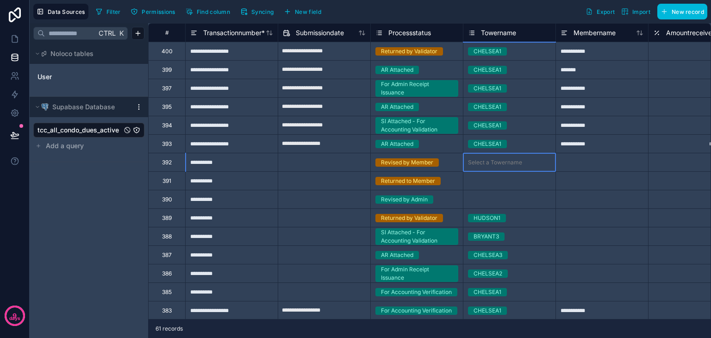
click at [513, 160] on div "Select a Towername" at bounding box center [495, 162] width 54 height 7
click at [20, 115] on link at bounding box center [14, 113] width 29 height 19
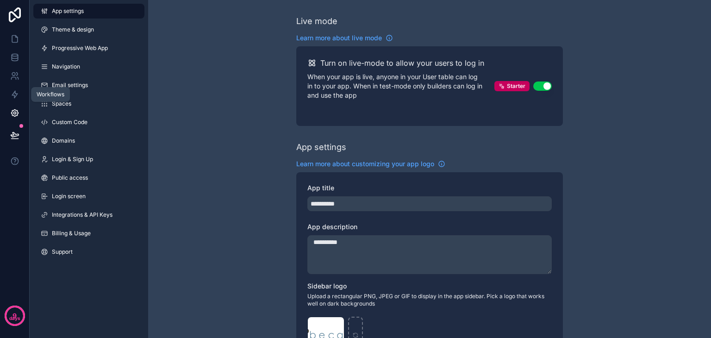
click at [17, 95] on icon at bounding box center [14, 94] width 9 height 9
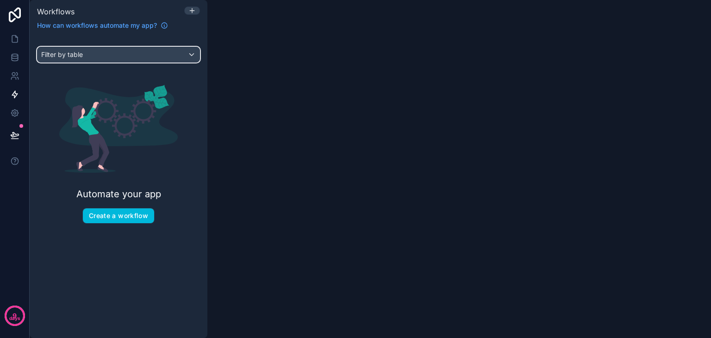
click at [126, 57] on div "Filter by table" at bounding box center [118, 54] width 162 height 15
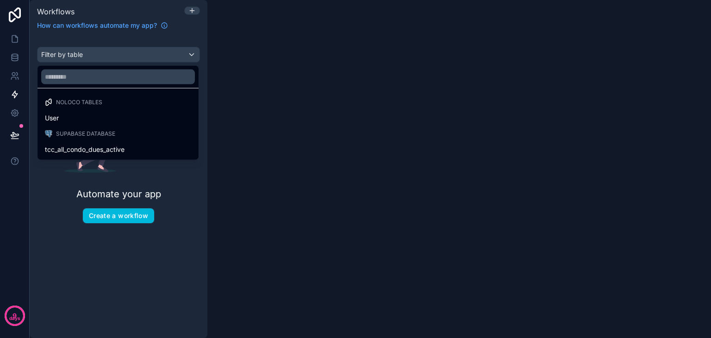
click at [105, 147] on span "tcc_all_condo_dues_active" at bounding box center [85, 149] width 80 height 11
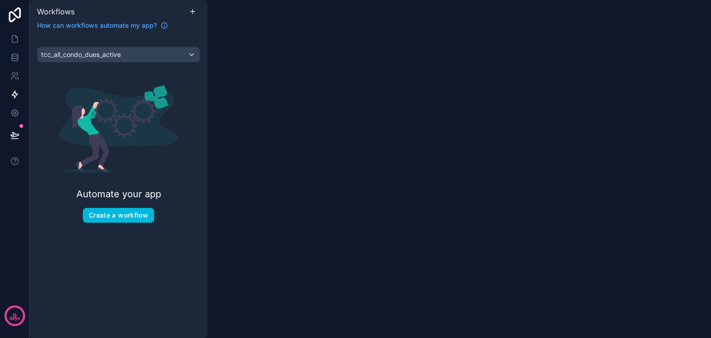
click at [148, 213] on button "Create a workflow" at bounding box center [118, 215] width 71 height 15
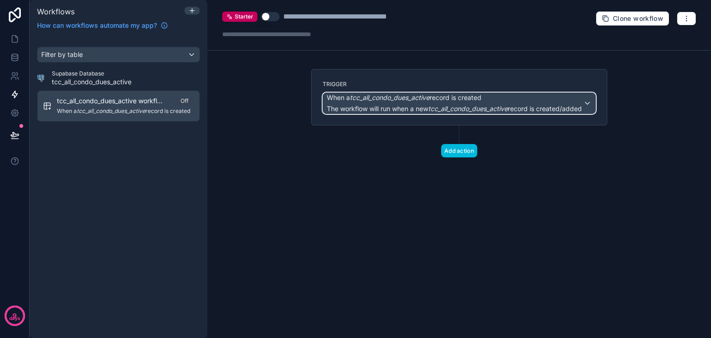
click at [587, 102] on div "When a tcc_all_condo_dues_active record is created The workflow will run when a…" at bounding box center [459, 103] width 272 height 20
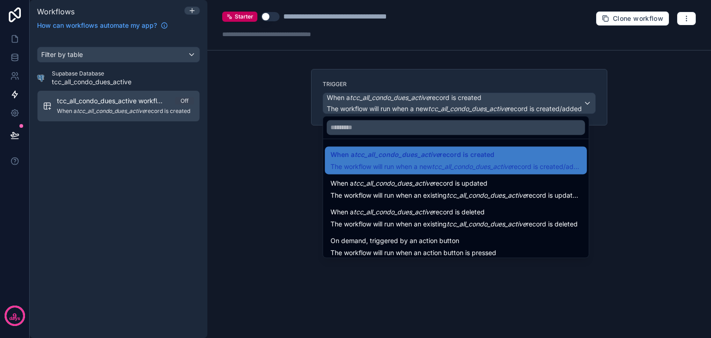
click at [441, 158] on span "When a tcc_all_condo_dues_active record is created" at bounding box center [412, 154] width 164 height 11
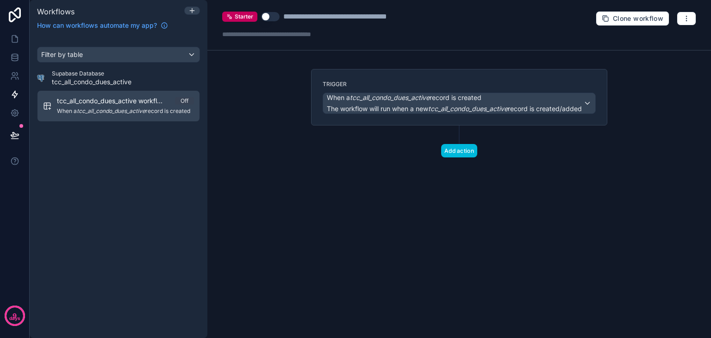
click at [457, 156] on button "Add action" at bounding box center [459, 150] width 36 height 13
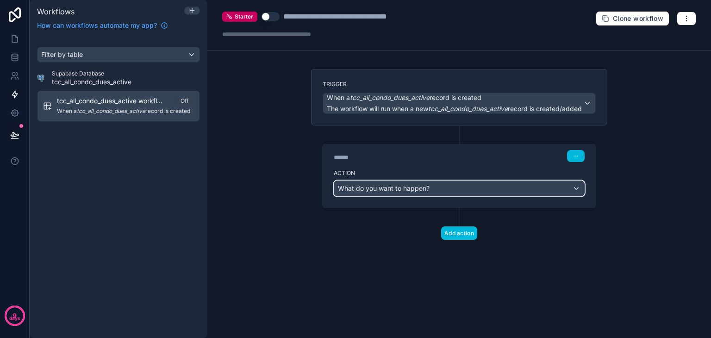
click at [429, 187] on div "What do you want to happen?" at bounding box center [459, 188] width 250 height 15
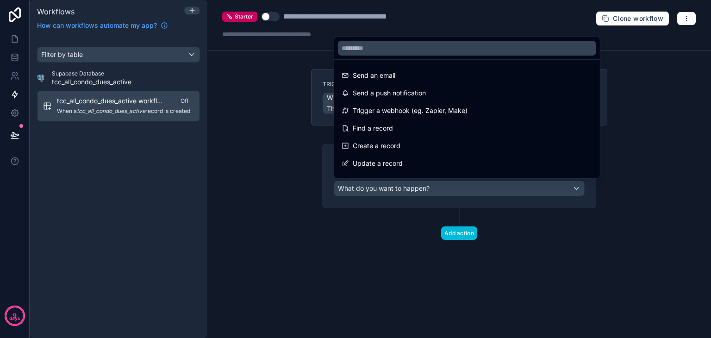
click at [432, 97] on div "Send a push notification" at bounding box center [467, 92] width 251 height 11
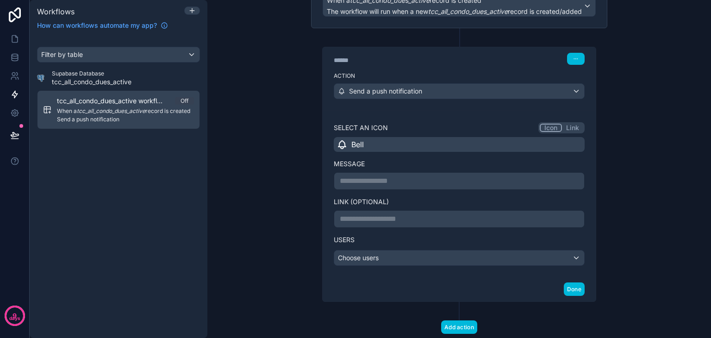
scroll to position [120, 0]
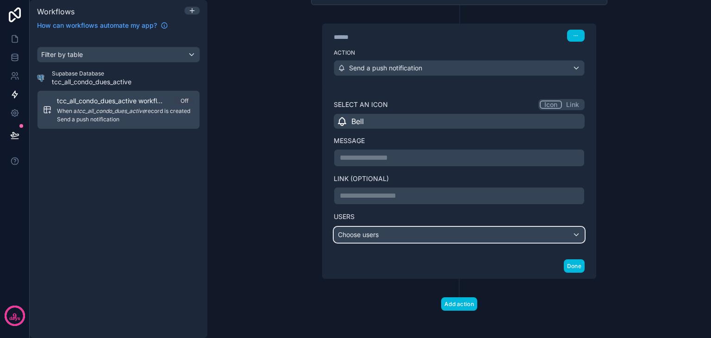
click at [415, 232] on div "Choose users" at bounding box center [459, 234] width 250 height 15
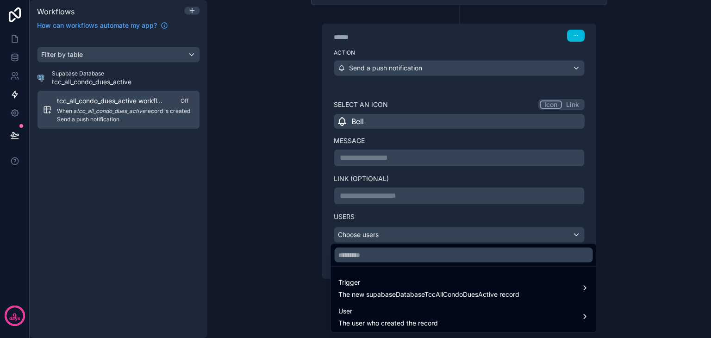
click at [542, 291] on div "Trigger The new supabaseDatabaseTccAllCondoDuesActive record" at bounding box center [463, 288] width 251 height 22
click at [518, 316] on div "User The user who created the record" at bounding box center [463, 316] width 251 height 22
click at [635, 291] on span "company" at bounding box center [629, 291] width 28 height 11
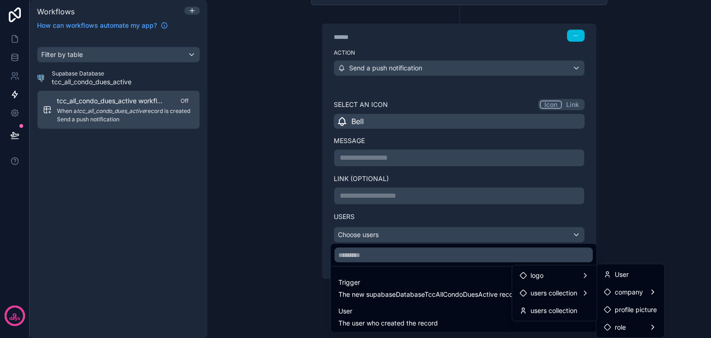
click at [649, 230] on div at bounding box center [355, 169] width 711 height 338
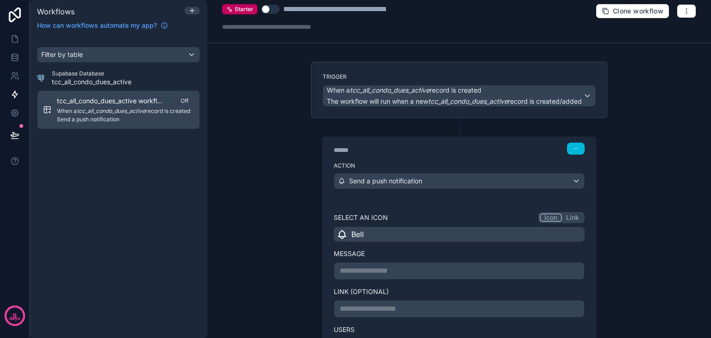
scroll to position [0, 0]
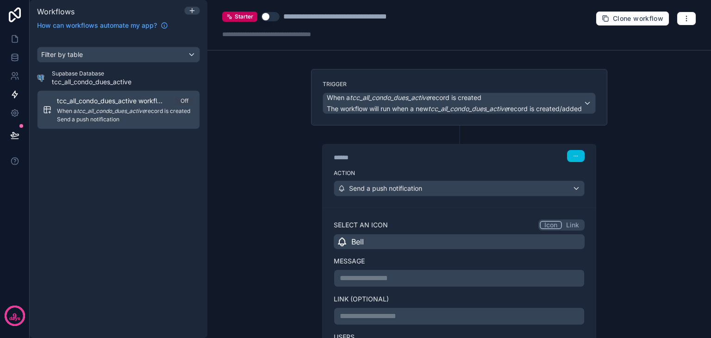
click at [576, 155] on button "button" at bounding box center [576, 156] width 18 height 12
click at [578, 194] on button "Delete" at bounding box center [594, 190] width 63 height 15
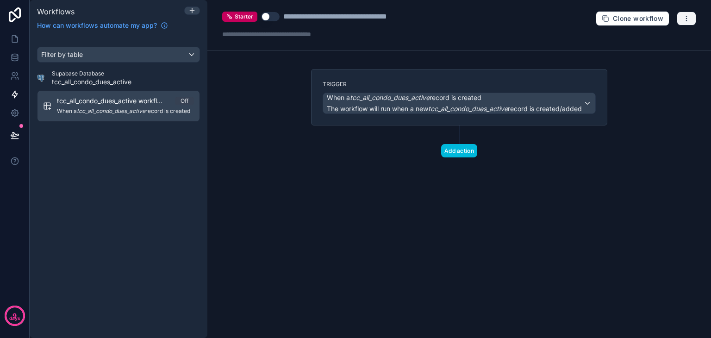
click at [683, 20] on icon "button" at bounding box center [686, 18] width 7 height 7
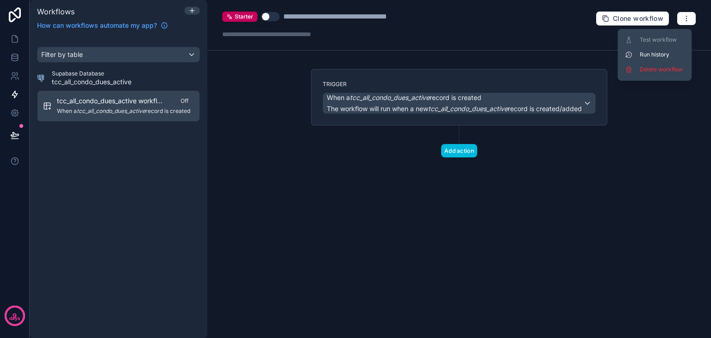
click at [652, 69] on span "Delete workflow" at bounding box center [662, 69] width 44 height 7
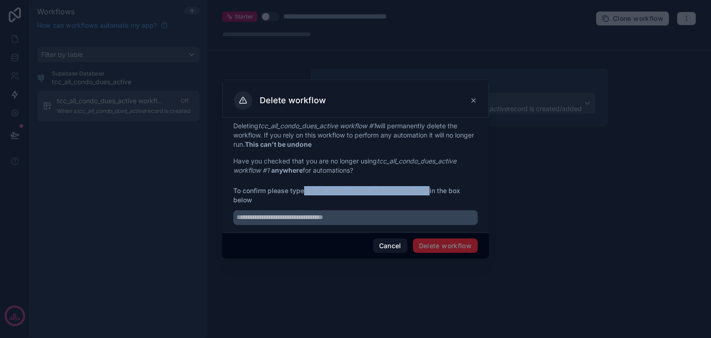
drag, startPoint x: 304, startPoint y: 190, endPoint x: 429, endPoint y: 190, distance: 124.9
click at [429, 190] on span "To confirm please type tcc_all_condo_dues_active workflow #1 in the box below" at bounding box center [355, 195] width 244 height 19
copy span "tcc_all_condo_dues_active workflow #1"
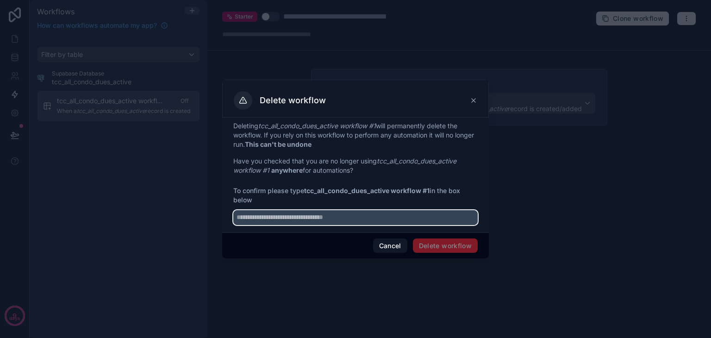
click at [376, 218] on input "text" at bounding box center [355, 217] width 244 height 15
paste input "**********"
click at [240, 219] on input "**********" at bounding box center [355, 217] width 244 height 15
type input "**********"
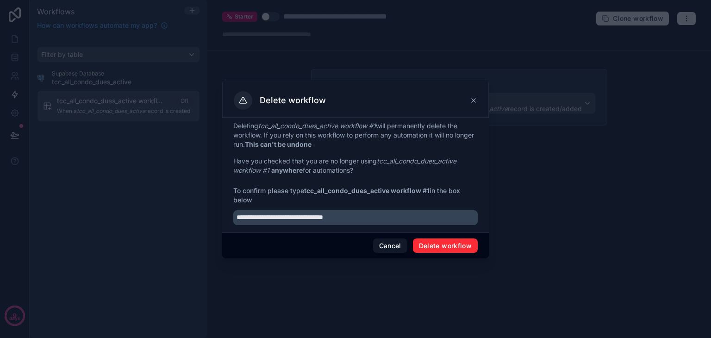
click at [459, 245] on button "Delete workflow" at bounding box center [445, 245] width 65 height 15
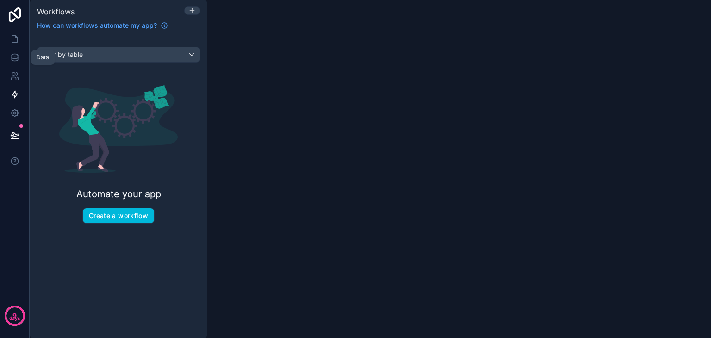
click at [19, 56] on icon at bounding box center [14, 57] width 9 height 9
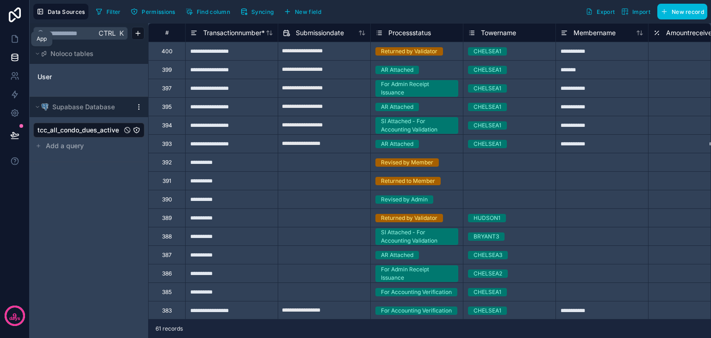
click at [16, 38] on icon at bounding box center [14, 38] width 9 height 9
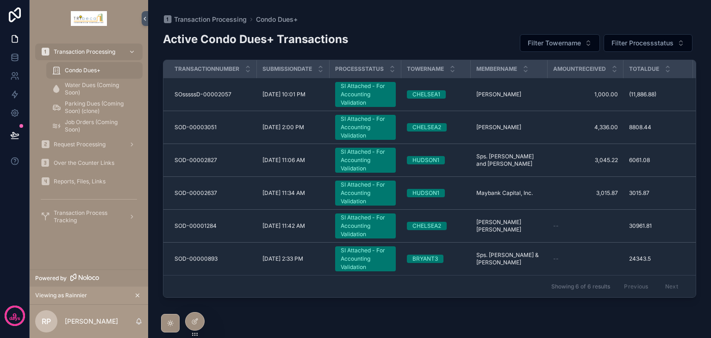
click at [76, 91] on span "Water Dues (Coming Soon)" at bounding box center [99, 88] width 68 height 15
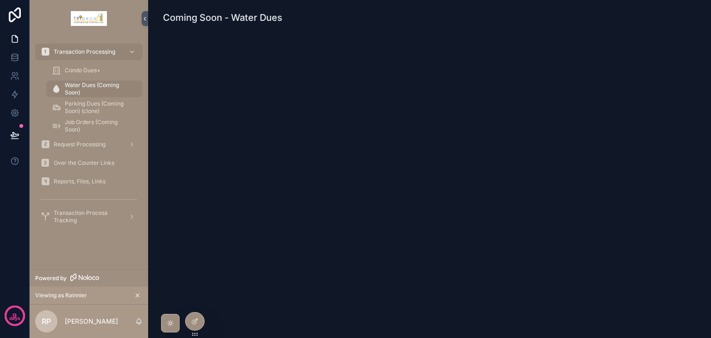
click at [95, 72] on span "Condo Dues+" at bounding box center [83, 70] width 36 height 7
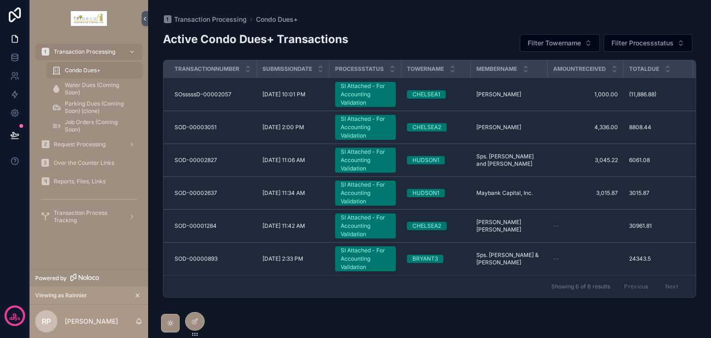
click at [108, 141] on div "Request Processing" at bounding box center [89, 144] width 96 height 15
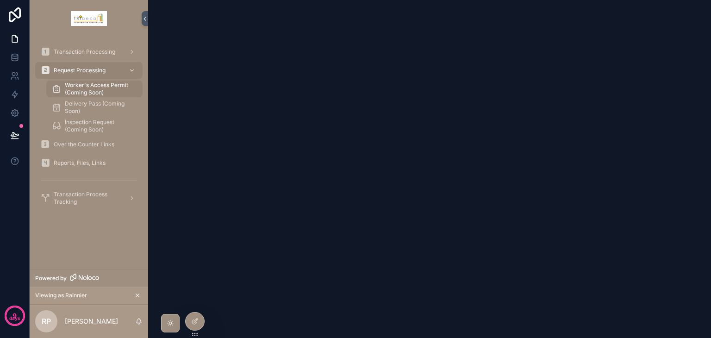
click at [90, 144] on span "Over the Counter Links" at bounding box center [84, 144] width 61 height 7
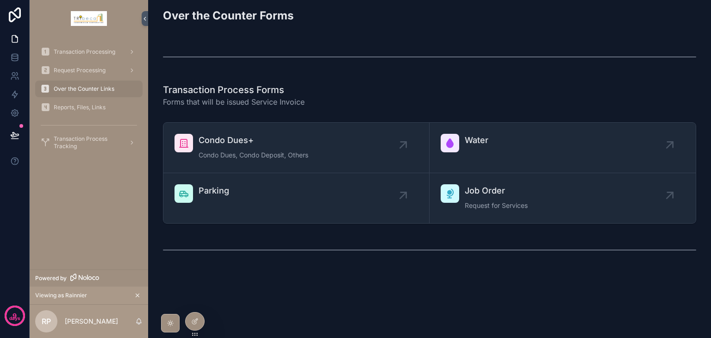
scroll to position [4, 0]
click at [98, 109] on span "Reports, Files, Links" at bounding box center [80, 107] width 52 height 7
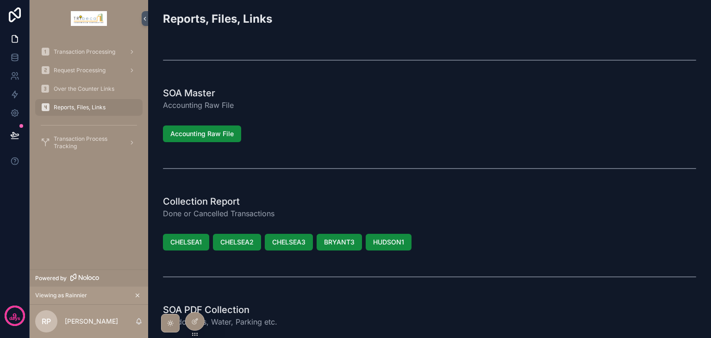
click at [140, 297] on icon "scrollable content" at bounding box center [137, 295] width 6 height 6
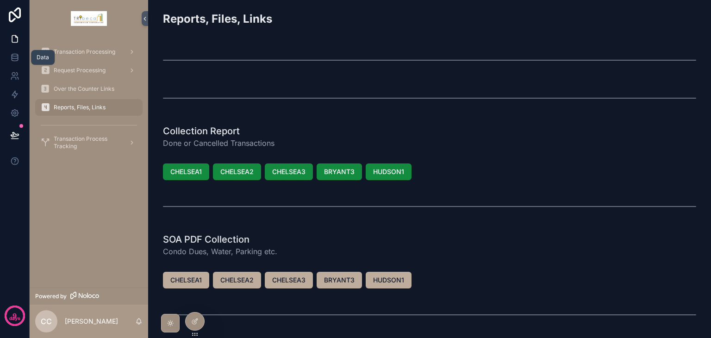
click at [20, 61] on link at bounding box center [14, 57] width 29 height 19
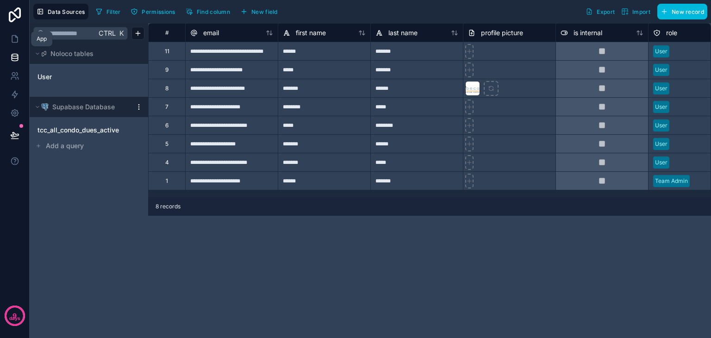
click at [18, 41] on icon at bounding box center [14, 38] width 9 height 9
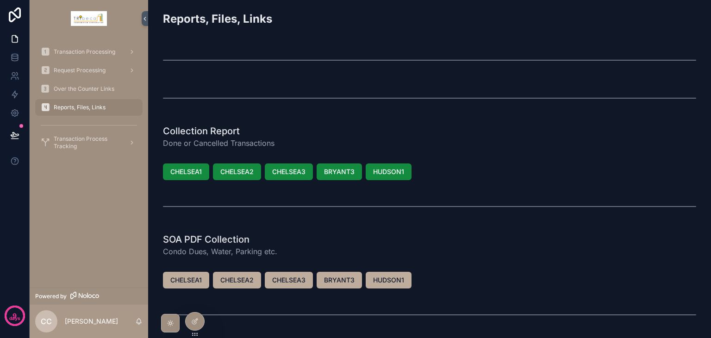
click at [0, 0] on div at bounding box center [0, 0] width 0 height 0
click at [0, 0] on icon at bounding box center [0, 0] width 0 height 0
click at [199, 321] on div at bounding box center [195, 321] width 19 height 18
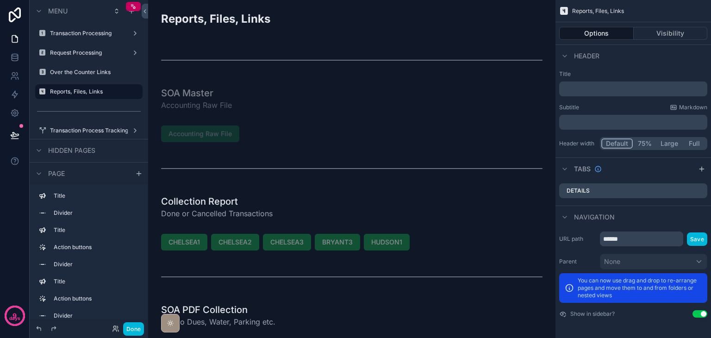
click at [215, 172] on div "scrollable content" at bounding box center [351, 168] width 392 height 31
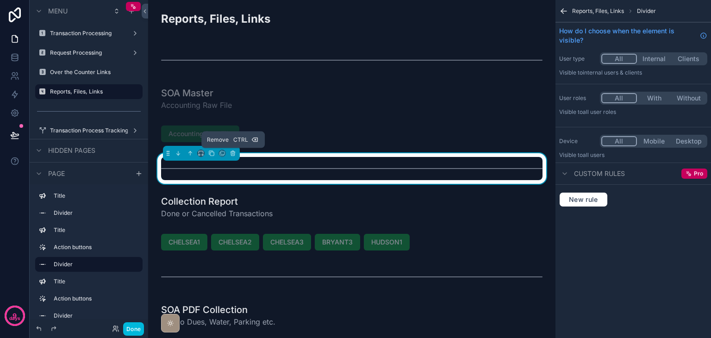
click at [236, 152] on button "scrollable content" at bounding box center [233, 153] width 10 height 10
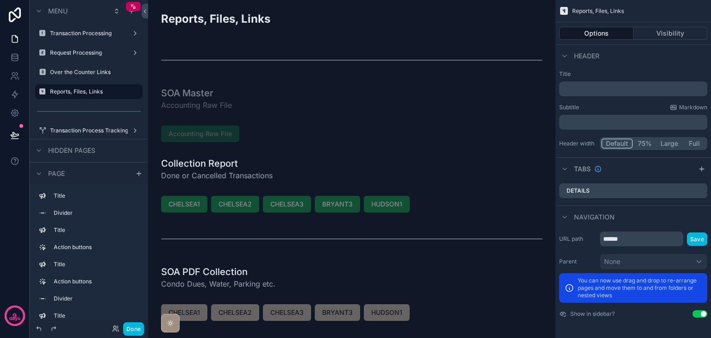
click at [224, 236] on div "scrollable content" at bounding box center [351, 239] width 392 height 31
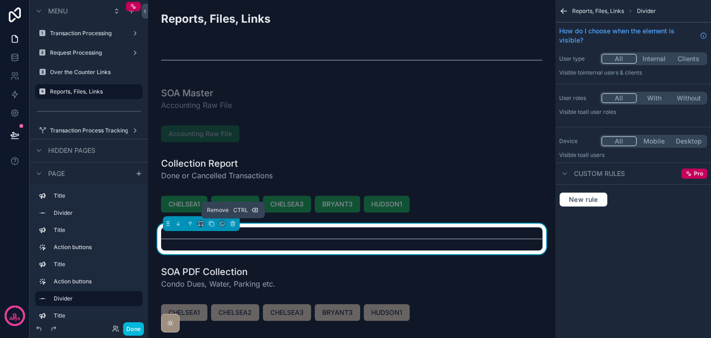
click at [231, 223] on icon "scrollable content" at bounding box center [233, 224] width 4 height 4
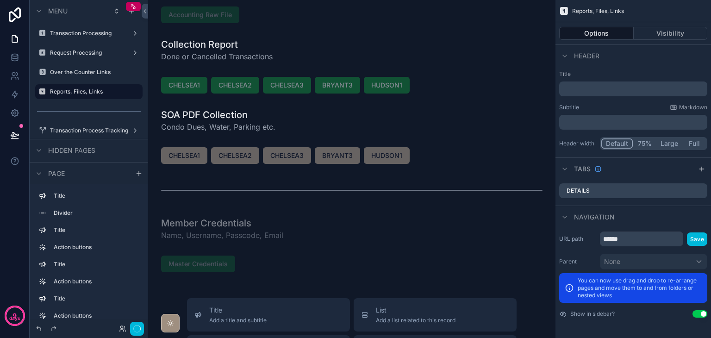
scroll to position [139, 0]
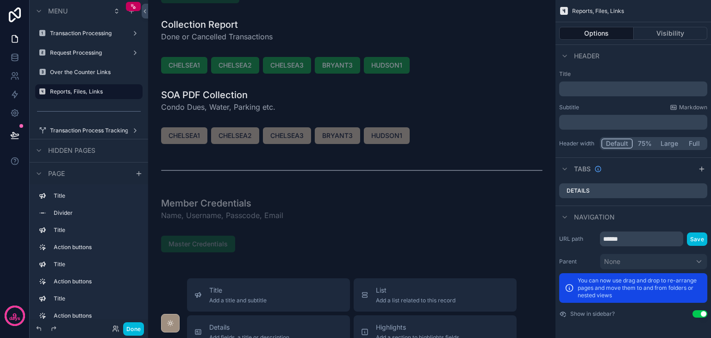
click at [242, 173] on div "scrollable content" at bounding box center [351, 170] width 392 height 31
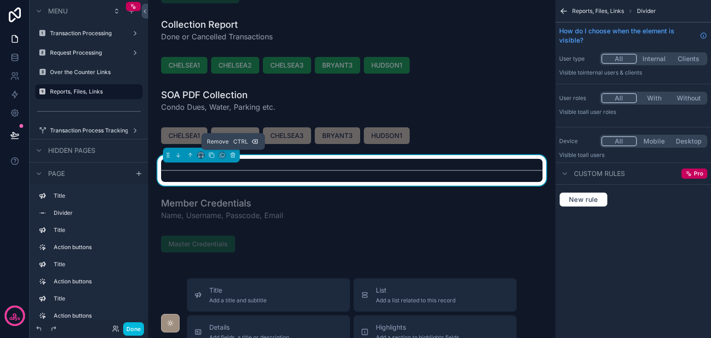
click at [232, 154] on icon "scrollable content" at bounding box center [233, 155] width 6 height 6
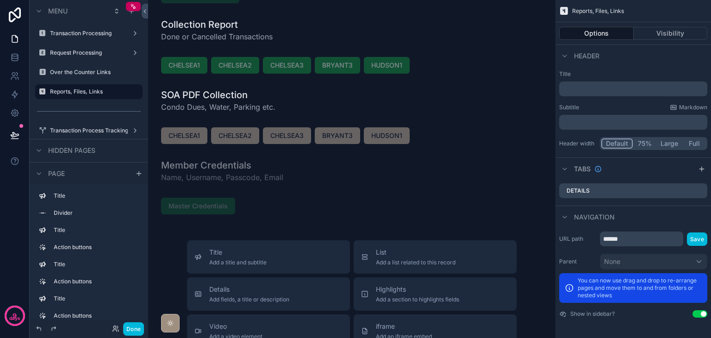
click at [137, 329] on button "Done" at bounding box center [133, 328] width 21 height 13
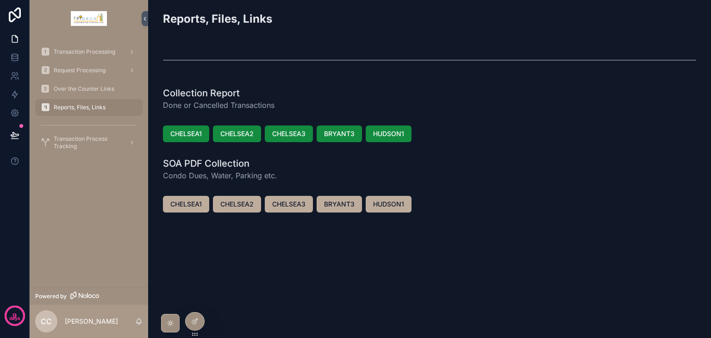
scroll to position [0, 0]
click at [198, 316] on div at bounding box center [195, 321] width 19 height 18
